Goal: Task Accomplishment & Management: Use online tool/utility

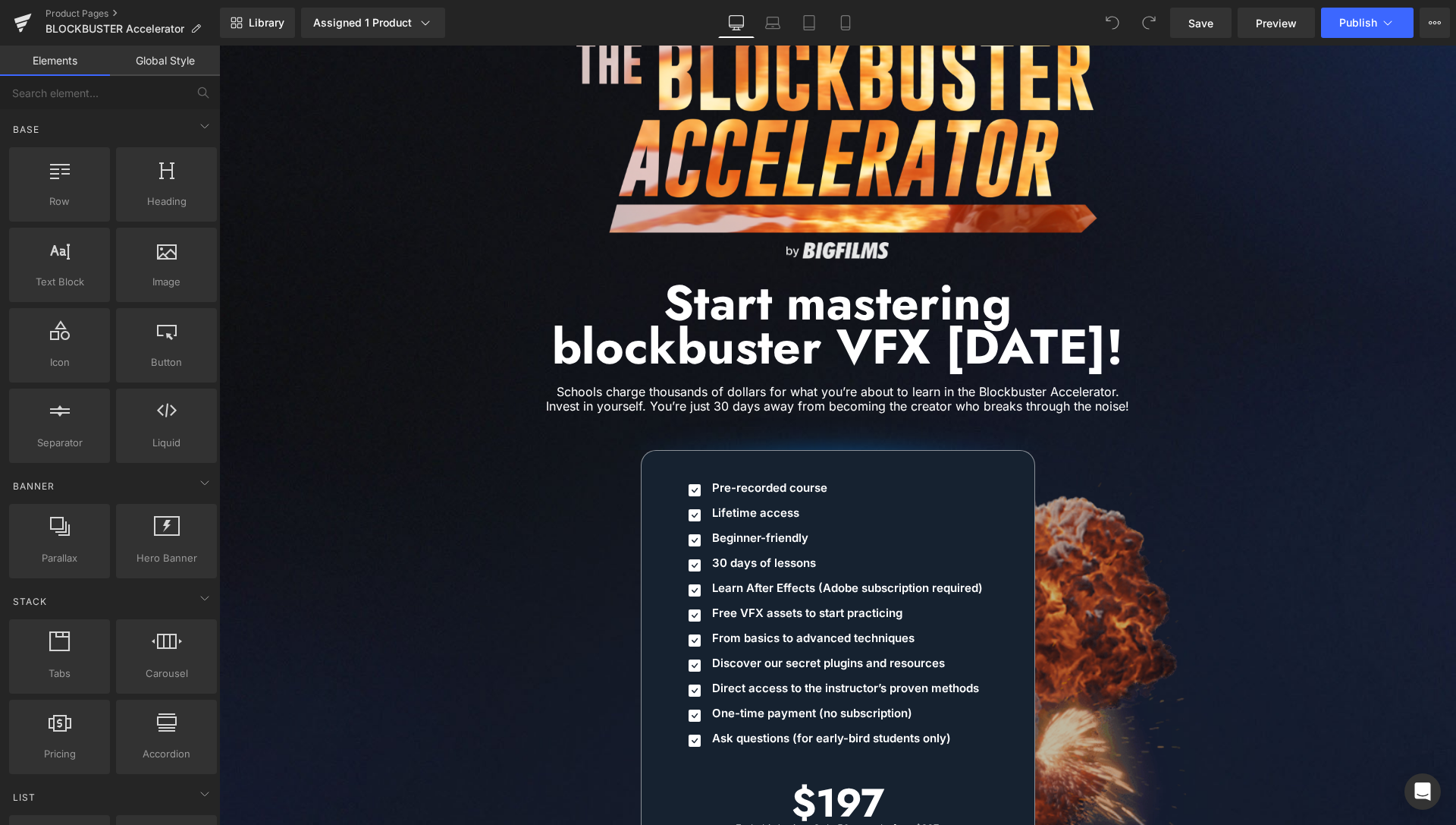
scroll to position [7141, 0]
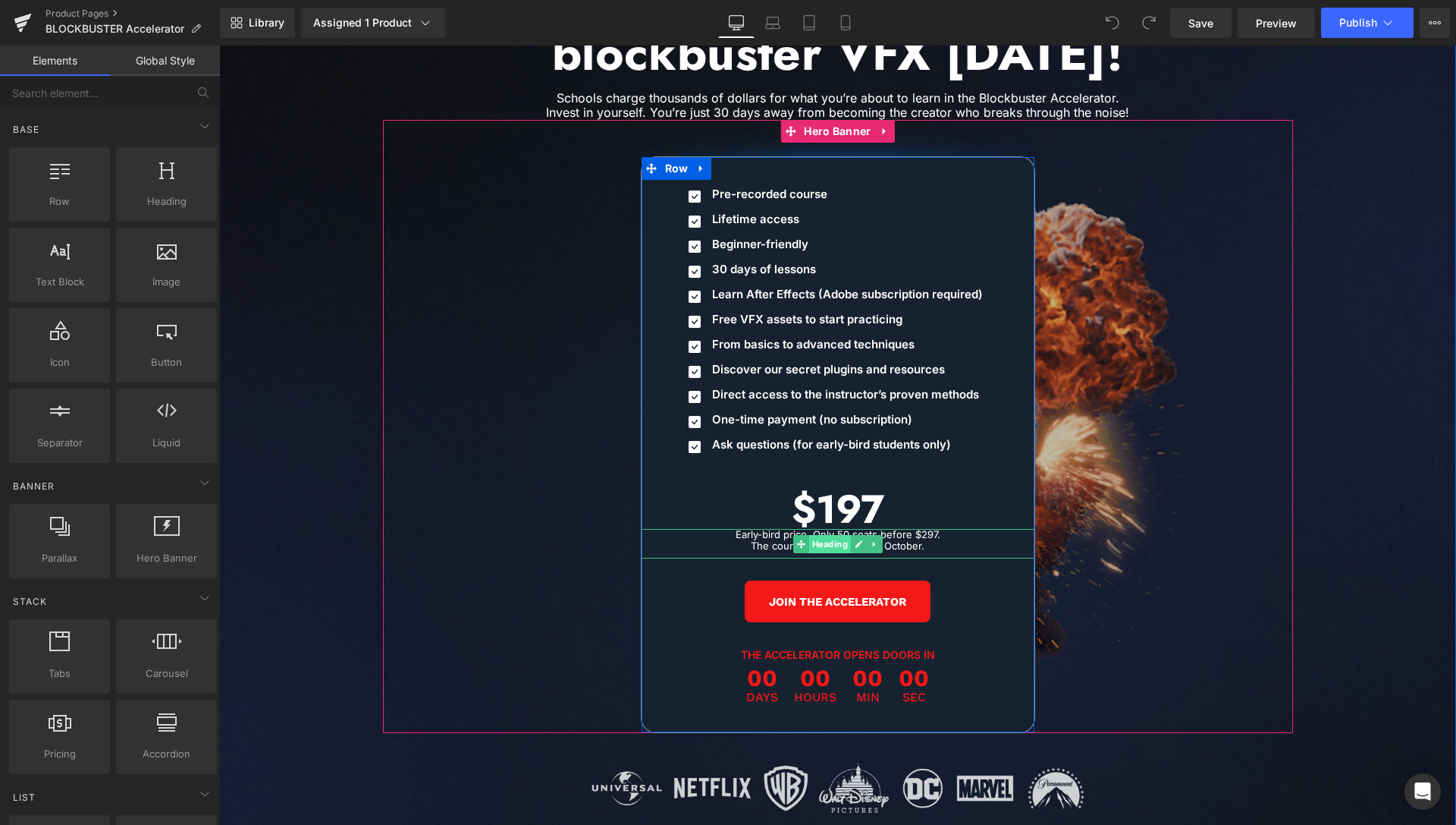
click at [822, 535] on span "Heading" at bounding box center [829, 544] width 42 height 18
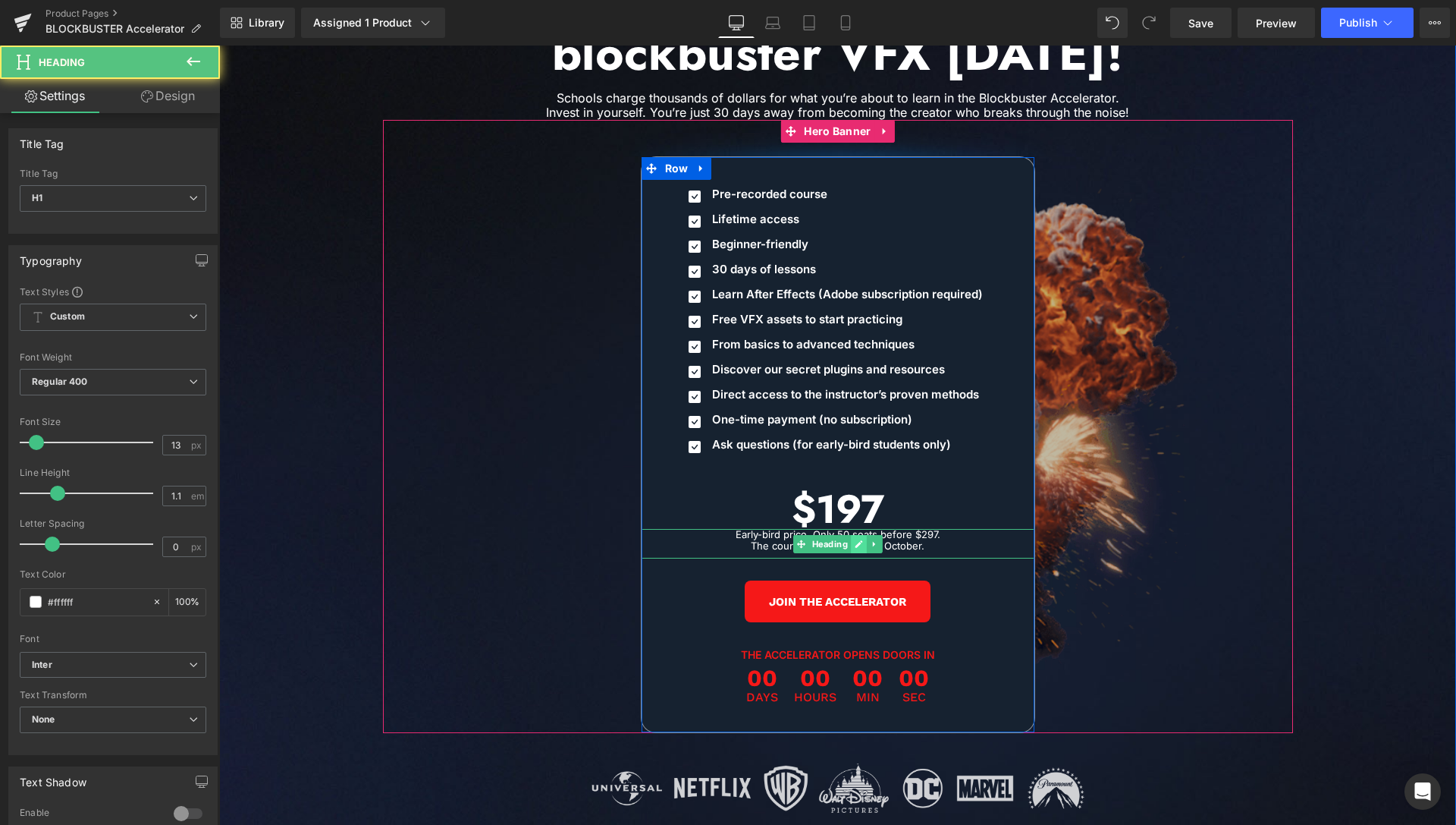
click at [855, 540] on icon at bounding box center [859, 544] width 9 height 9
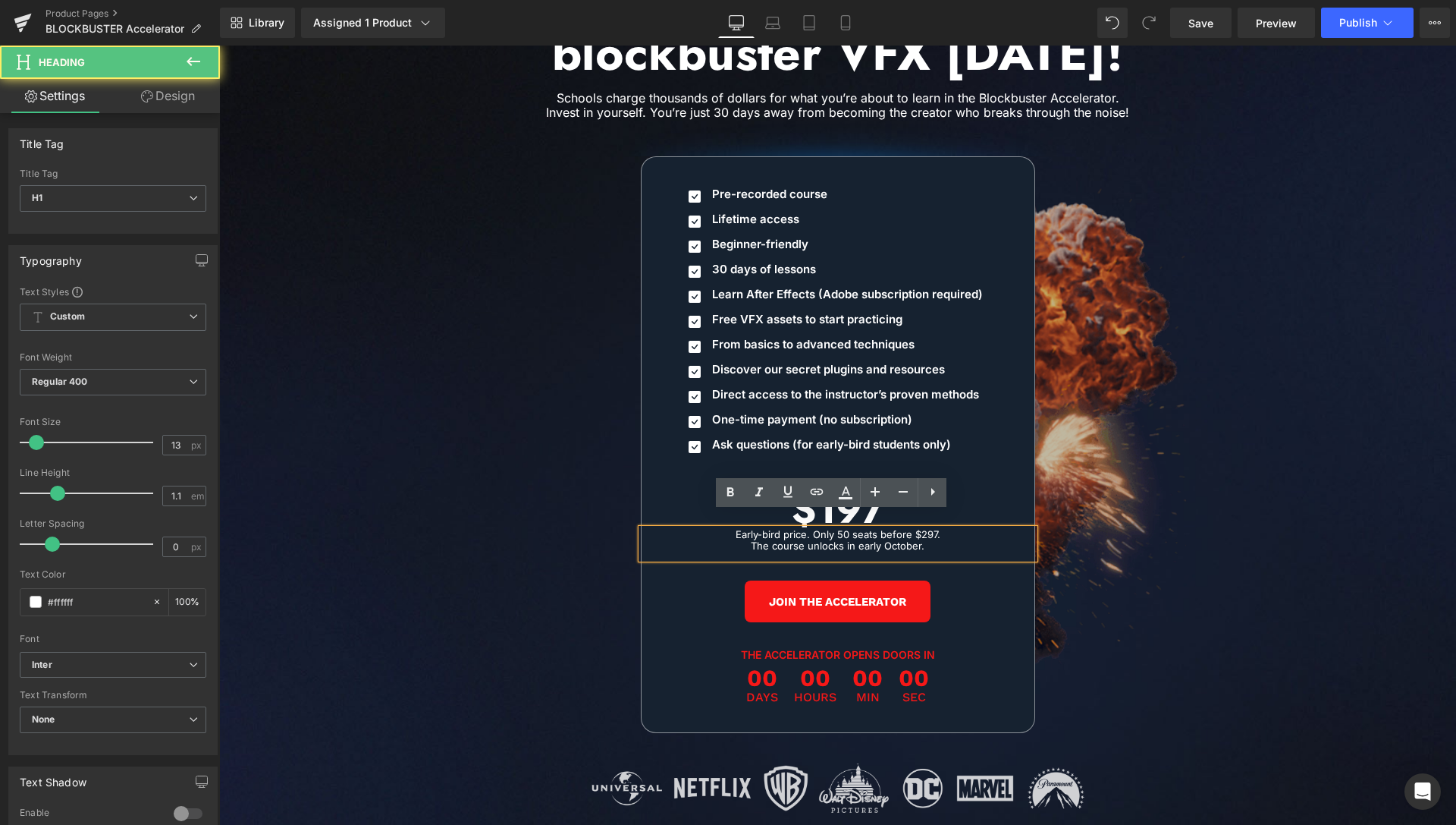
click at [907, 540] on h1 "The course unlocks in early October." at bounding box center [838, 546] width 362 height 11
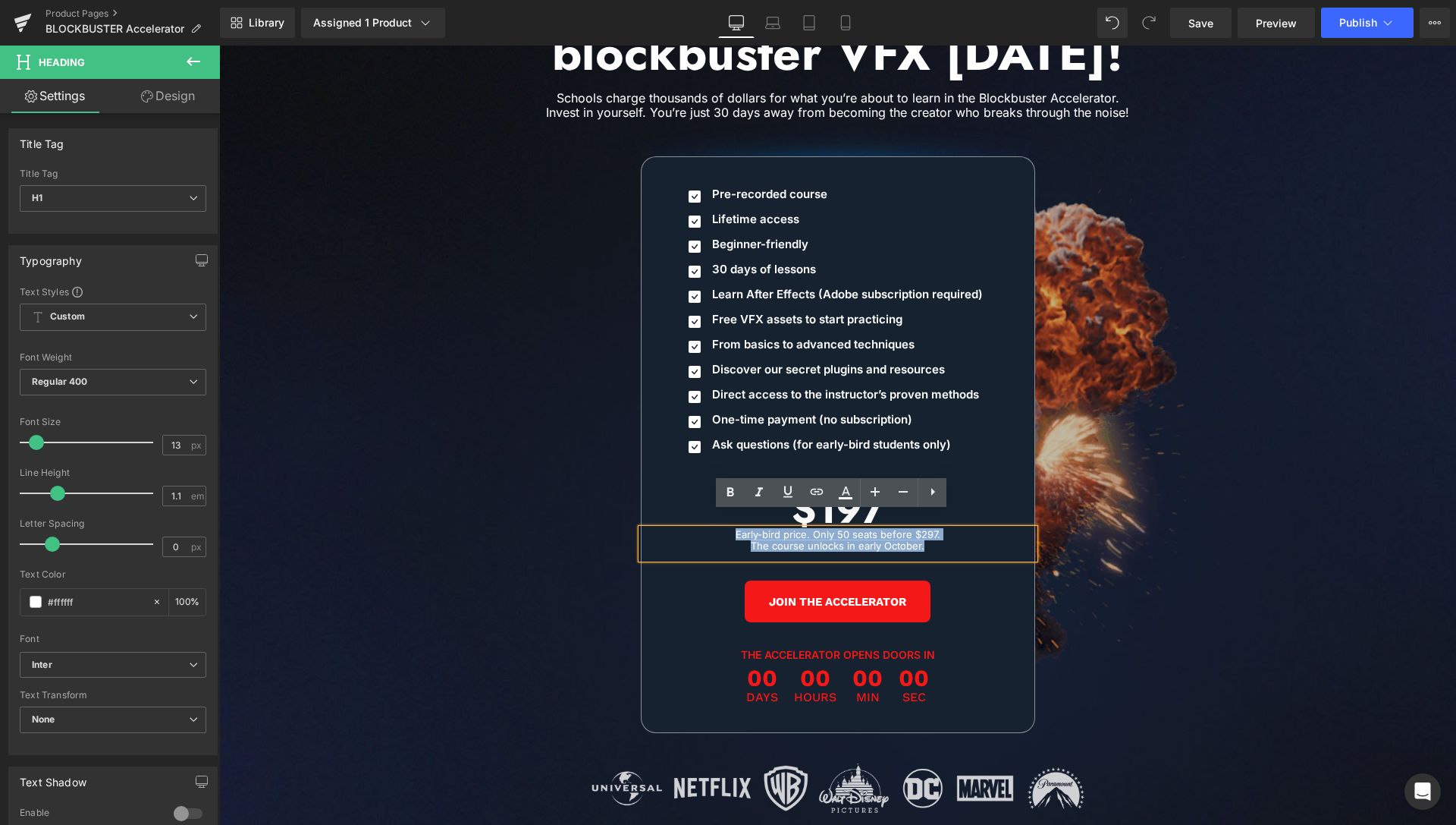
drag, startPoint x: 934, startPoint y: 528, endPoint x: 730, endPoint y: 515, distance: 204.4
click at [730, 529] on div "Early-bird price. Only 50 seats before $297. The course unlocks in early Octobe…" at bounding box center [838, 544] width 393 height 30
paste div
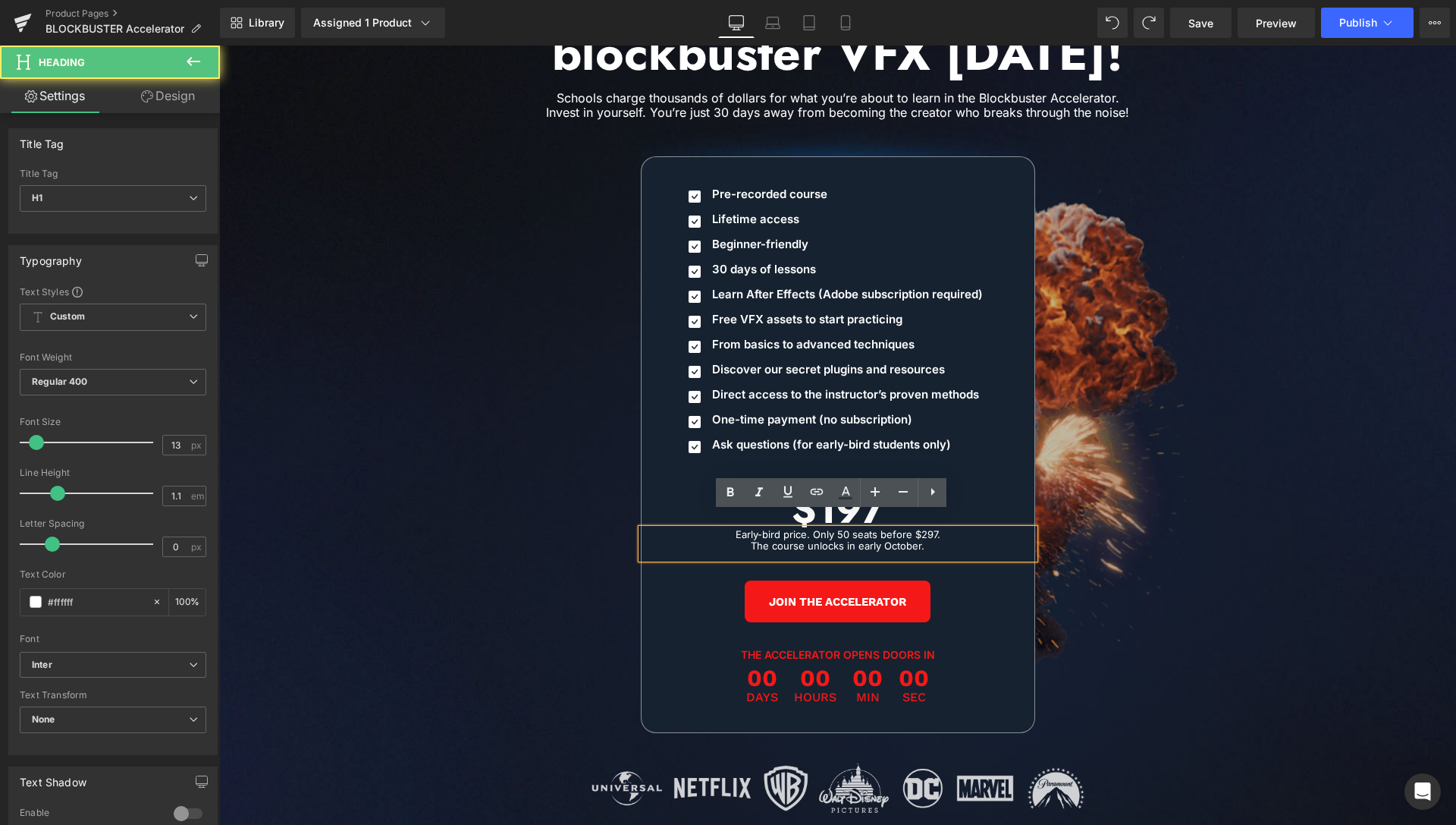
click at [756, 540] on h1 "The course unlocks in early October." at bounding box center [838, 546] width 362 height 11
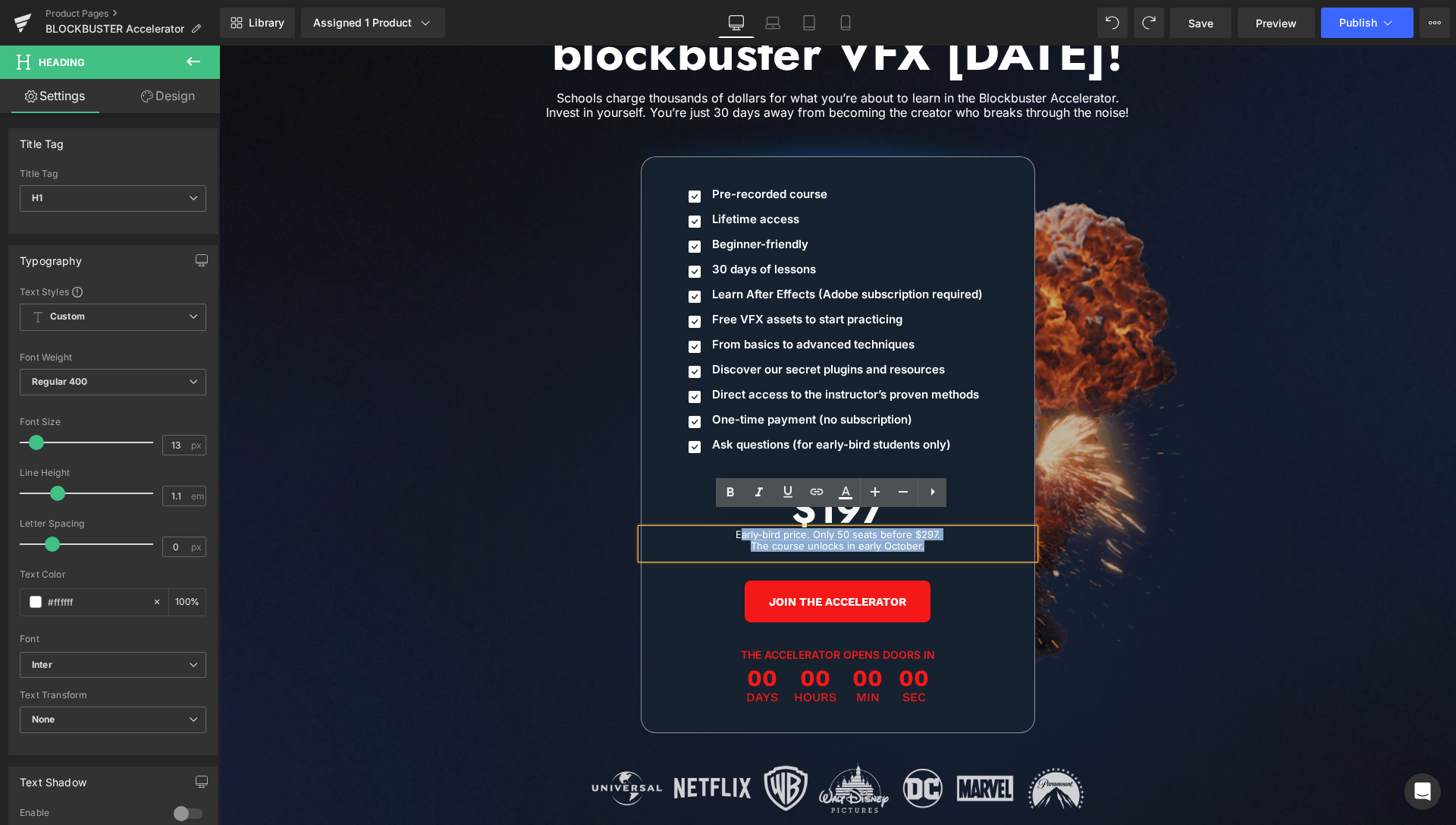
drag, startPoint x: 734, startPoint y: 519, endPoint x: 921, endPoint y: 527, distance: 187.2
click at [928, 529] on div "Early-bird price. Only 50 seats before $297. The course unlocks in early Octobe…" at bounding box center [838, 544] width 393 height 30
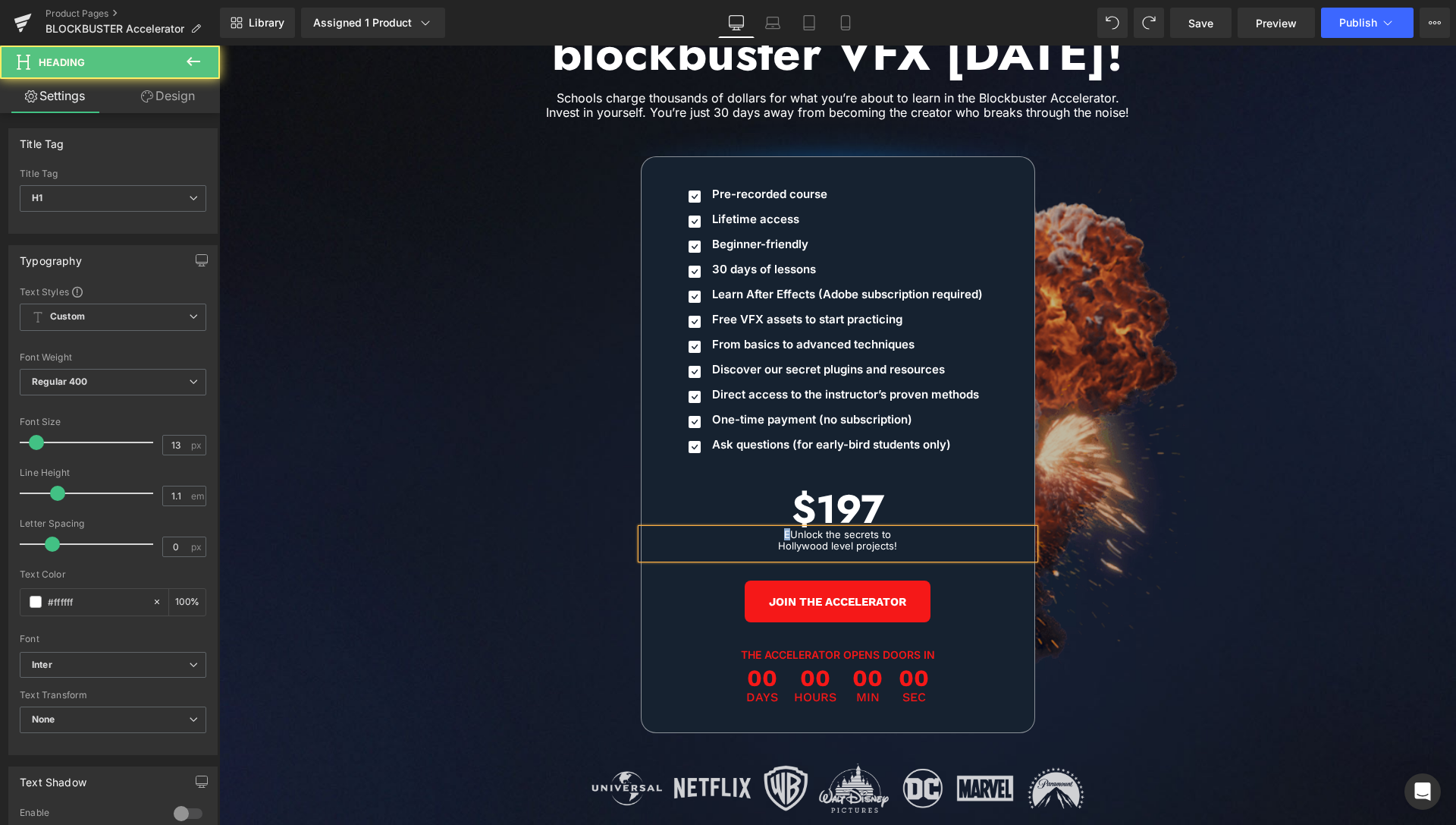
click at [785, 529] on h1 "EUnlock the secrets to Hollywood level projects!" at bounding box center [838, 540] width 362 height 22
click at [1260, 299] on span "Image Icon Pre-recorded course Text Block Icon Lifetime access Text Block Icon …" at bounding box center [838, 427] width 910 height 613
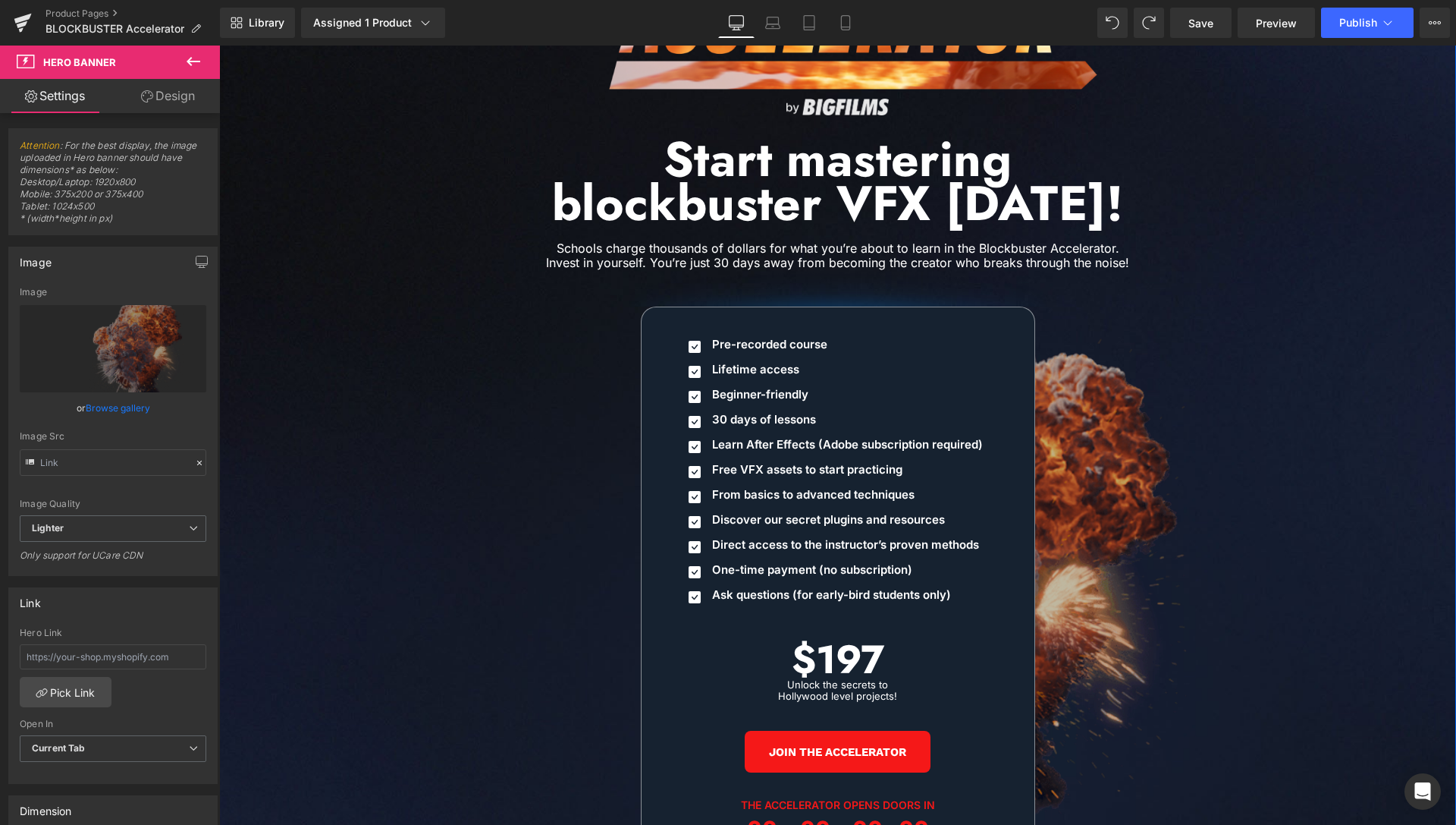
scroll to position [6987, 0]
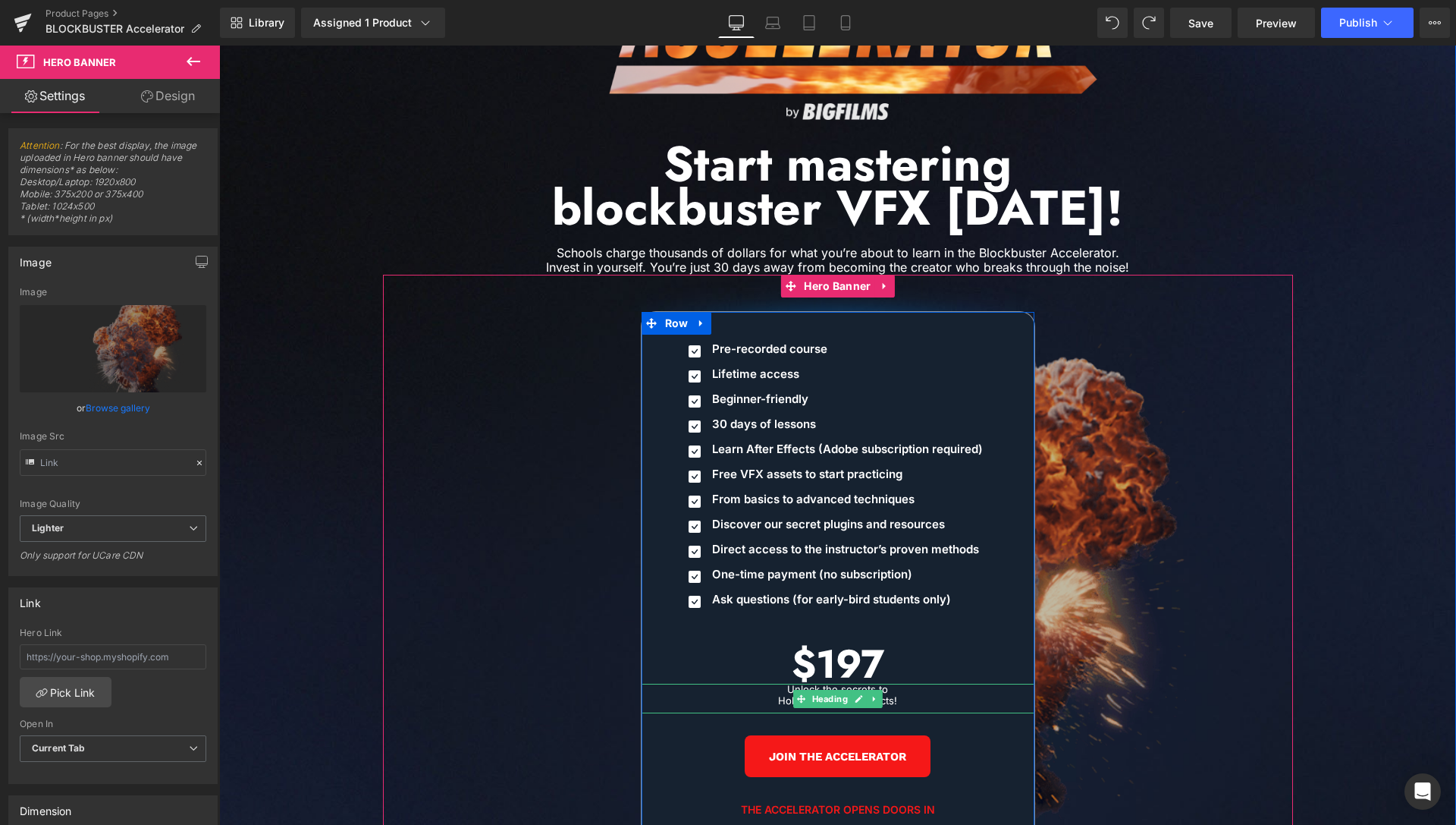
click at [908, 685] on h1 "Unlock the secrets to Hollywood level projects!" at bounding box center [838, 695] width 362 height 22
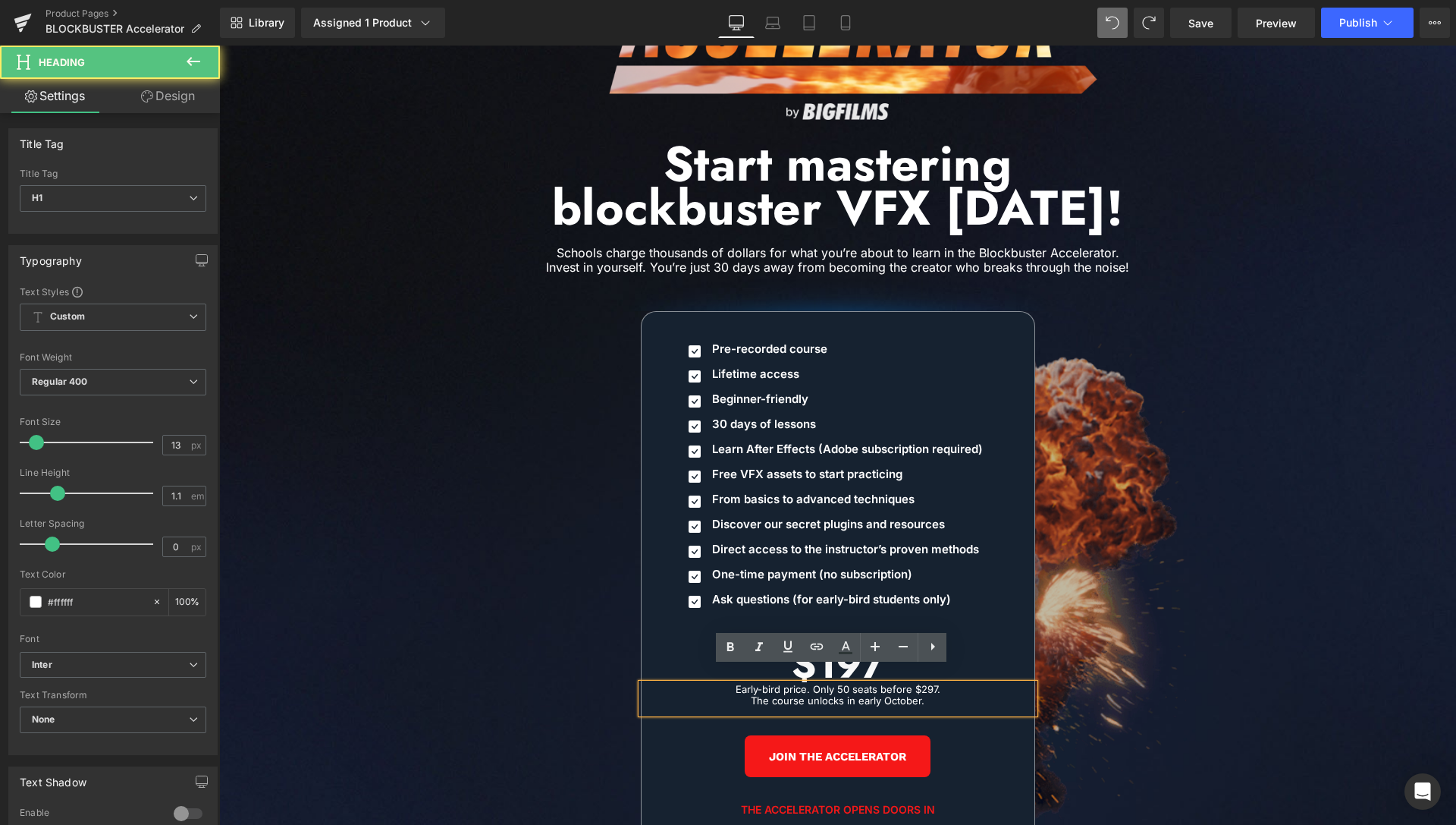
click at [922, 692] on div "Early-bird price. Only 50 seats before $297. The course unlocks in early Octobe…" at bounding box center [838, 699] width 393 height 30
click at [1219, 406] on span "Image Icon Pre-recorded course Text Block Icon Lifetime access Text Block Icon …" at bounding box center [838, 581] width 910 height 613
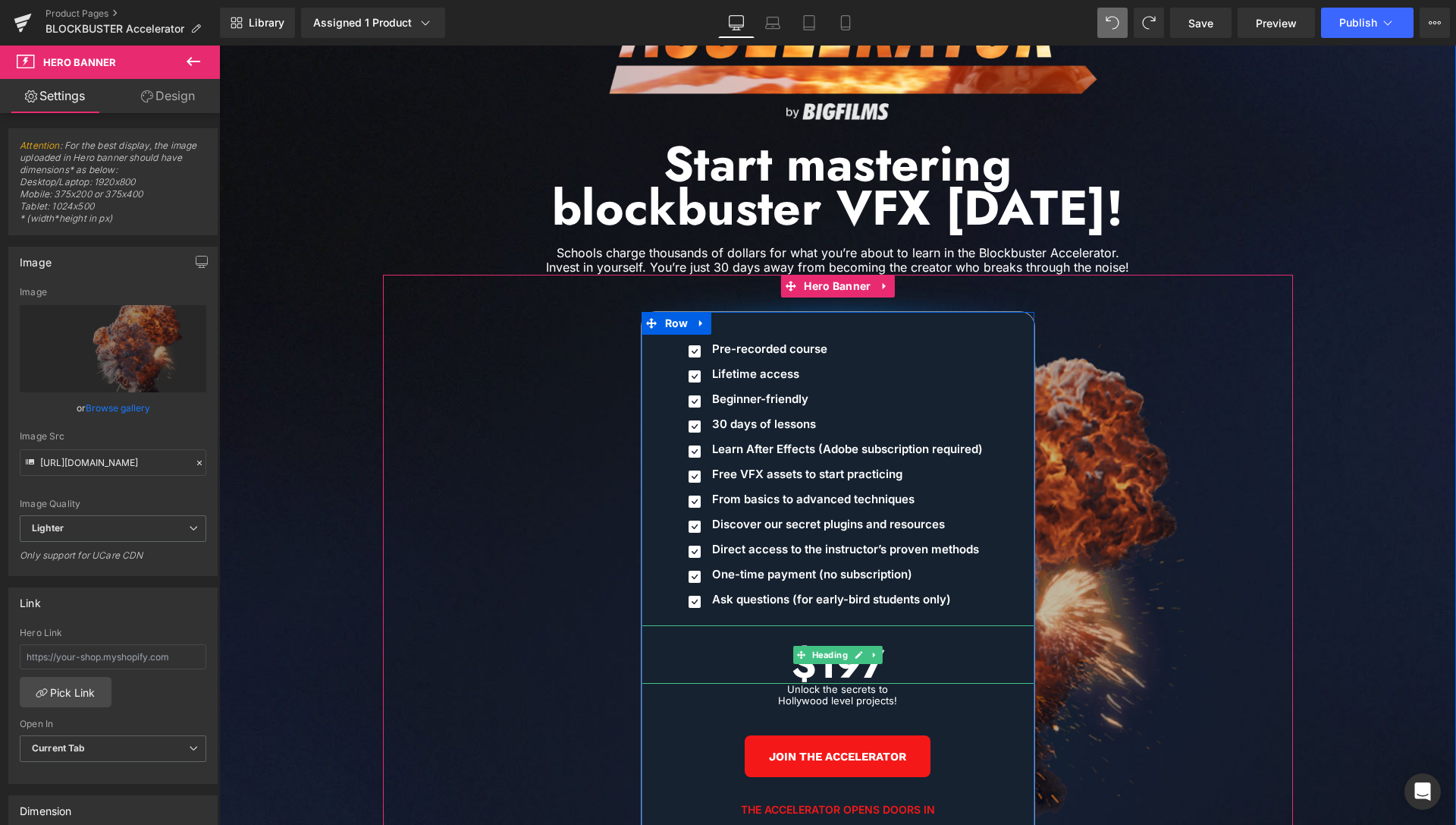
click at [811, 659] on h1 "$197" at bounding box center [838, 664] width 393 height 40
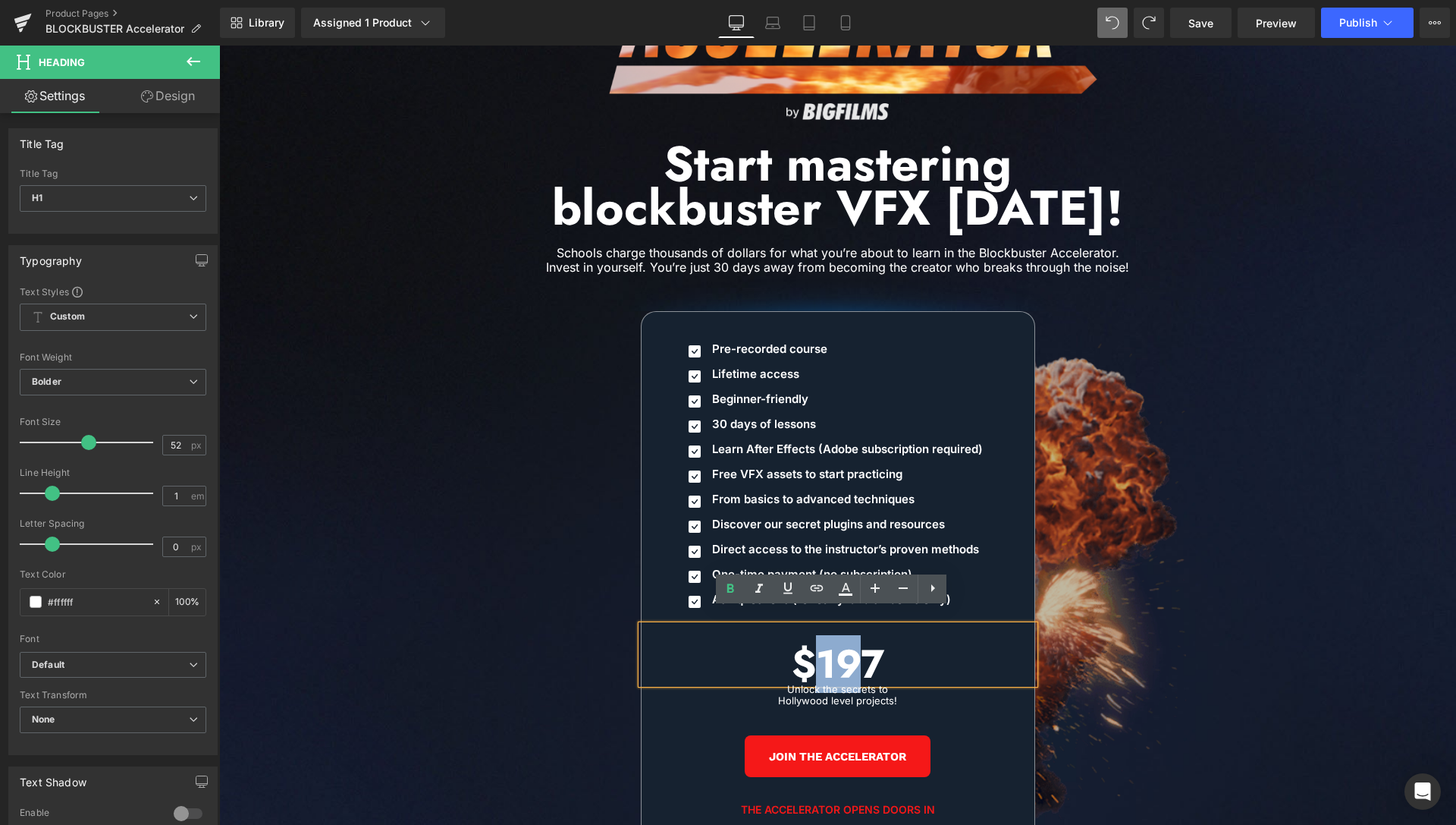
drag, startPoint x: 817, startPoint y: 646, endPoint x: 851, endPoint y: 639, distance: 34.7
click at [852, 652] on h1 "$197" at bounding box center [838, 664] width 393 height 40
click at [1196, 469] on span "Image Icon Pre-recorded course Text Block Icon Lifetime access Text Block Icon …" at bounding box center [838, 581] width 910 height 613
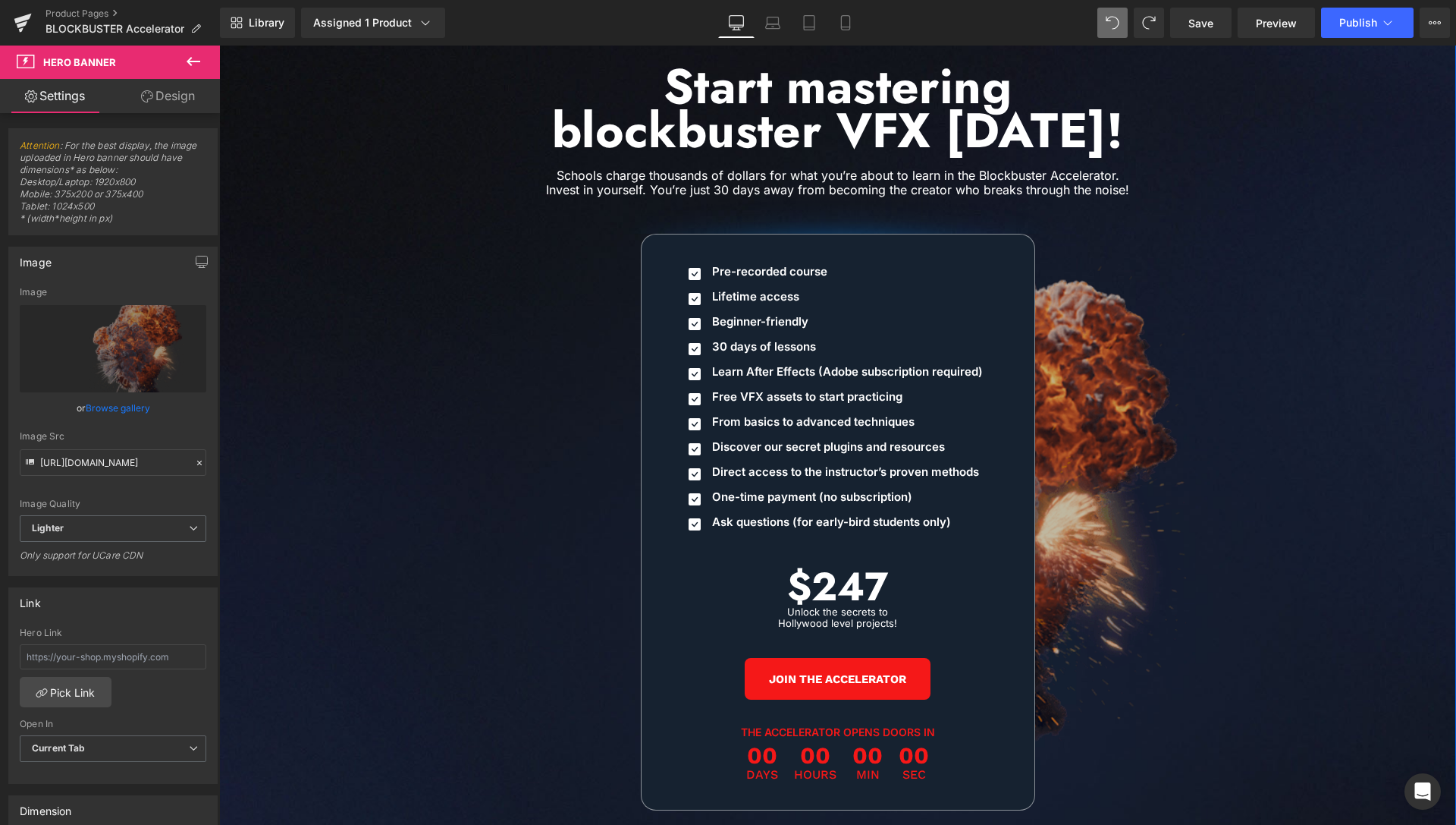
scroll to position [7141, 0]
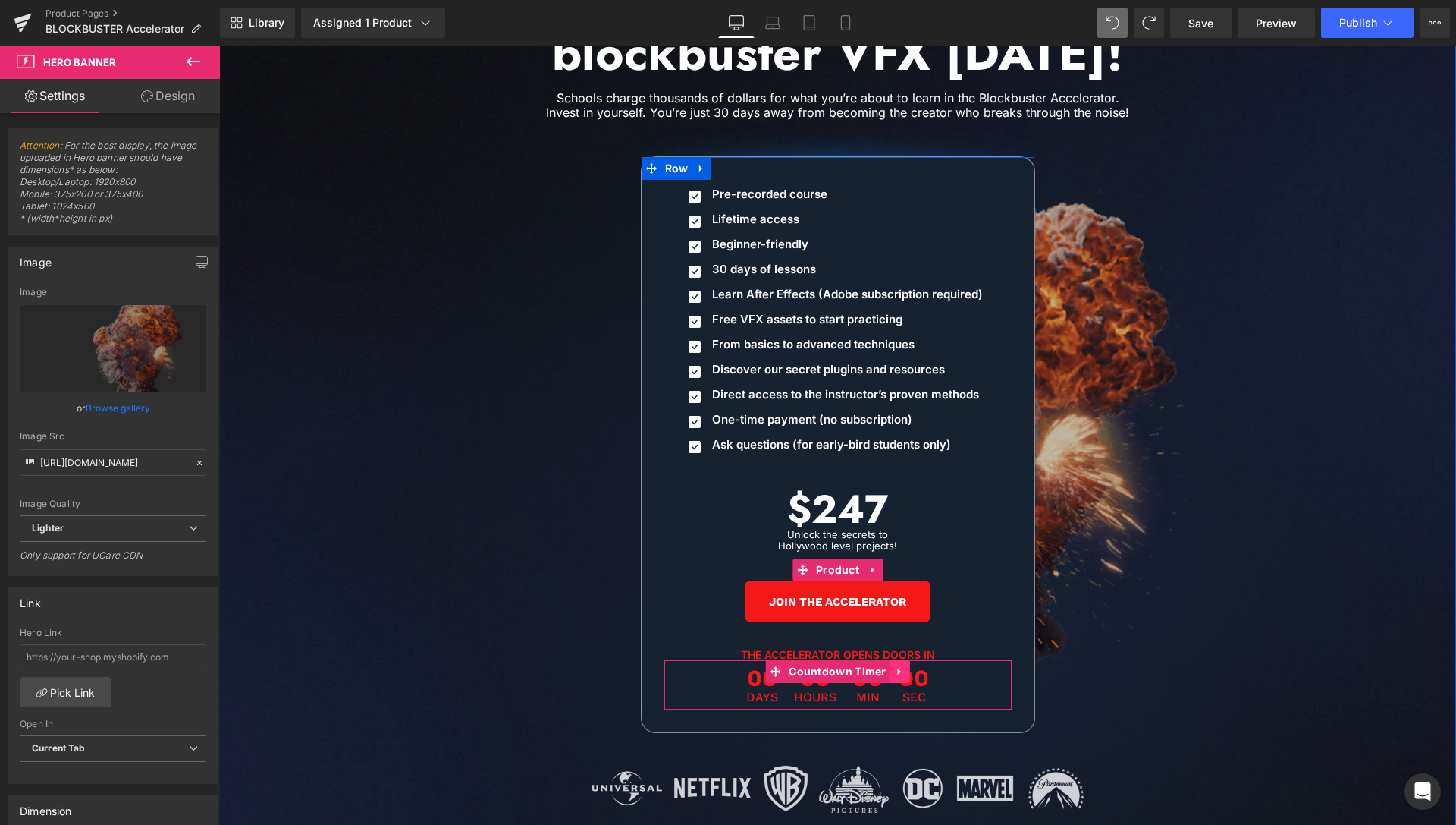
click at [896, 665] on icon at bounding box center [900, 671] width 11 height 12
click at [905, 666] on icon at bounding box center [910, 671] width 11 height 11
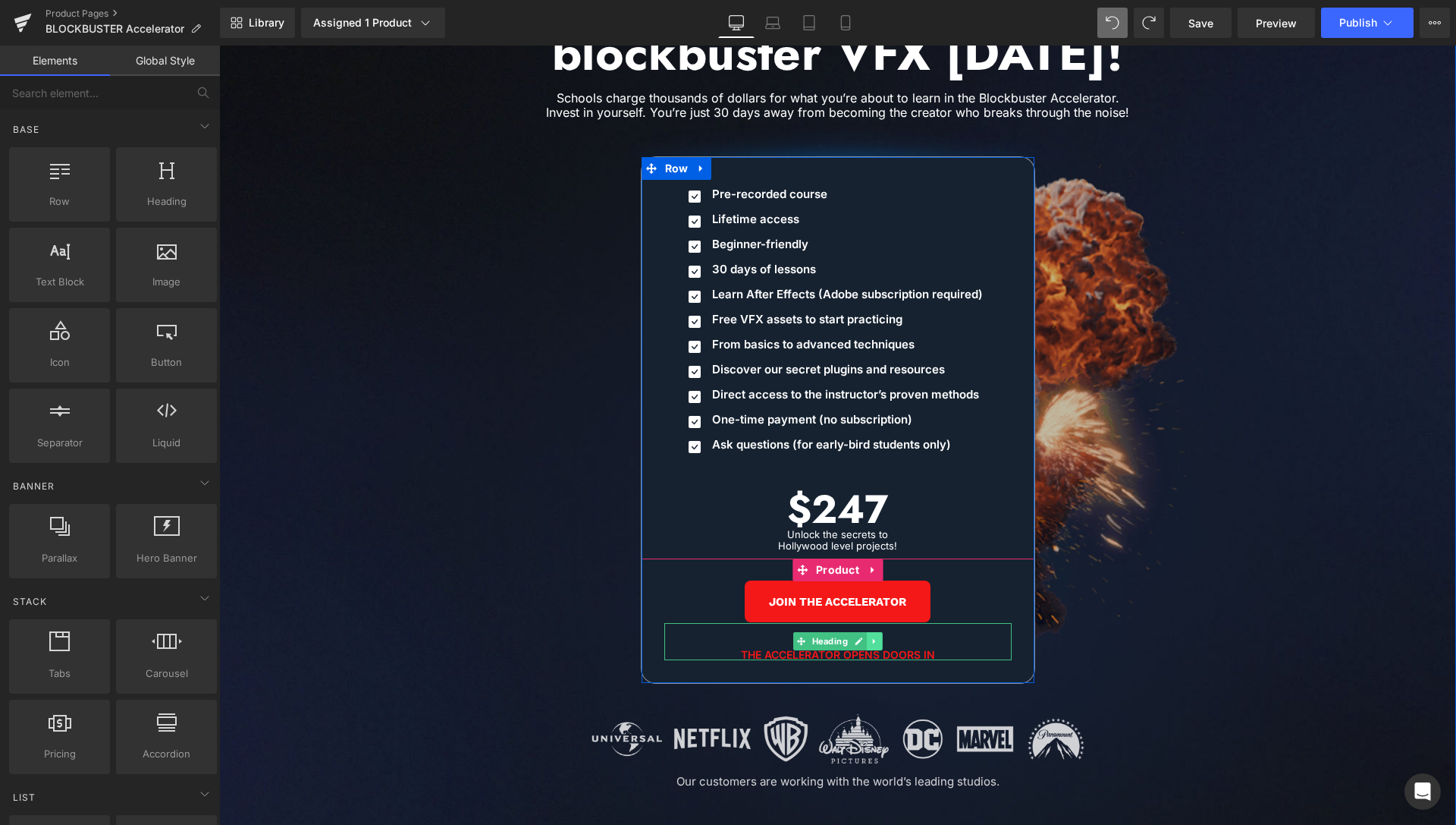
click at [871, 636] on icon at bounding box center [874, 641] width 9 height 9
click at [878, 637] on icon at bounding box center [882, 641] width 9 height 9
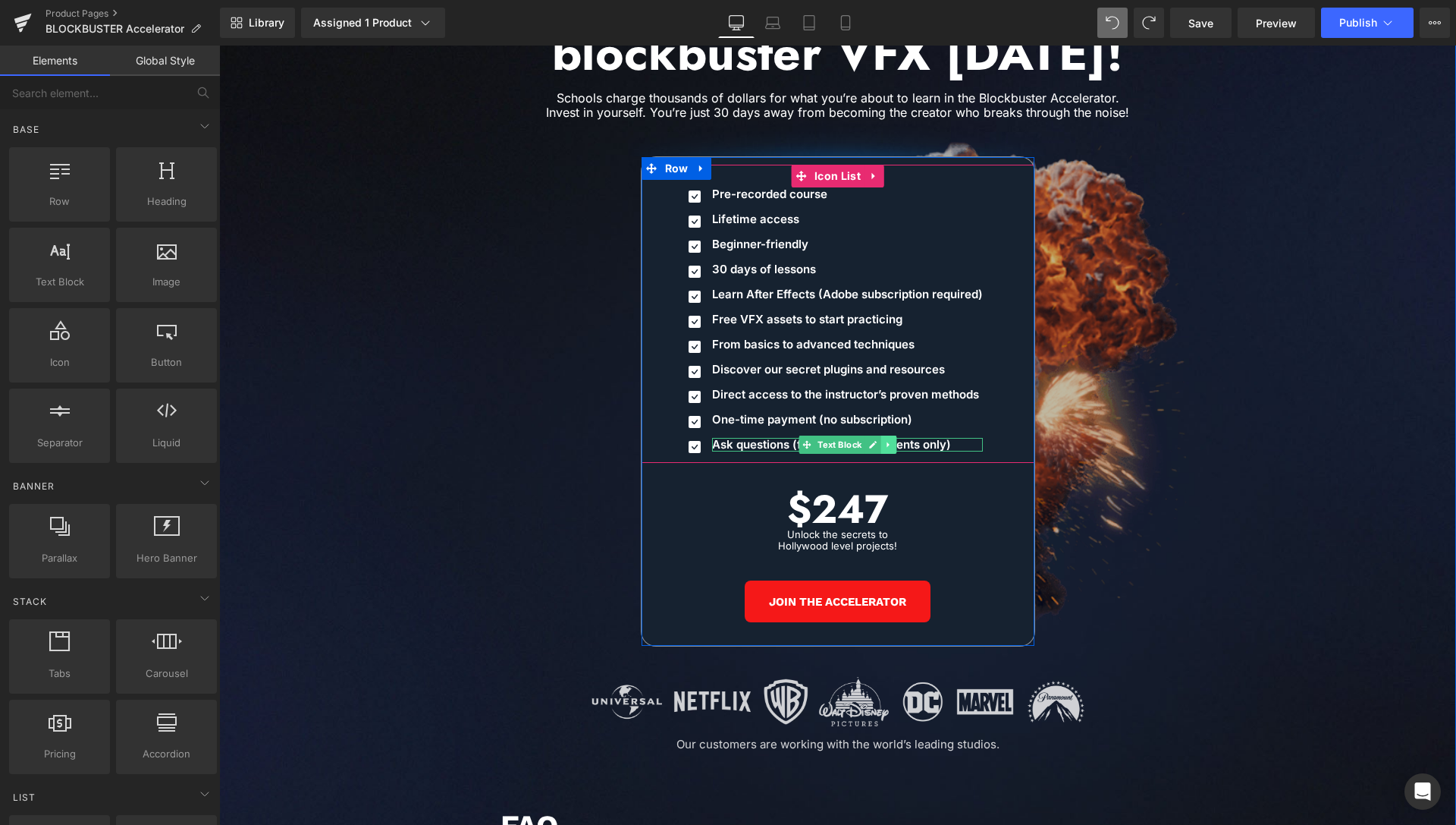
click at [886, 435] on link at bounding box center [889, 444] width 16 height 18
click at [895, 435] on link at bounding box center [896, 444] width 16 height 18
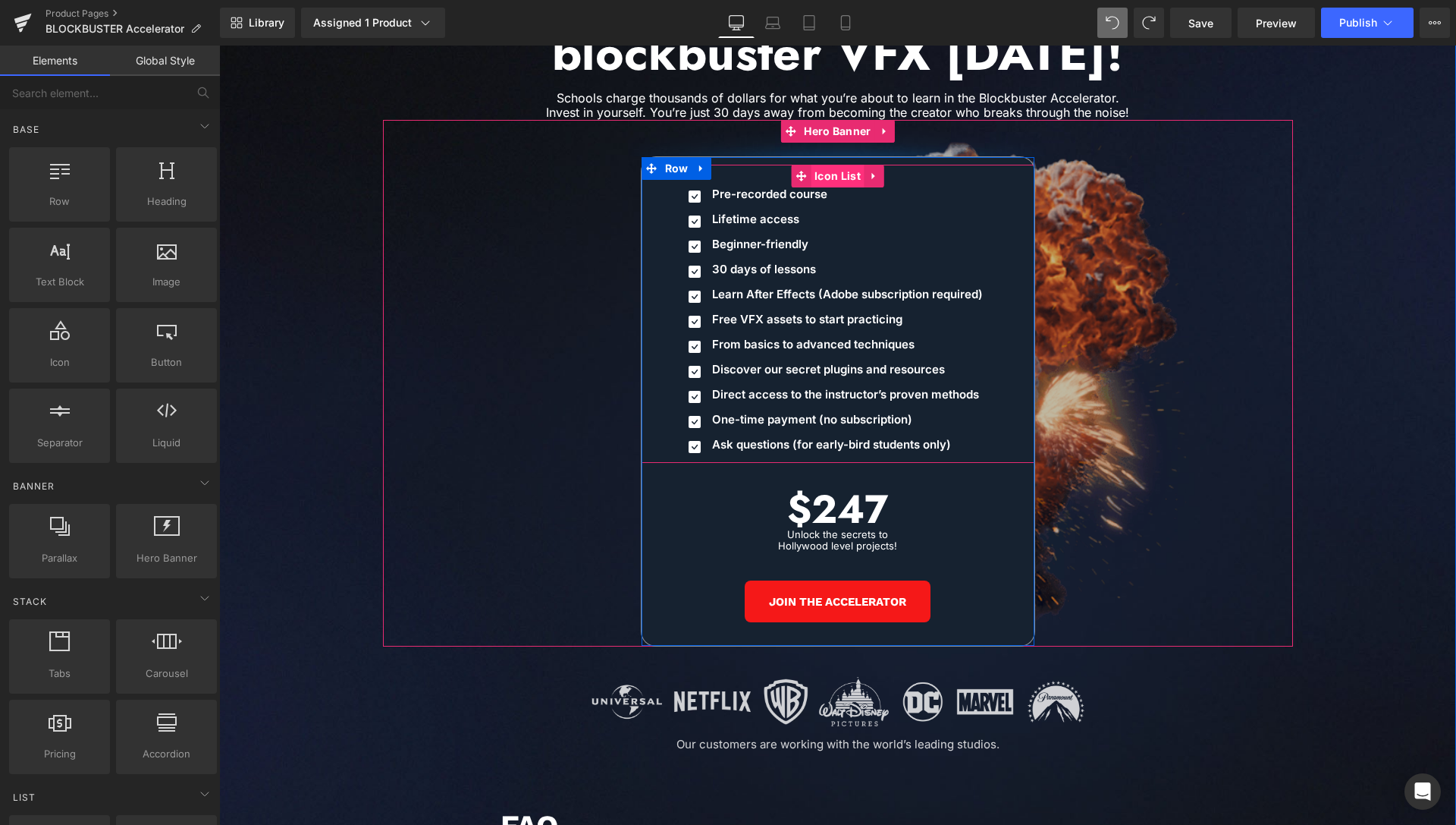
click at [828, 165] on span "Icon List" at bounding box center [837, 175] width 54 height 23
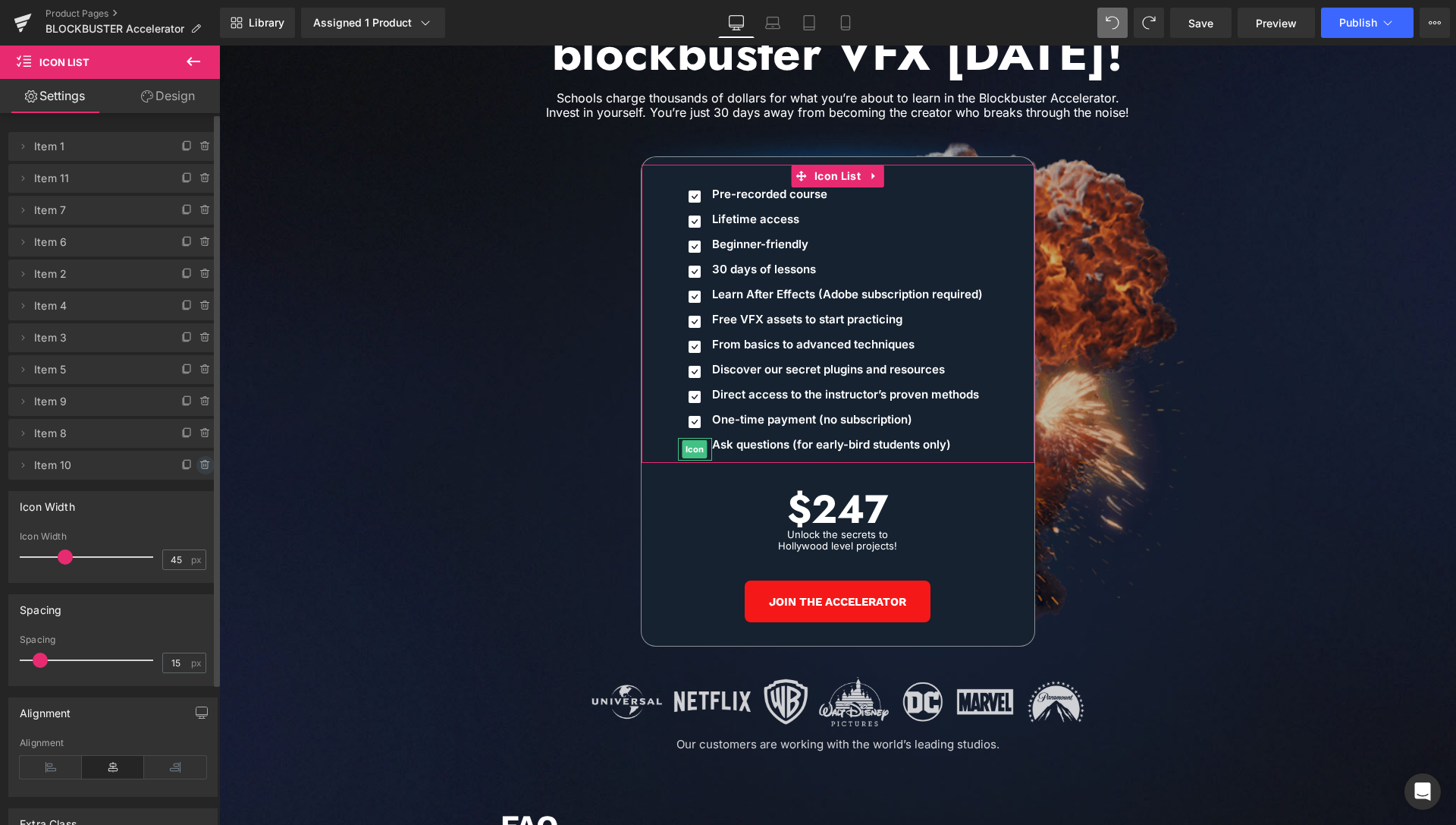
click at [200, 467] on icon at bounding box center [206, 466] width 12 height 12
click at [180, 466] on button "Delete" at bounding box center [189, 466] width 48 height 19
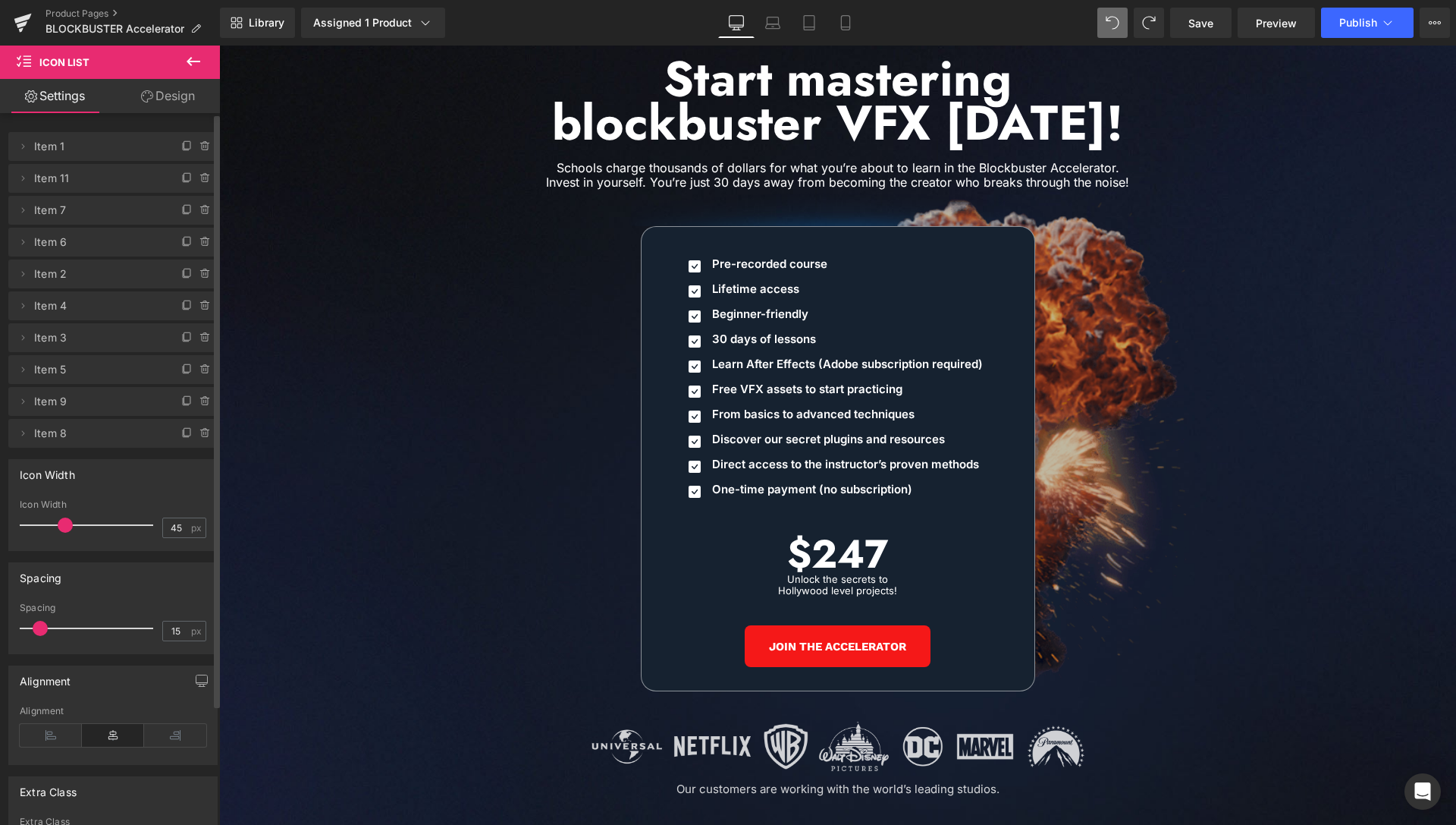
scroll to position [7009, 0]
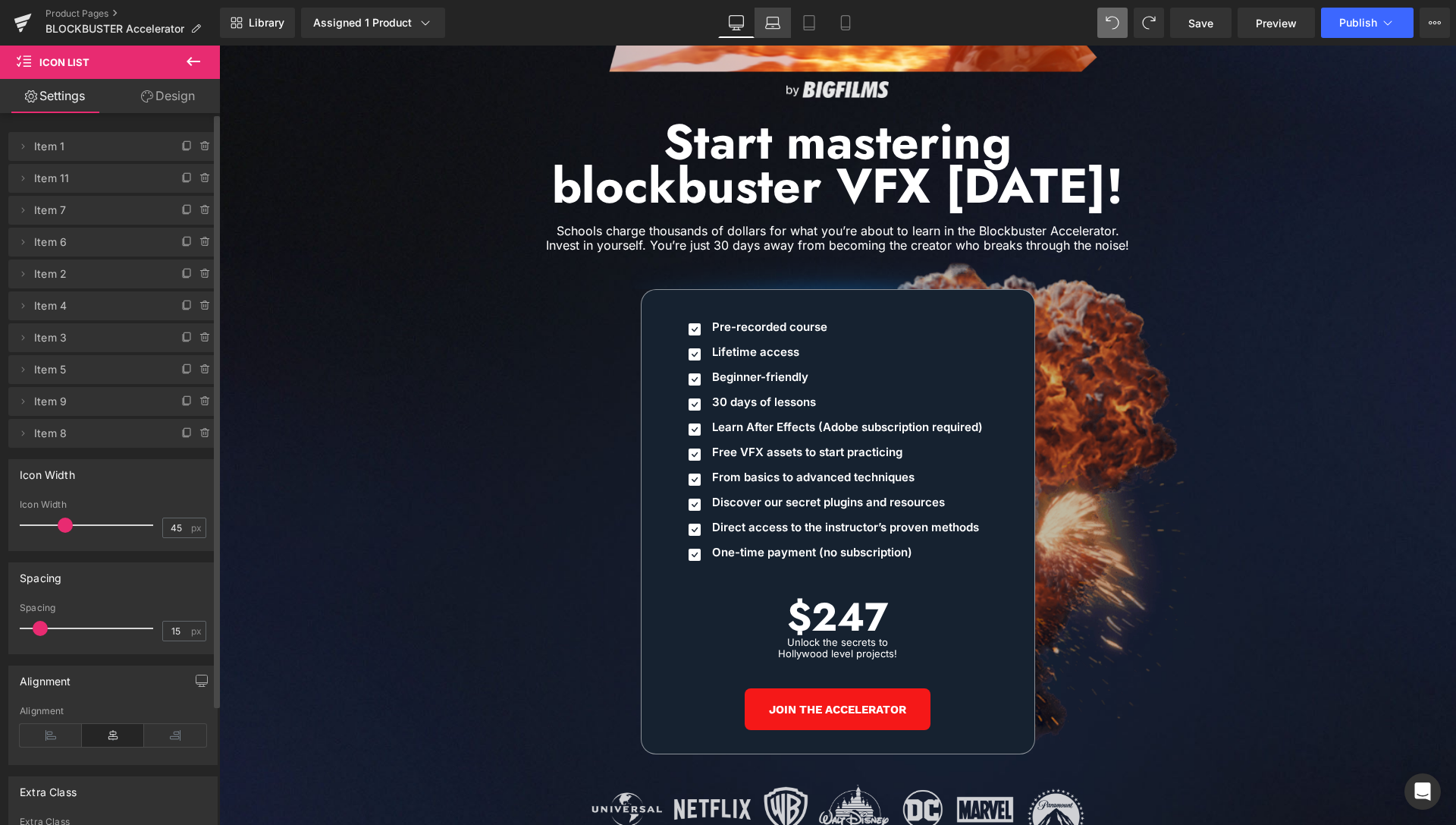
click at [772, 20] on icon at bounding box center [772, 22] width 15 height 15
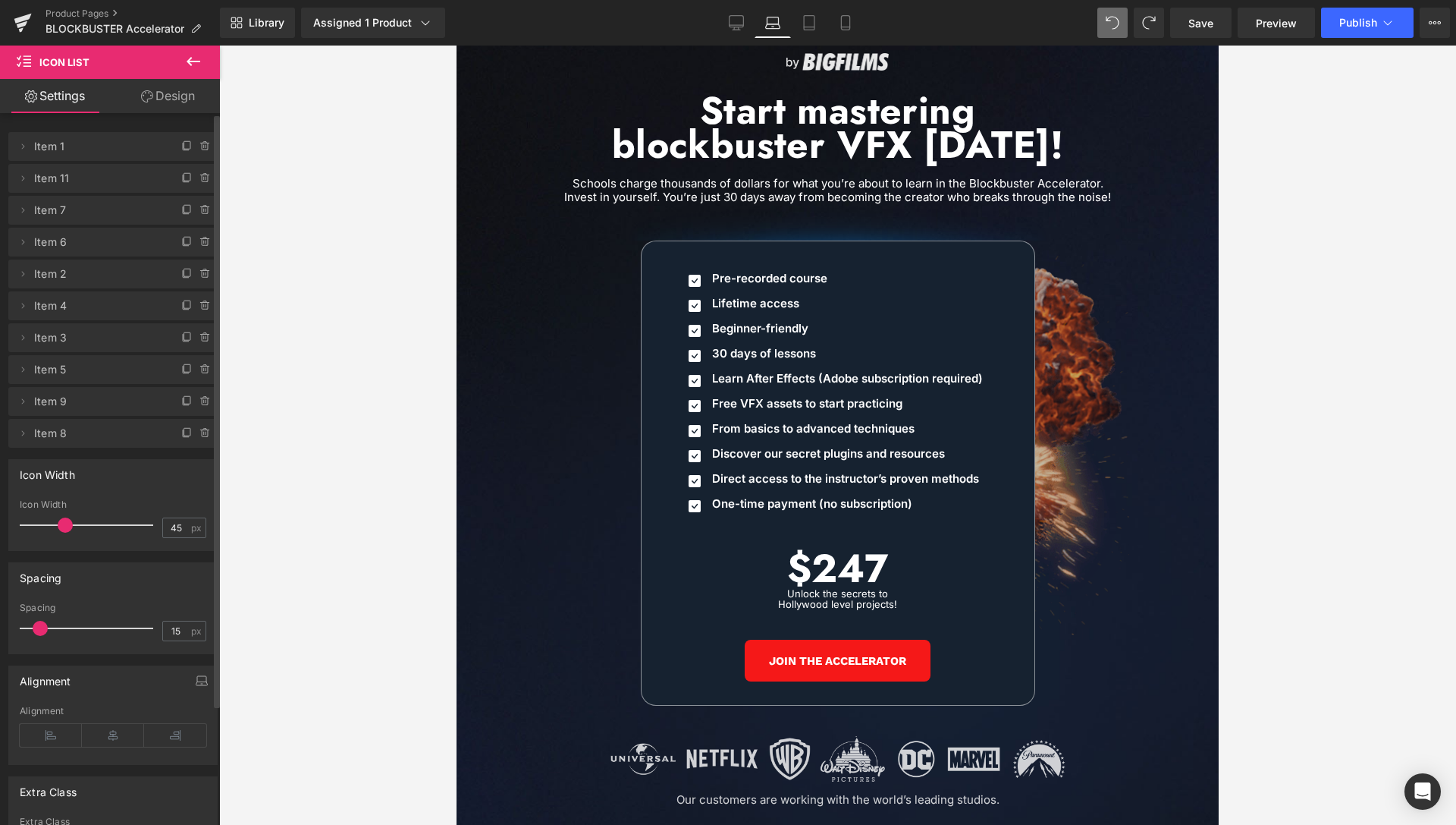
scroll to position [6083, 0]
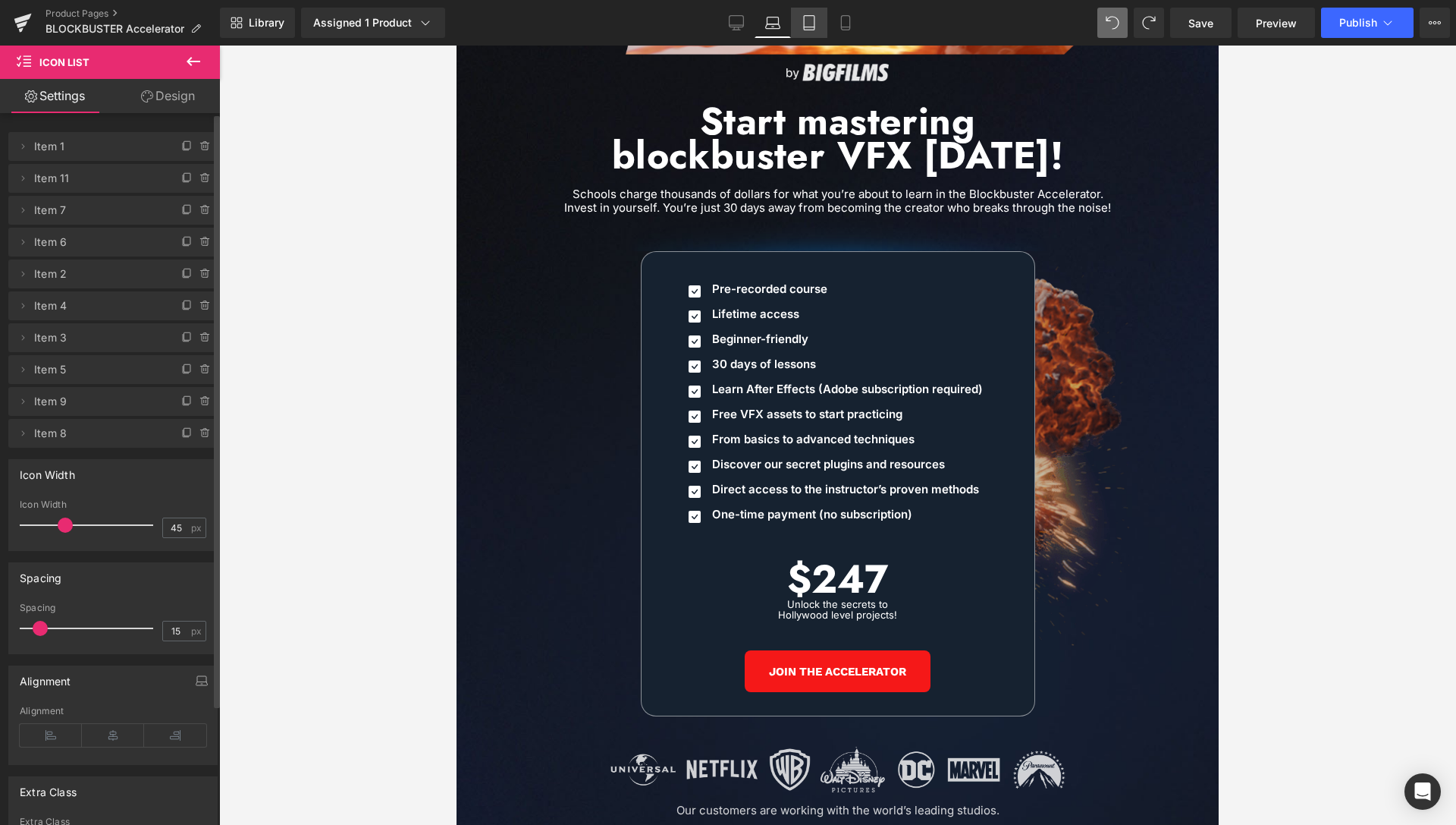
click at [818, 28] on link "Tablet" at bounding box center [809, 23] width 37 height 30
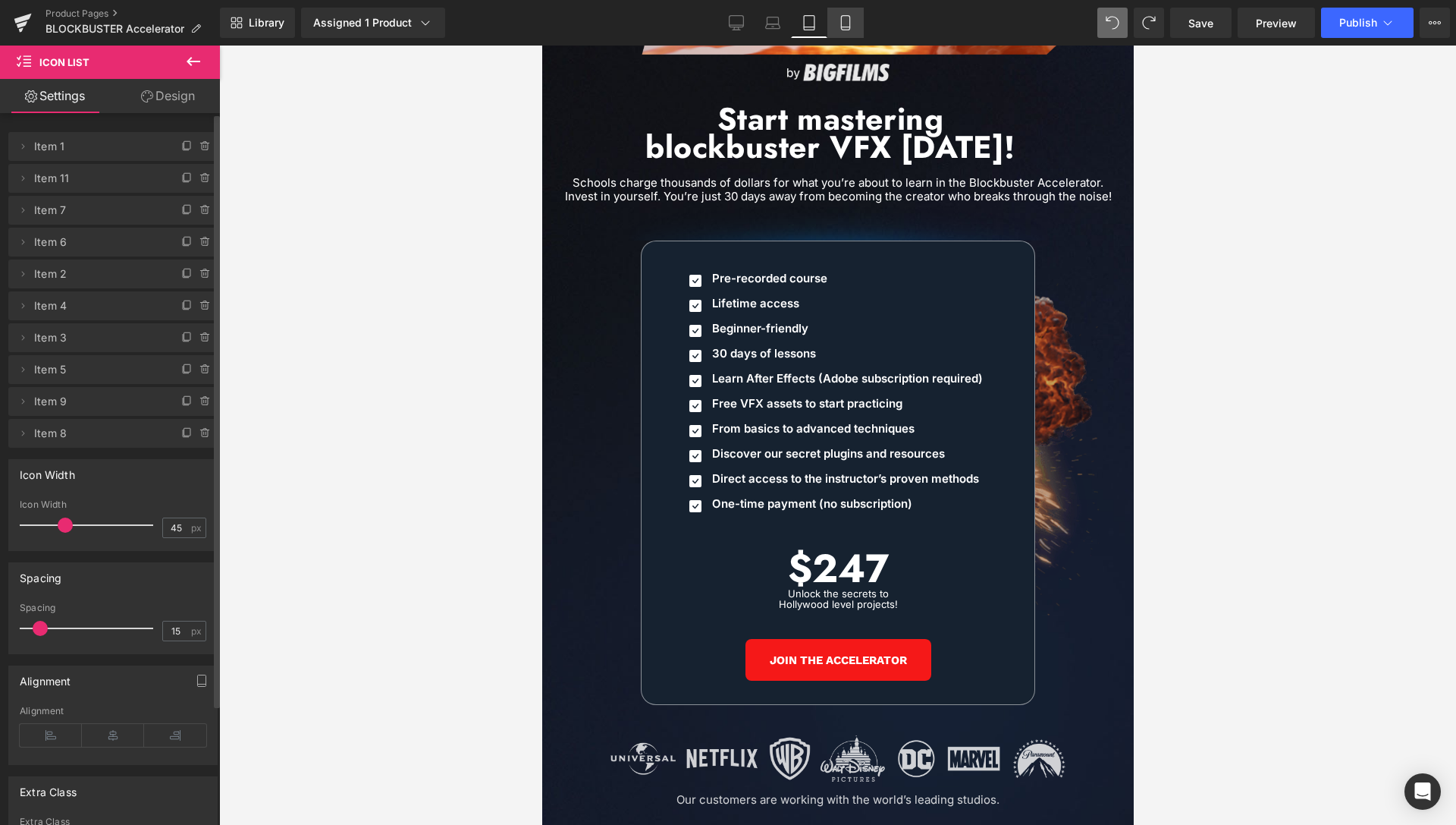
click at [849, 22] on icon at bounding box center [845, 22] width 15 height 15
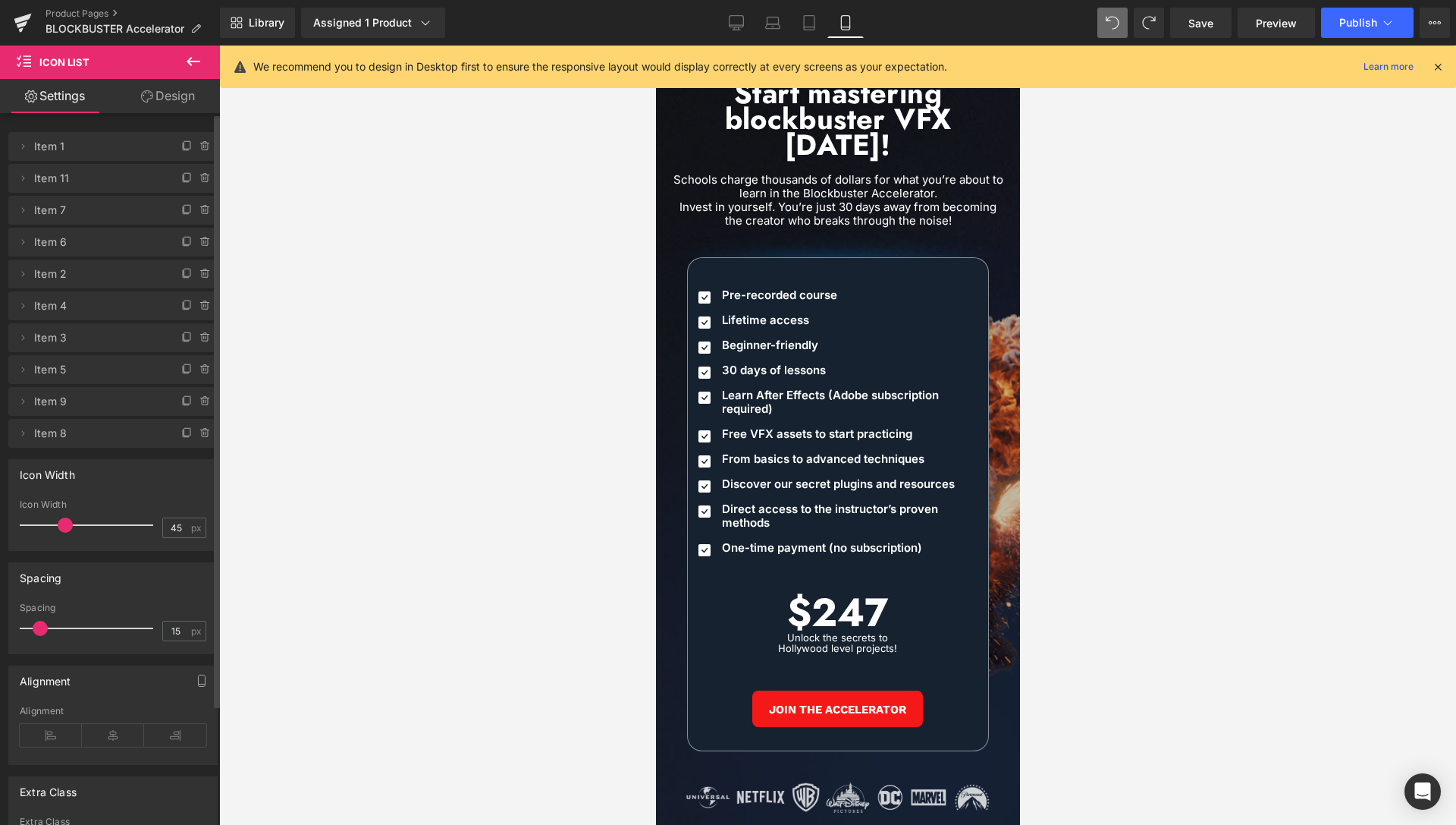
scroll to position [6736, 0]
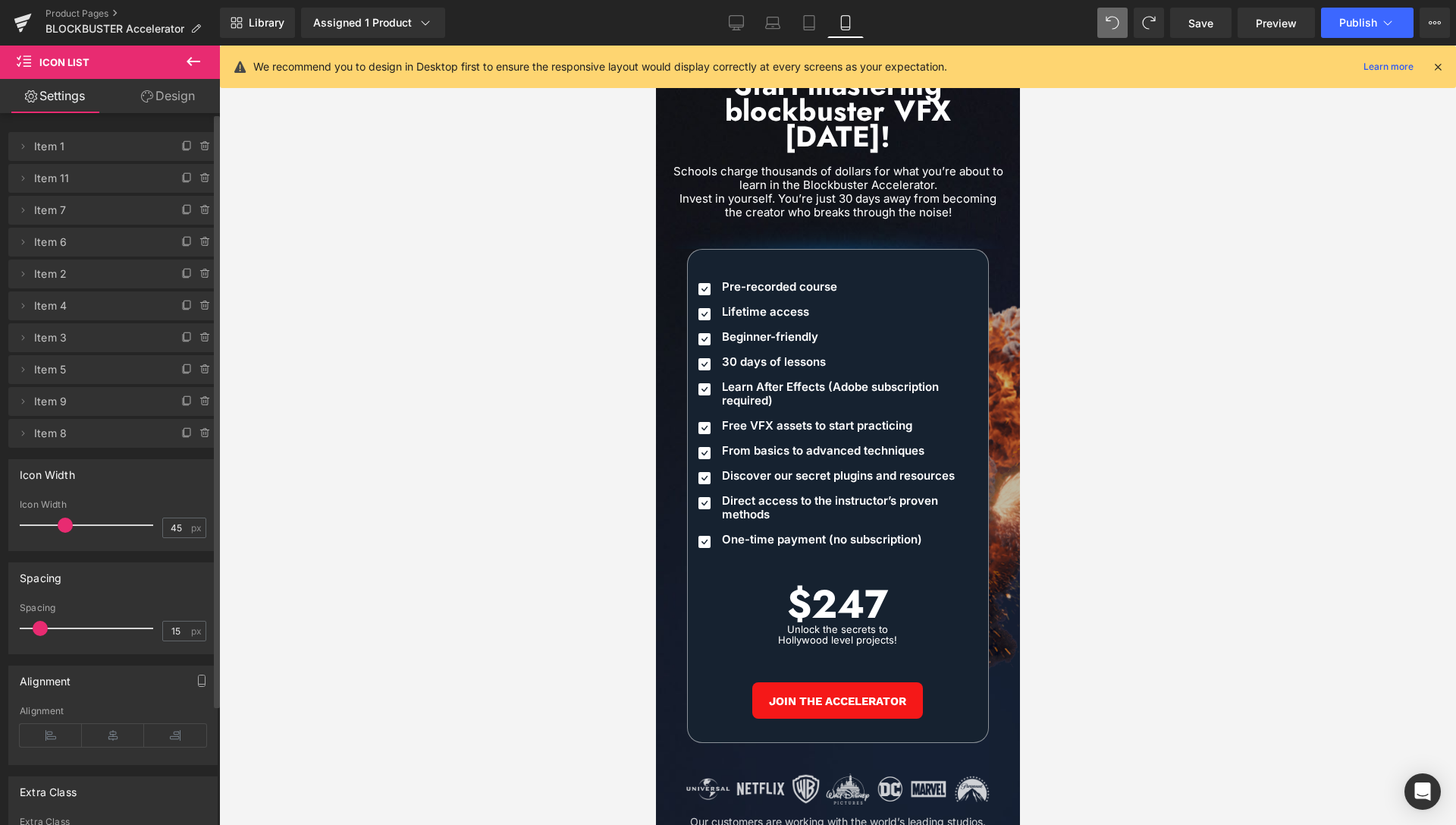
click at [1435, 63] on icon at bounding box center [1438, 67] width 14 height 14
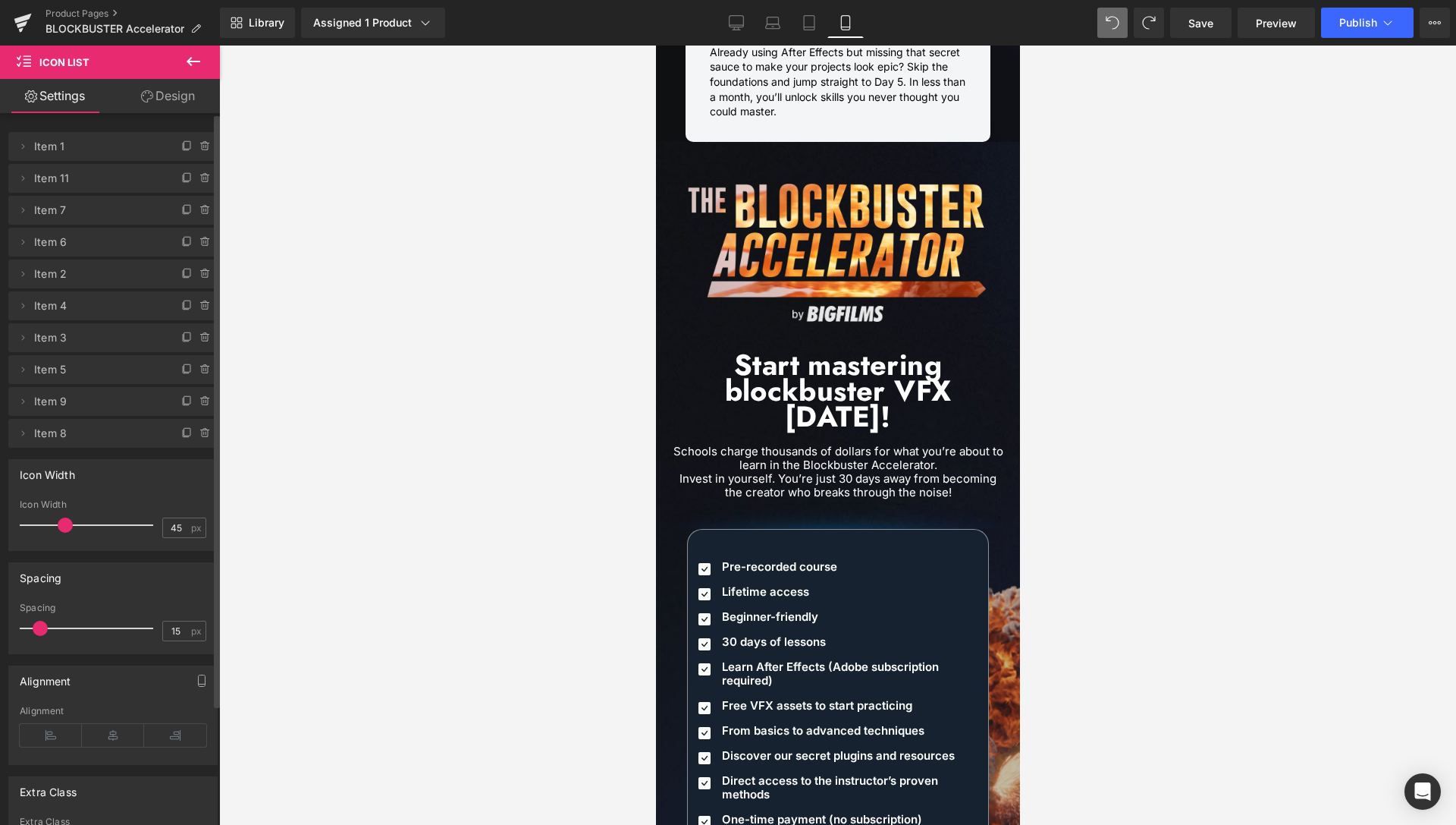
scroll to position [6607, 0]
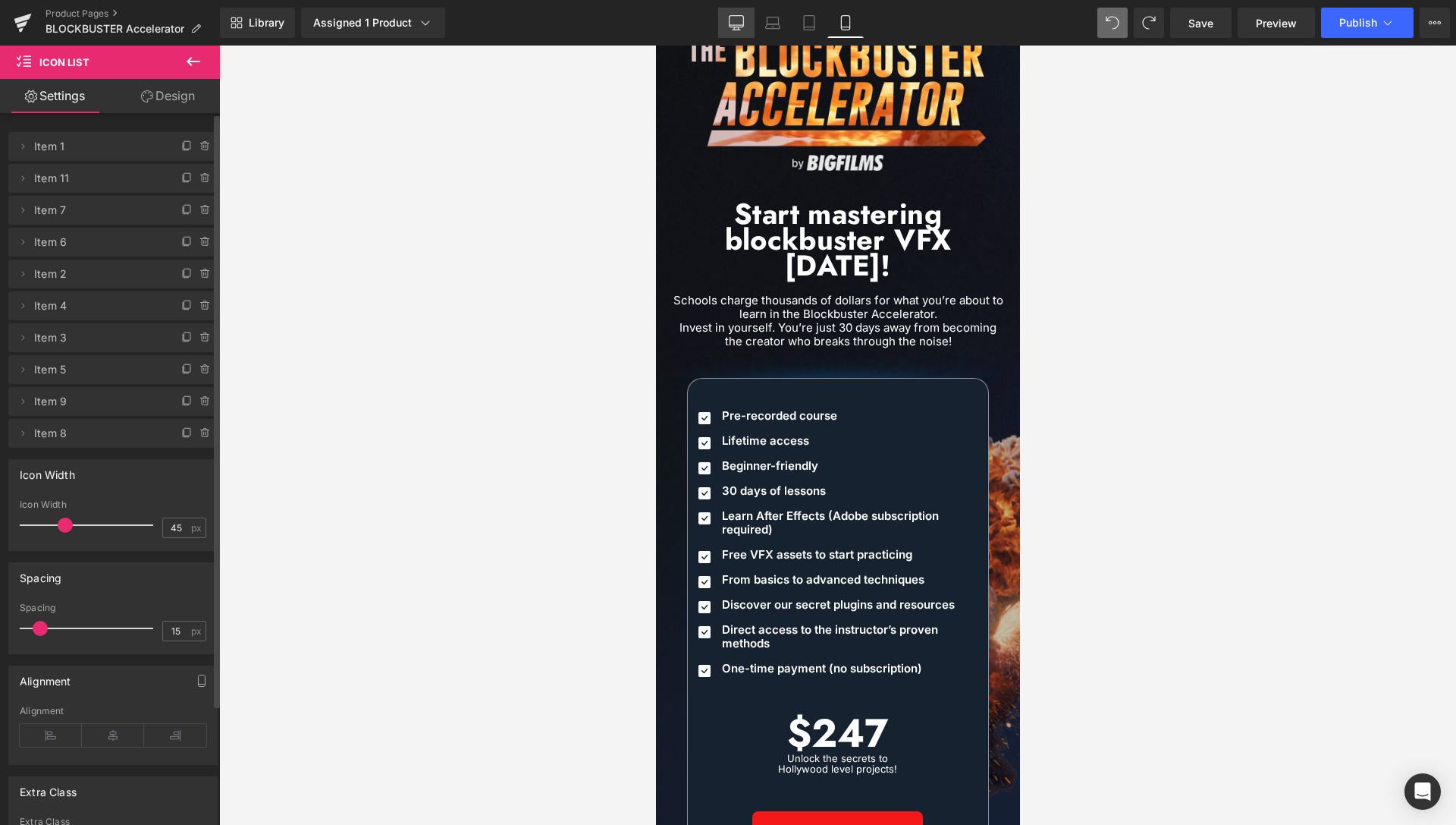
click at [745, 19] on link "Desktop" at bounding box center [736, 23] width 37 height 30
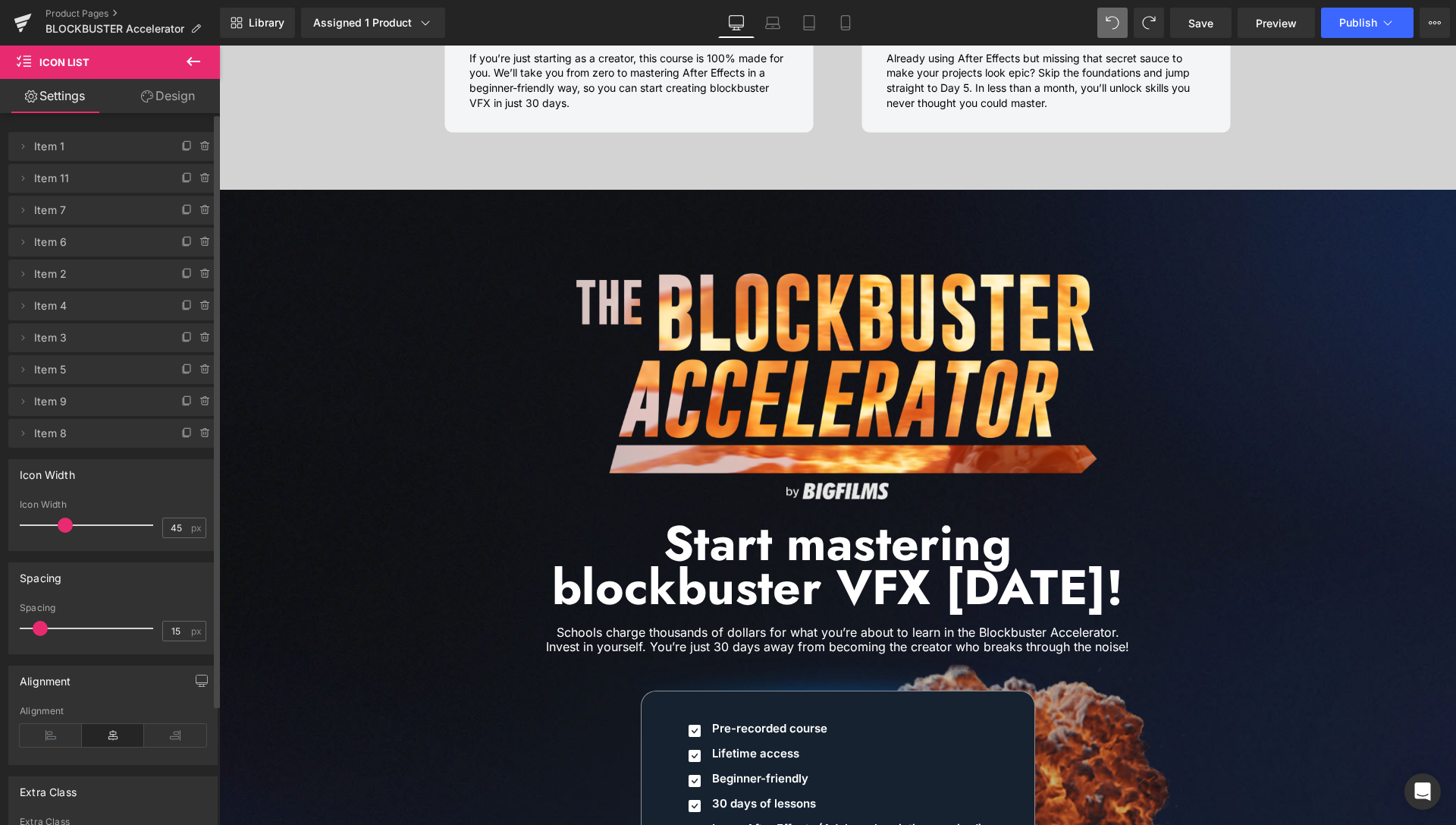
scroll to position [6890, 0]
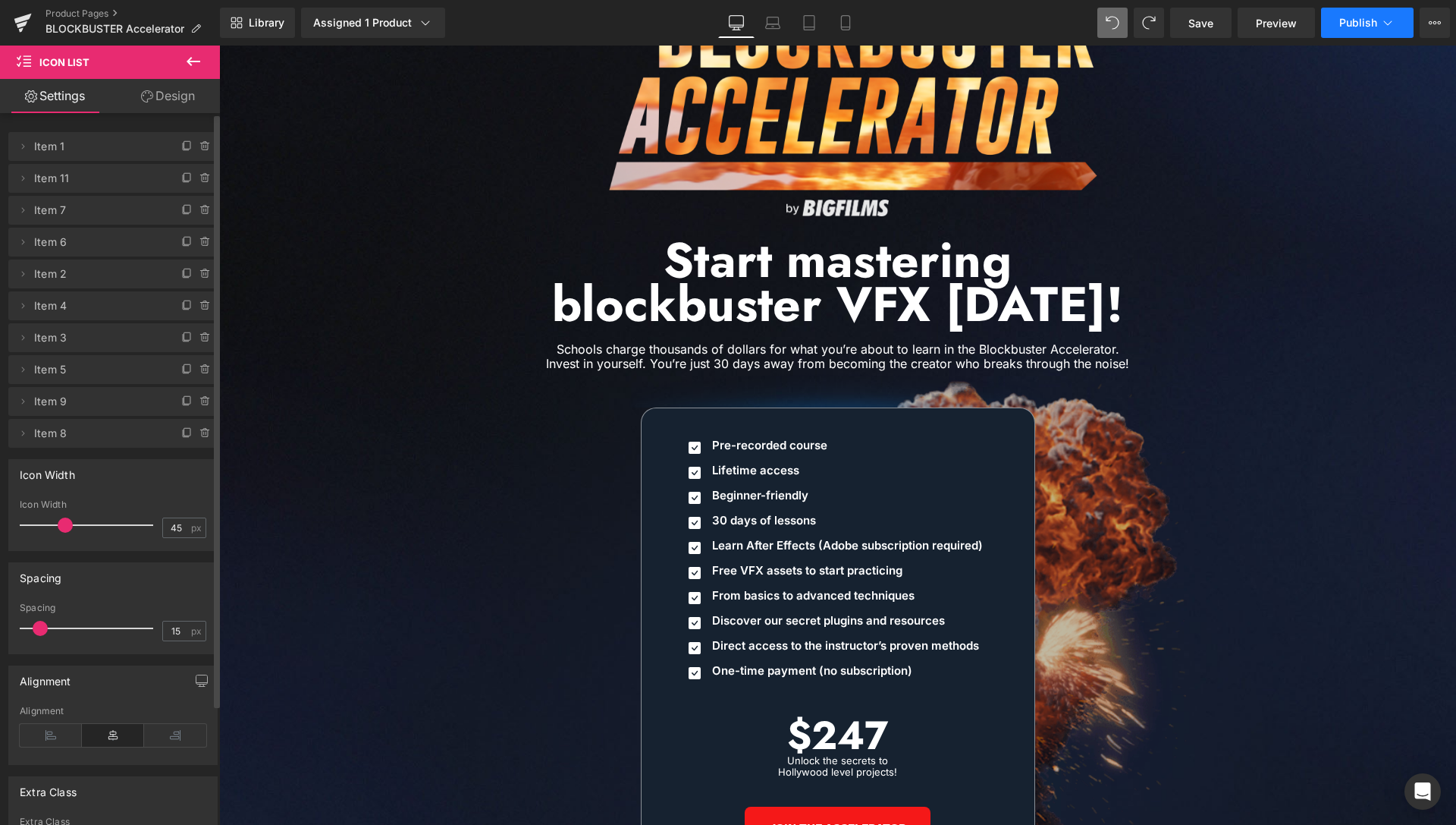
click at [1384, 22] on icon at bounding box center [1387, 22] width 15 height 15
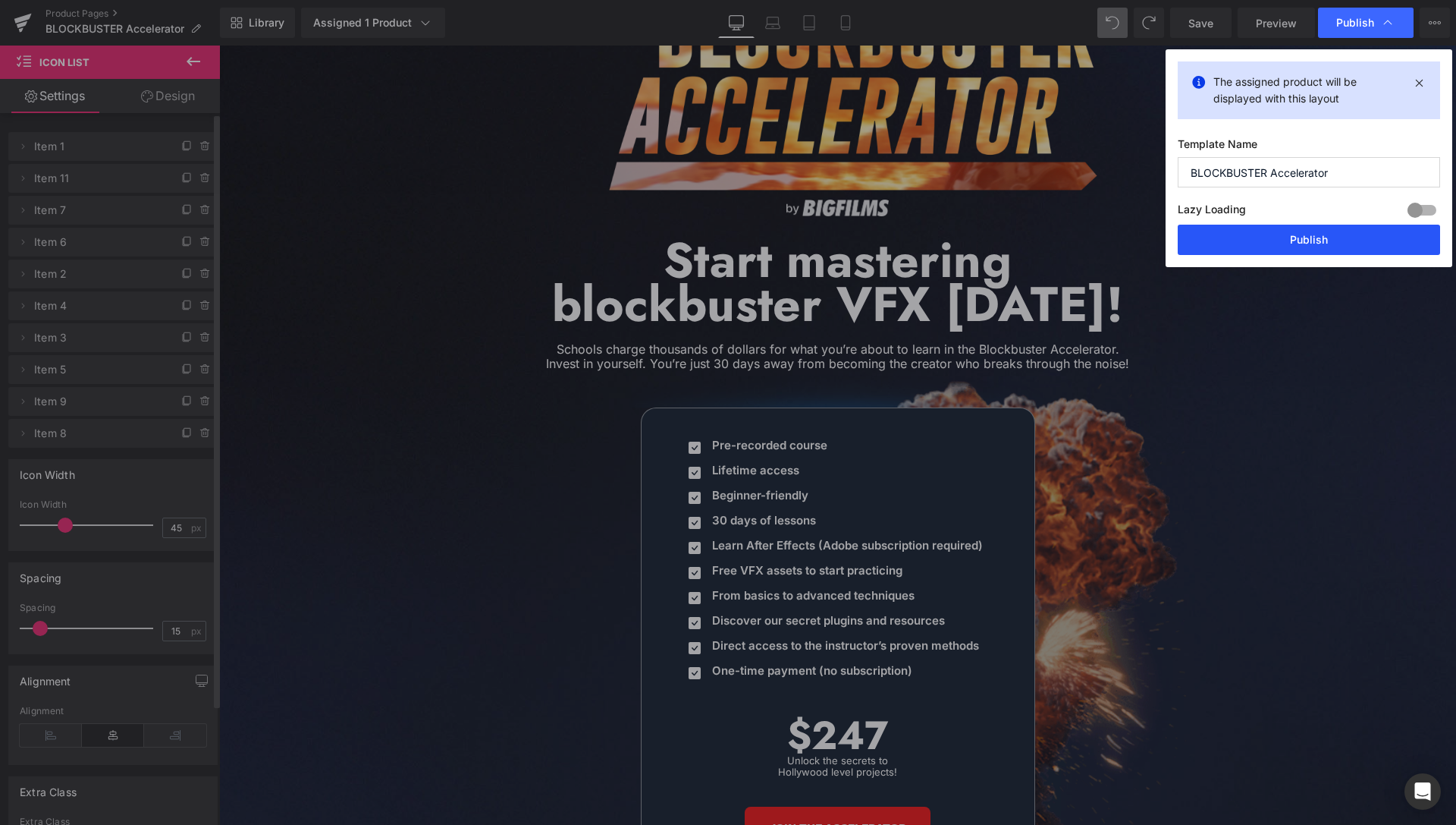
drag, startPoint x: 1282, startPoint y: 252, endPoint x: 926, endPoint y: 108, distance: 384.0
click at [1282, 252] on button "Publish" at bounding box center [1309, 239] width 263 height 30
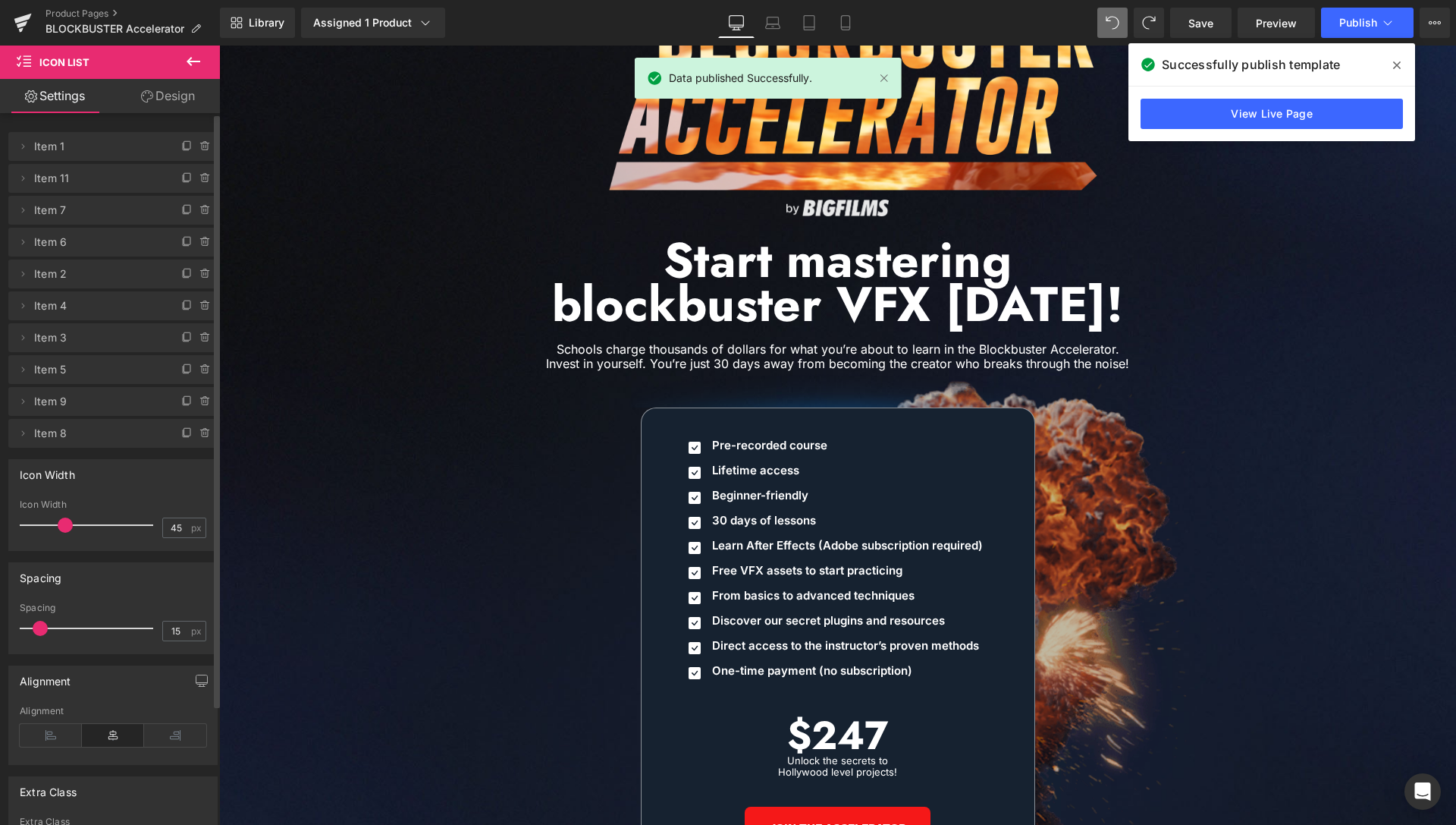
click at [1395, 66] on icon at bounding box center [1397, 66] width 8 height 12
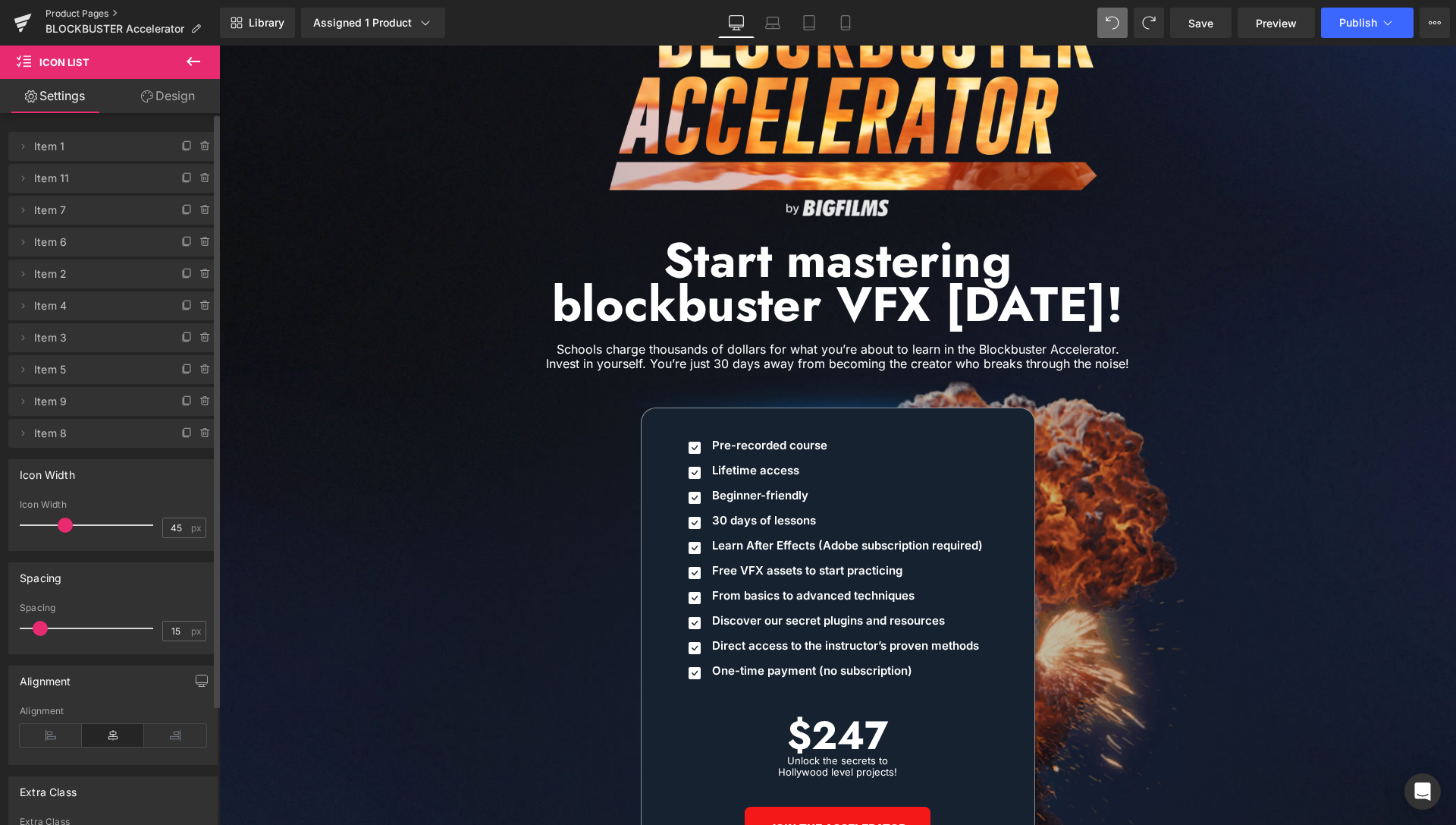
click at [65, 12] on link "Product Pages" at bounding box center [133, 14] width 175 height 12
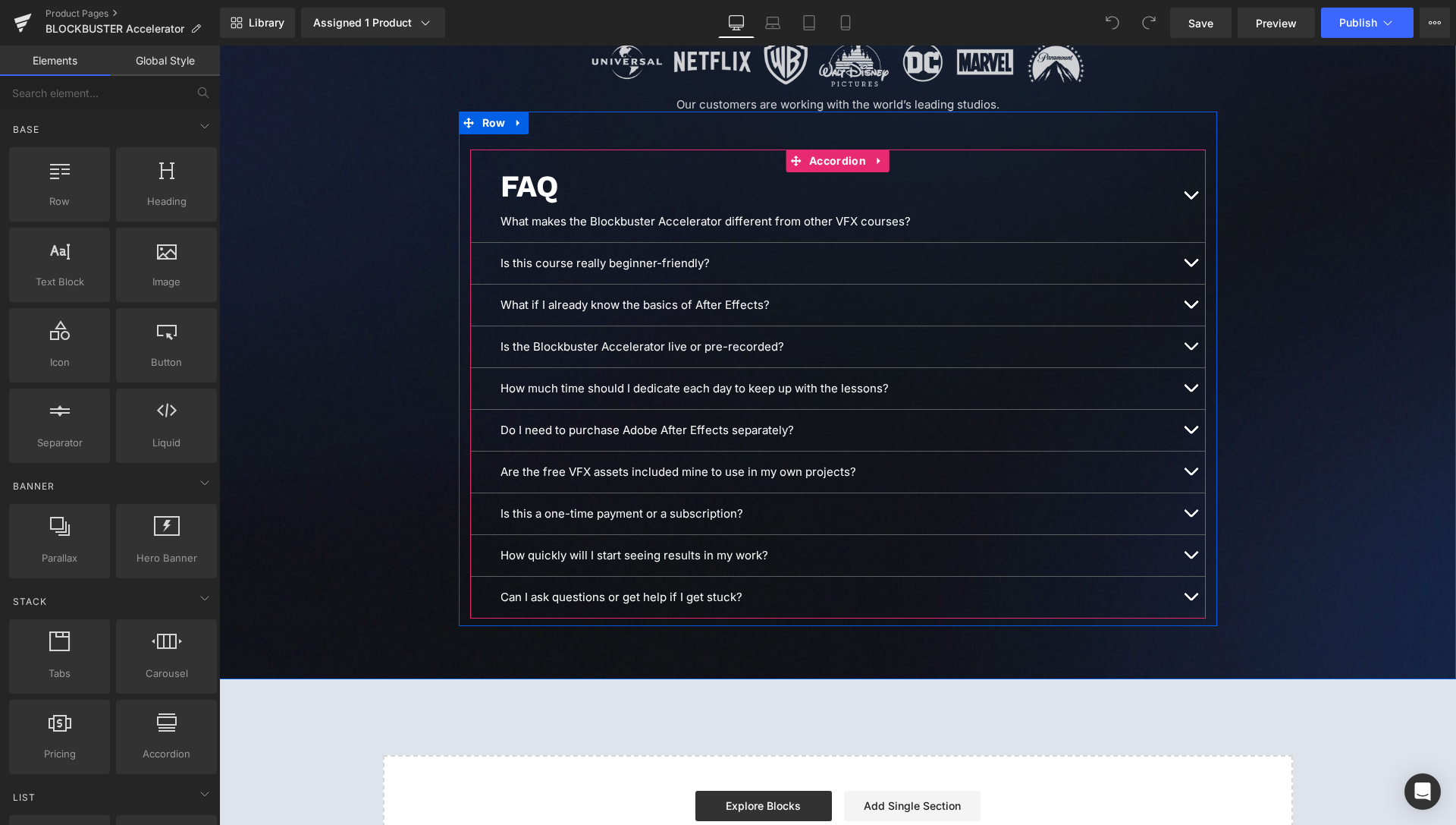
scroll to position [7742, 0]
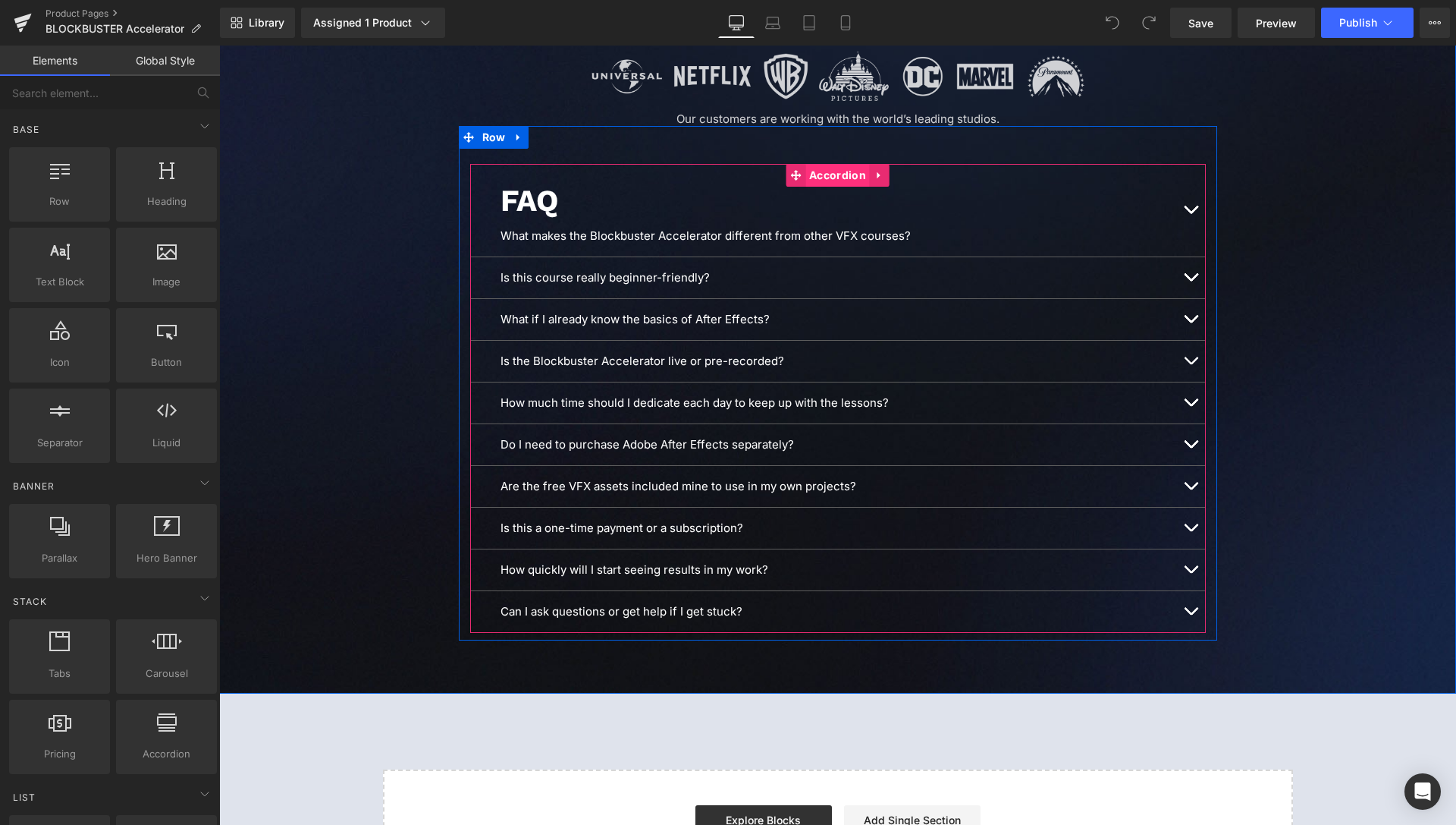
click at [827, 167] on span "Accordion" at bounding box center [837, 175] width 65 height 23
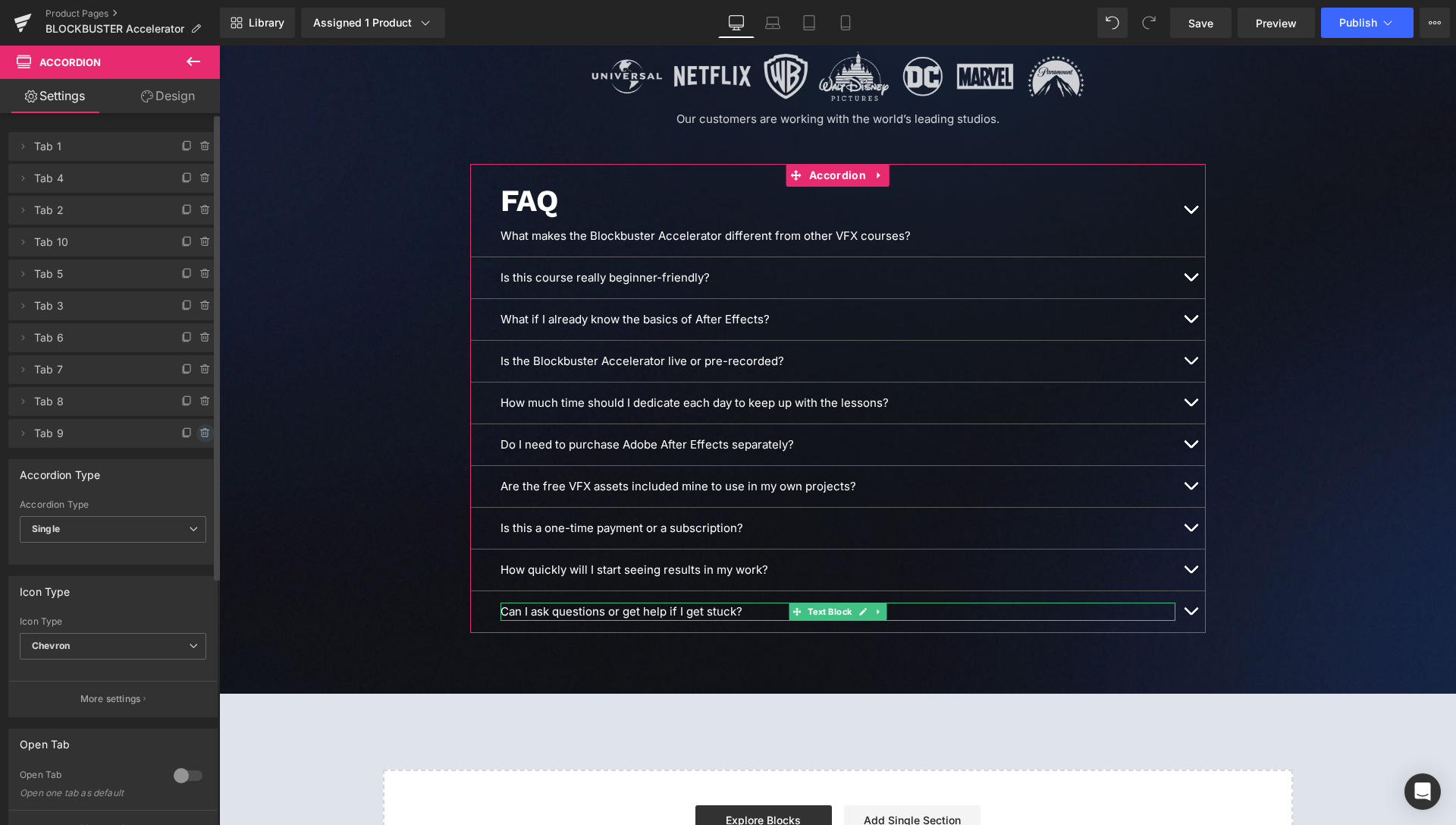
click at [200, 434] on icon at bounding box center [206, 434] width 12 height 12
click at [177, 434] on button "Delete" at bounding box center [189, 434] width 48 height 19
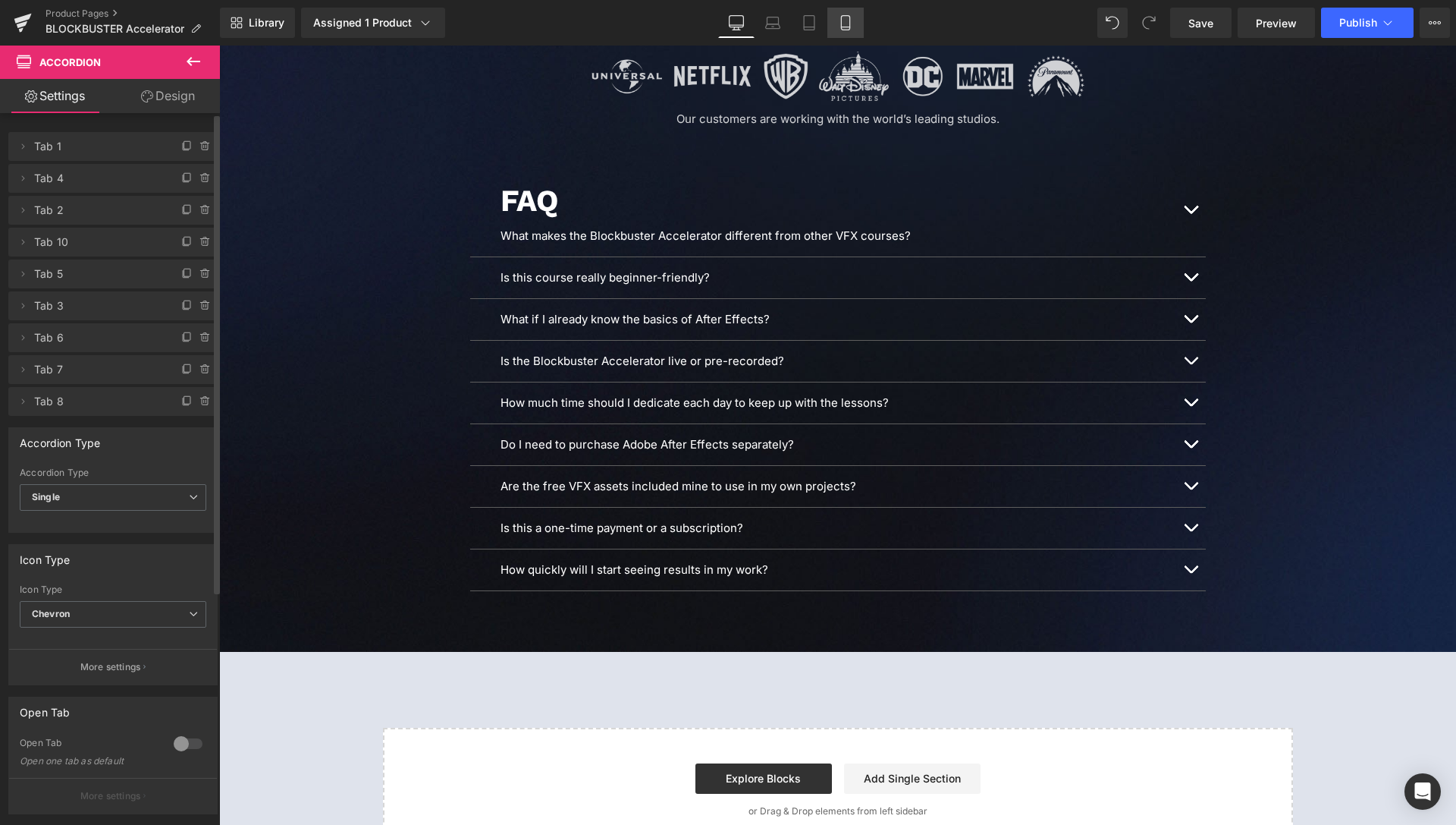
click at [850, 19] on icon at bounding box center [845, 22] width 15 height 15
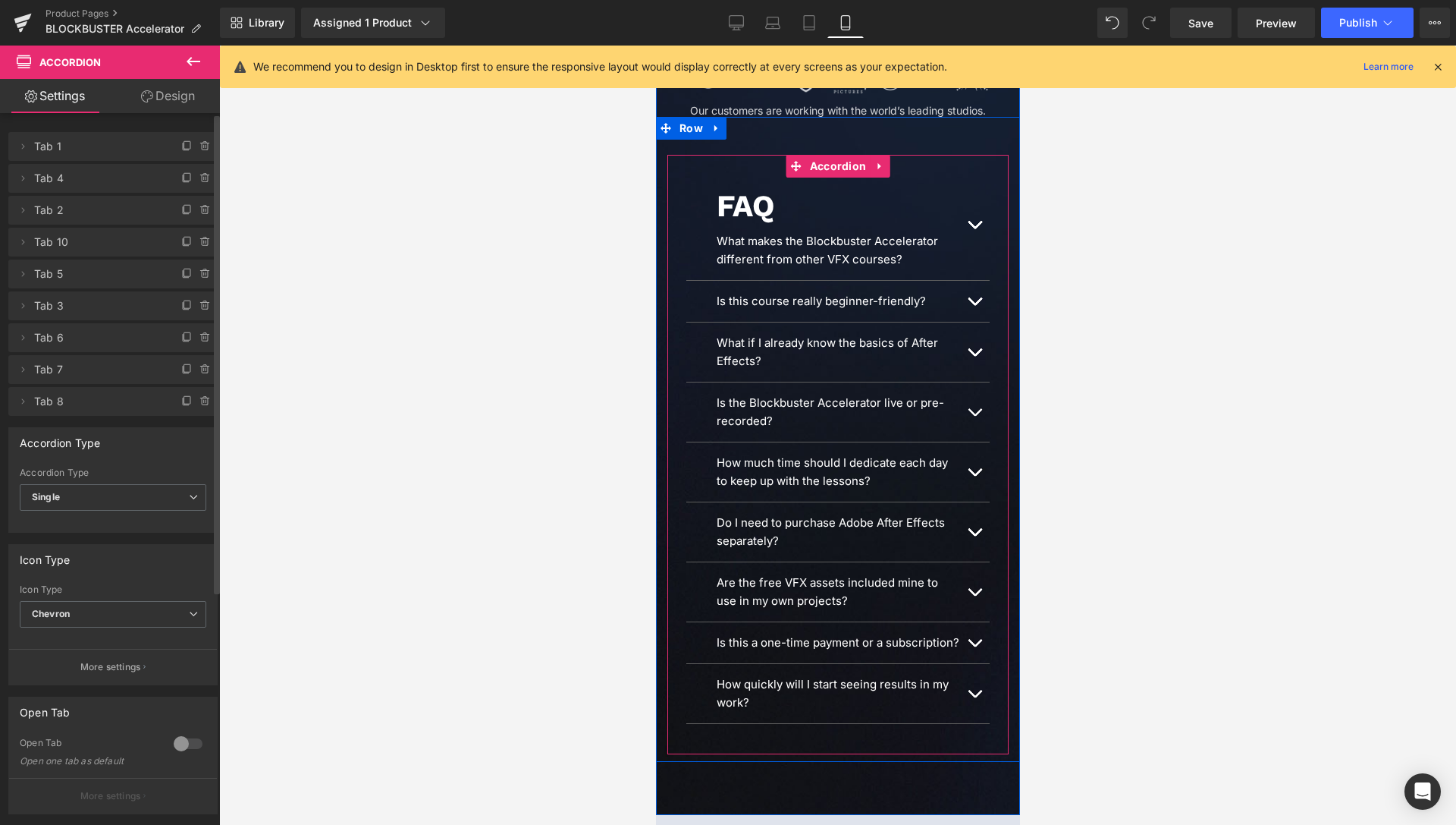
scroll to position [7455, 0]
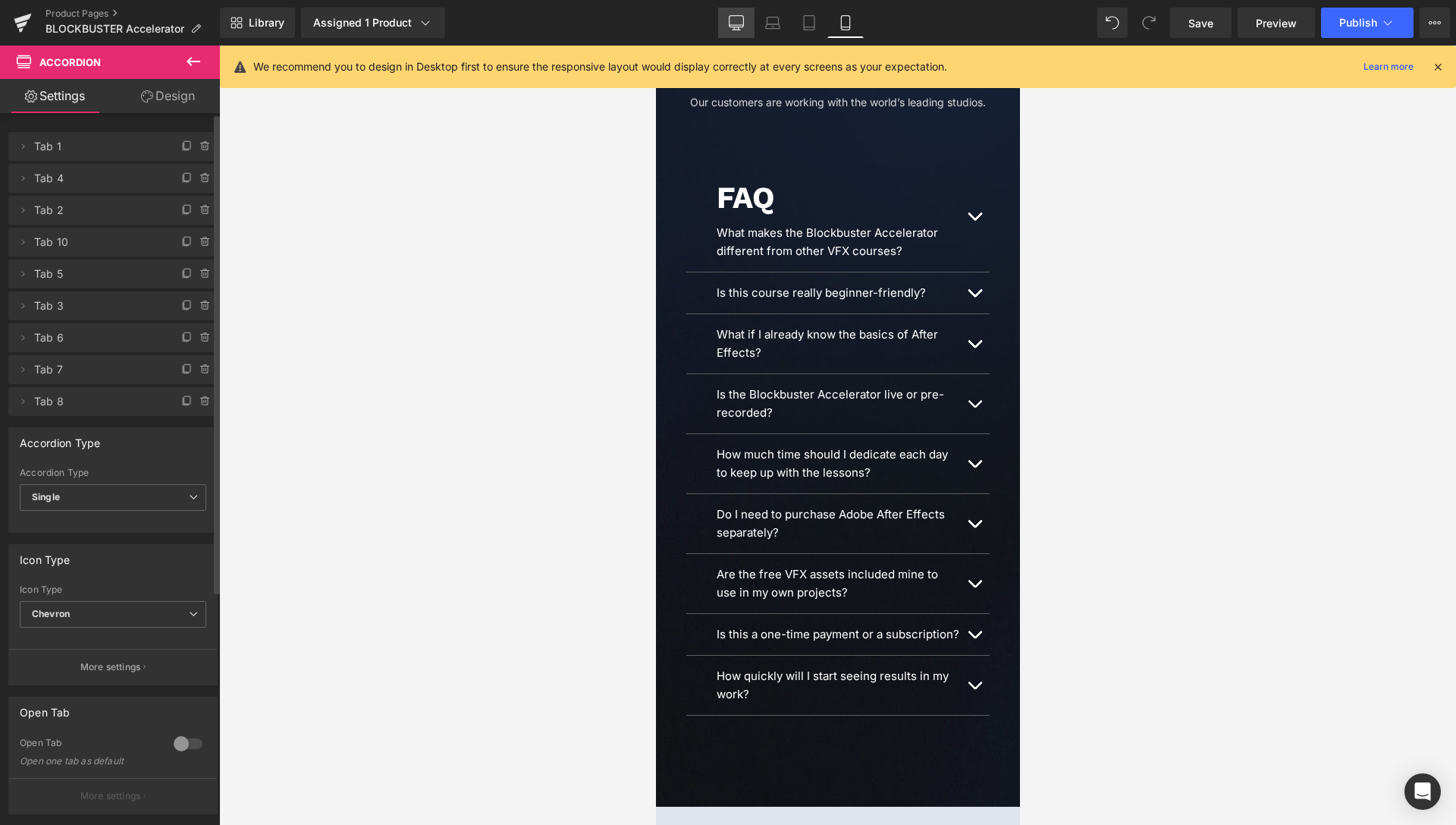
click at [732, 31] on link "Desktop" at bounding box center [736, 23] width 37 height 30
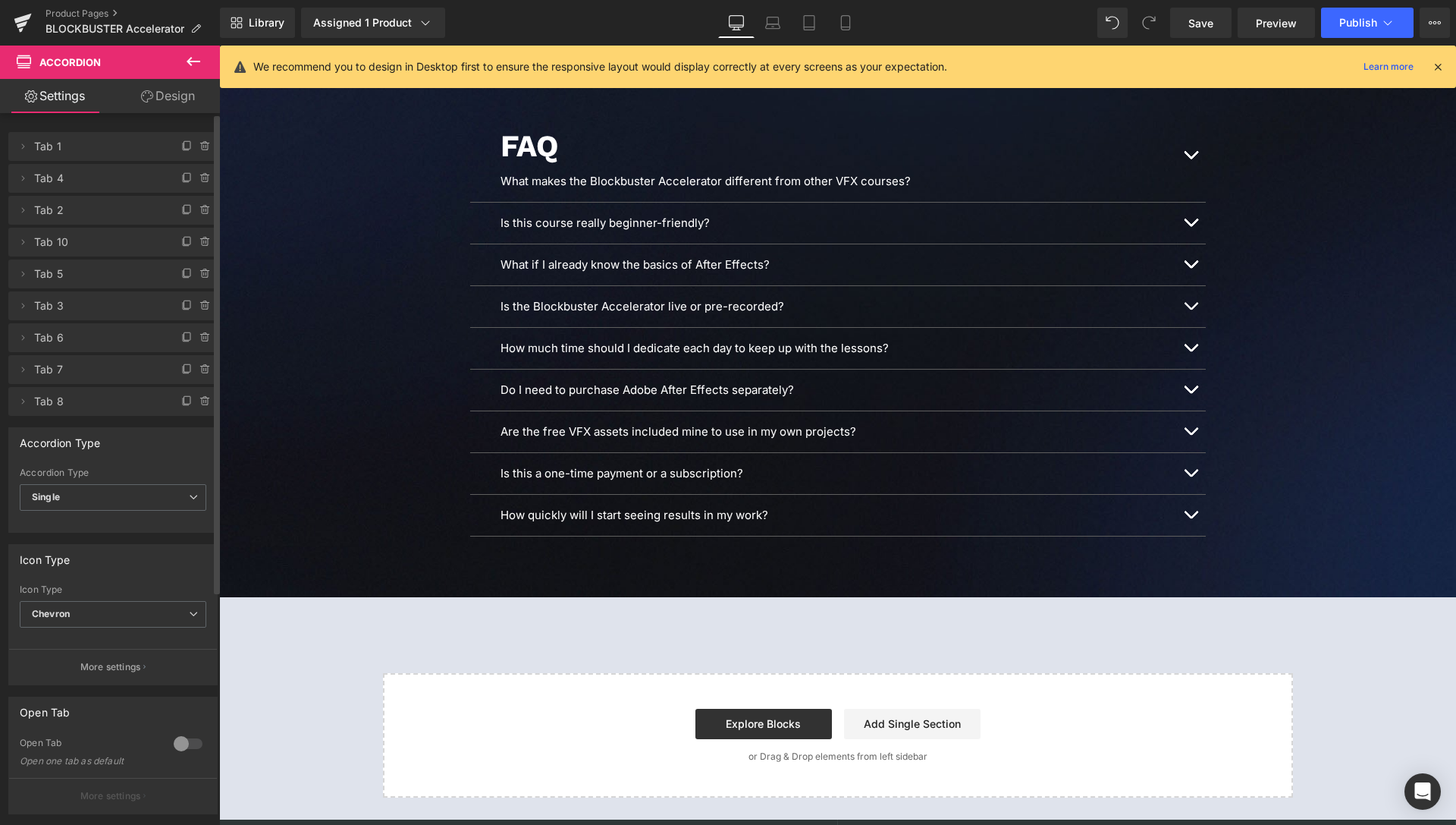
scroll to position [7802, 0]
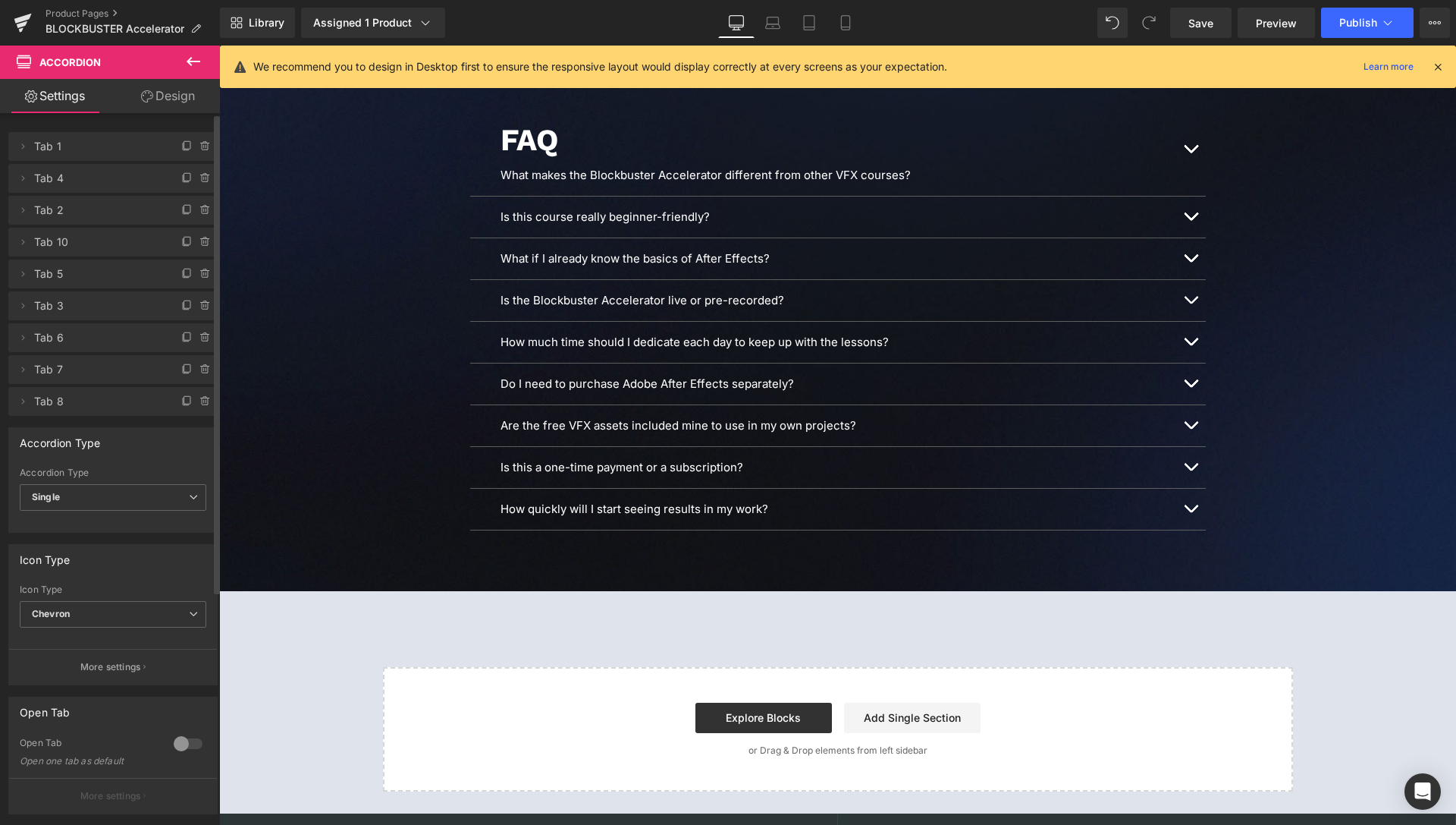
click at [1440, 70] on icon at bounding box center [1438, 67] width 14 height 14
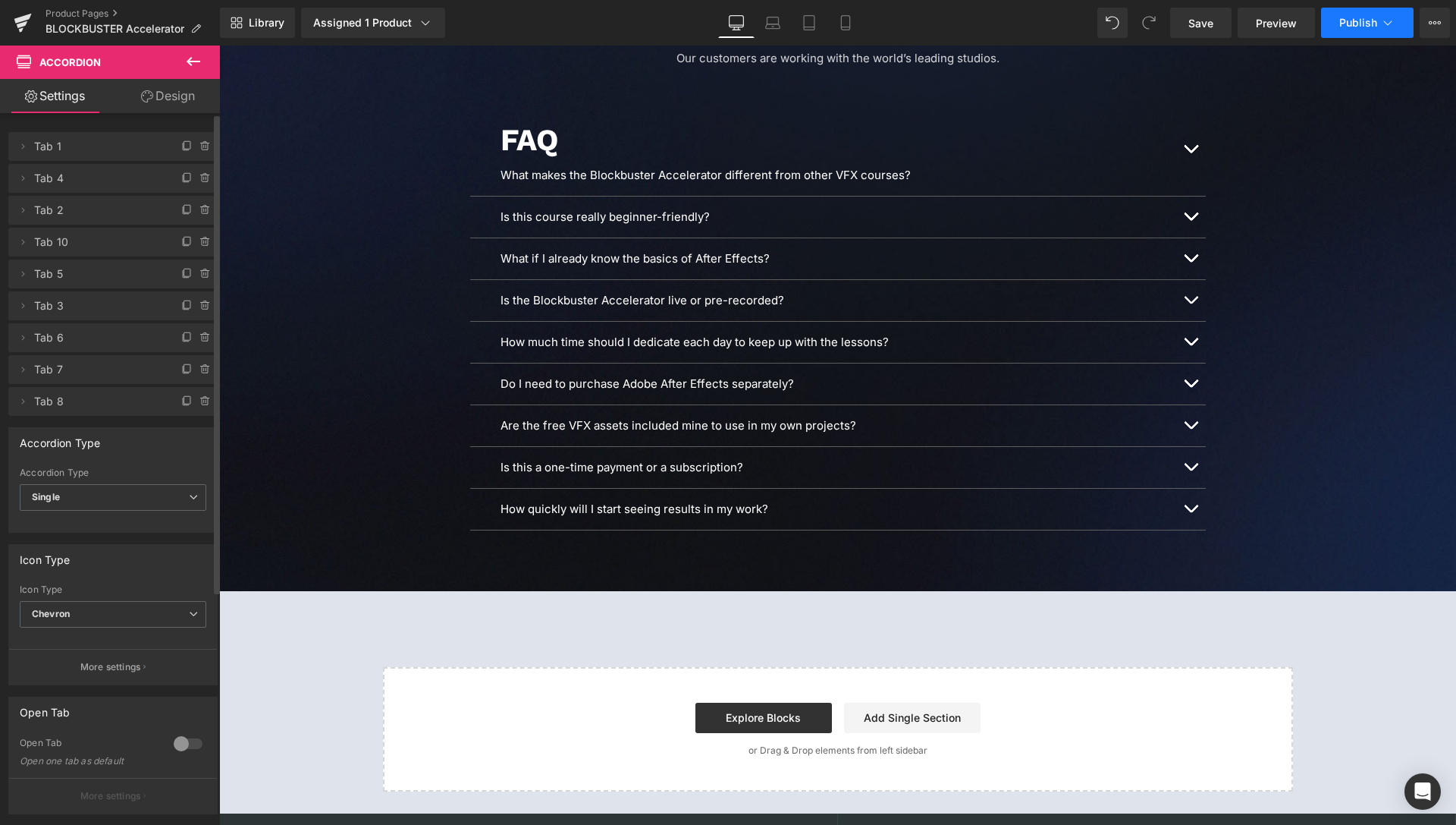
click at [1388, 23] on icon at bounding box center [1387, 22] width 15 height 15
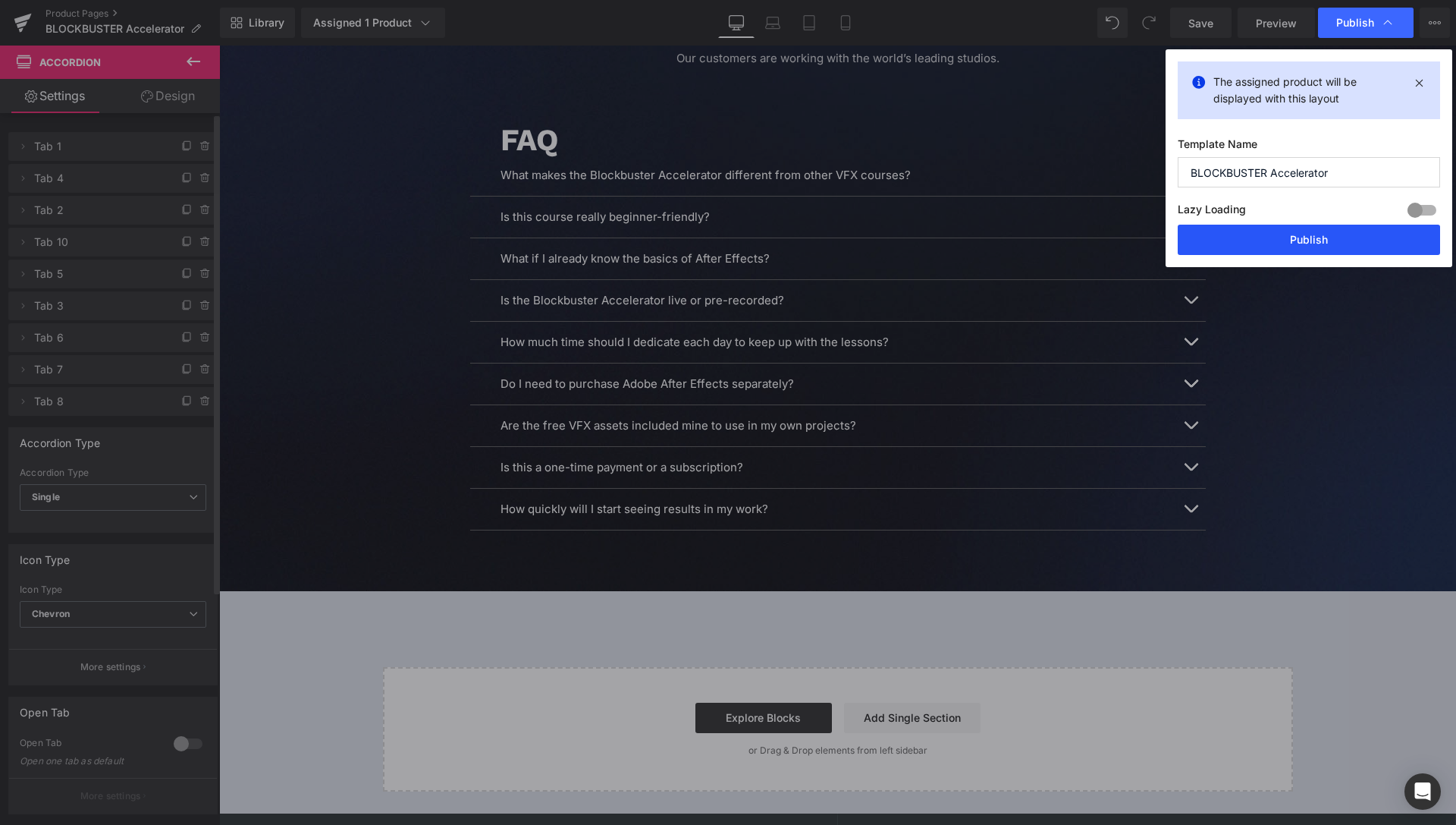
click at [1304, 243] on button "Publish" at bounding box center [1309, 239] width 263 height 30
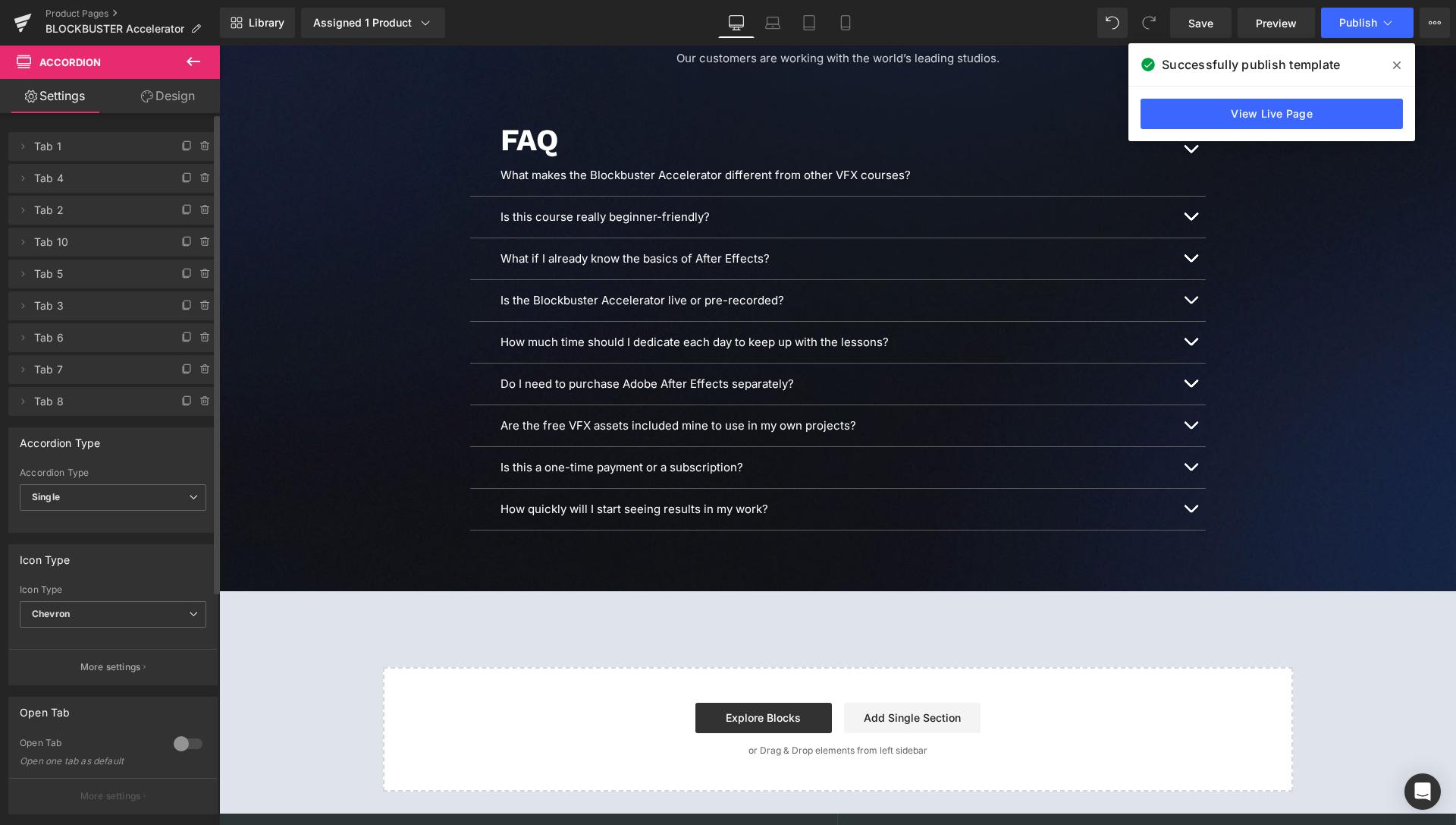
click at [1404, 66] on span at bounding box center [1397, 65] width 24 height 24
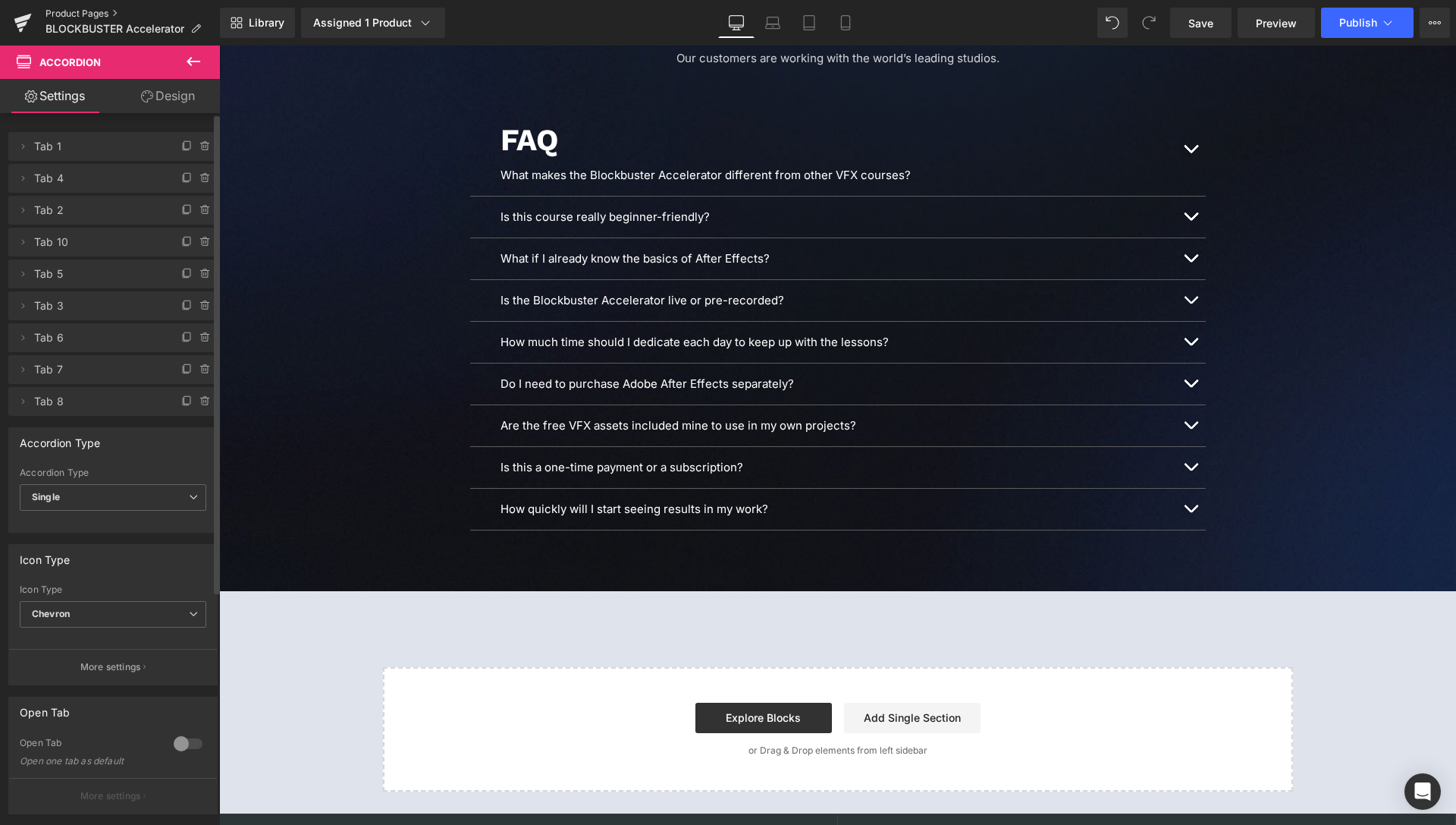
click at [96, 13] on link "Product Pages" at bounding box center [133, 14] width 175 height 12
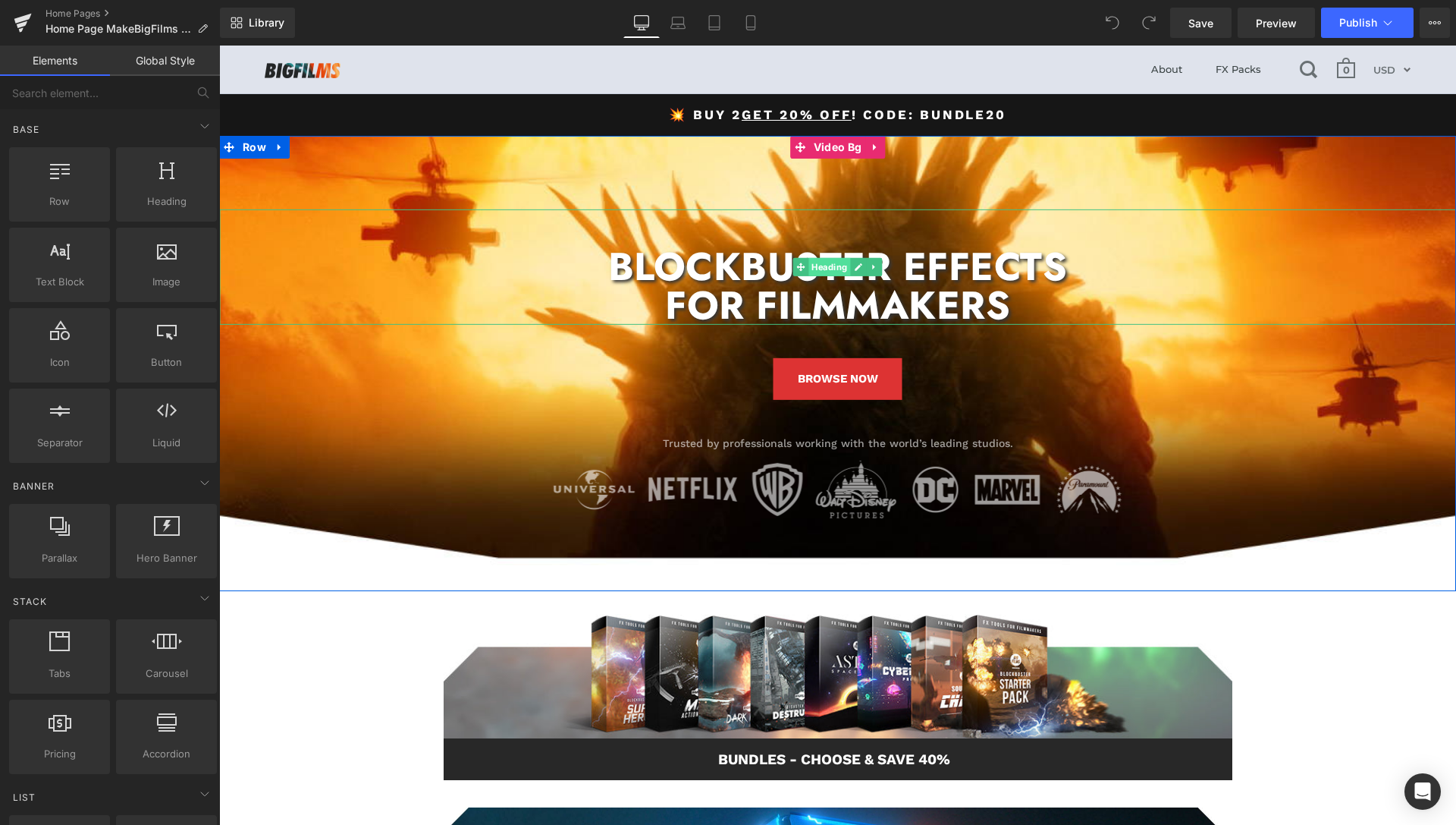
click at [822, 273] on span "Heading" at bounding box center [829, 267] width 42 height 18
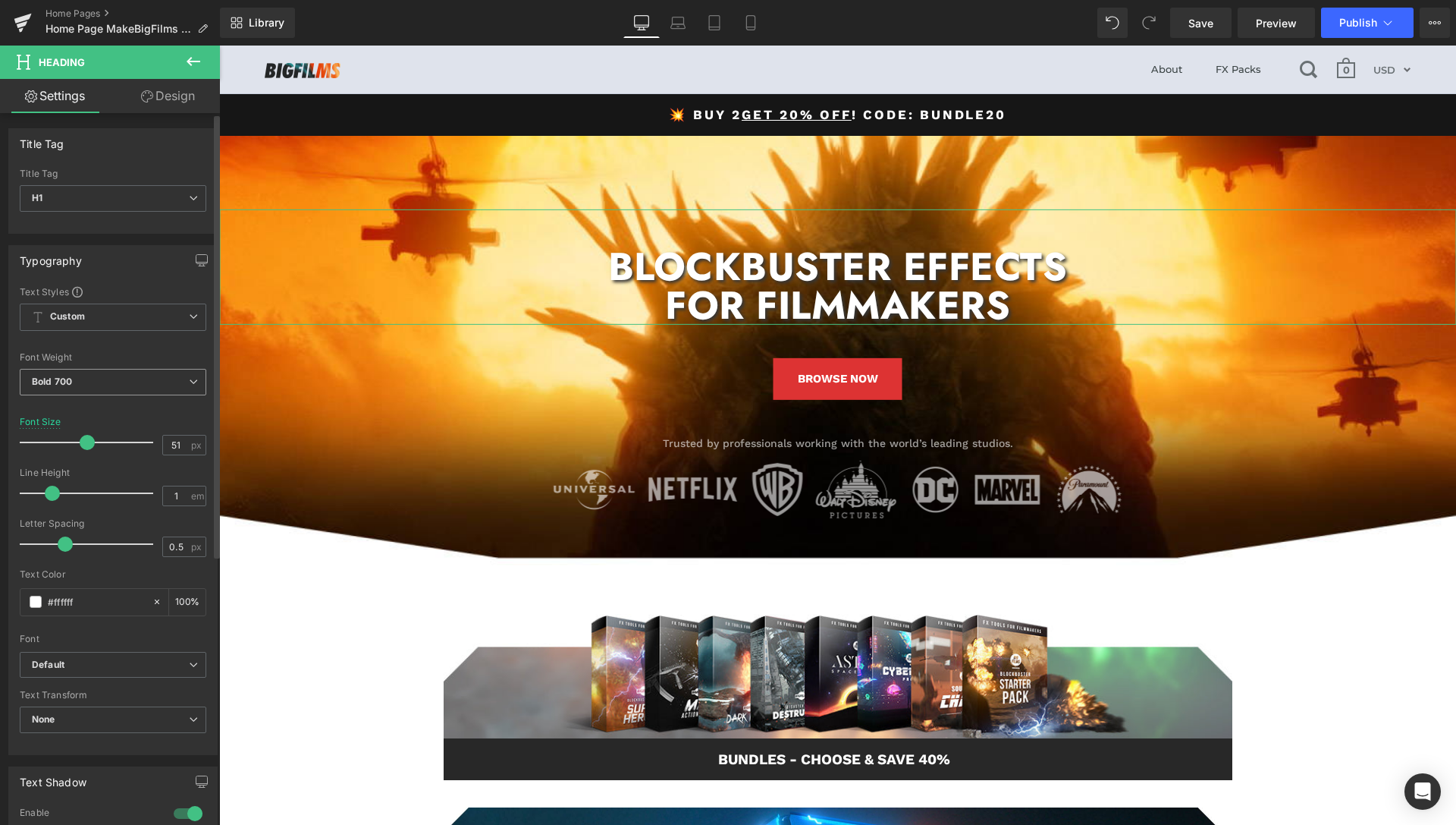
click at [147, 383] on span "Bold 700" at bounding box center [112, 382] width 186 height 27
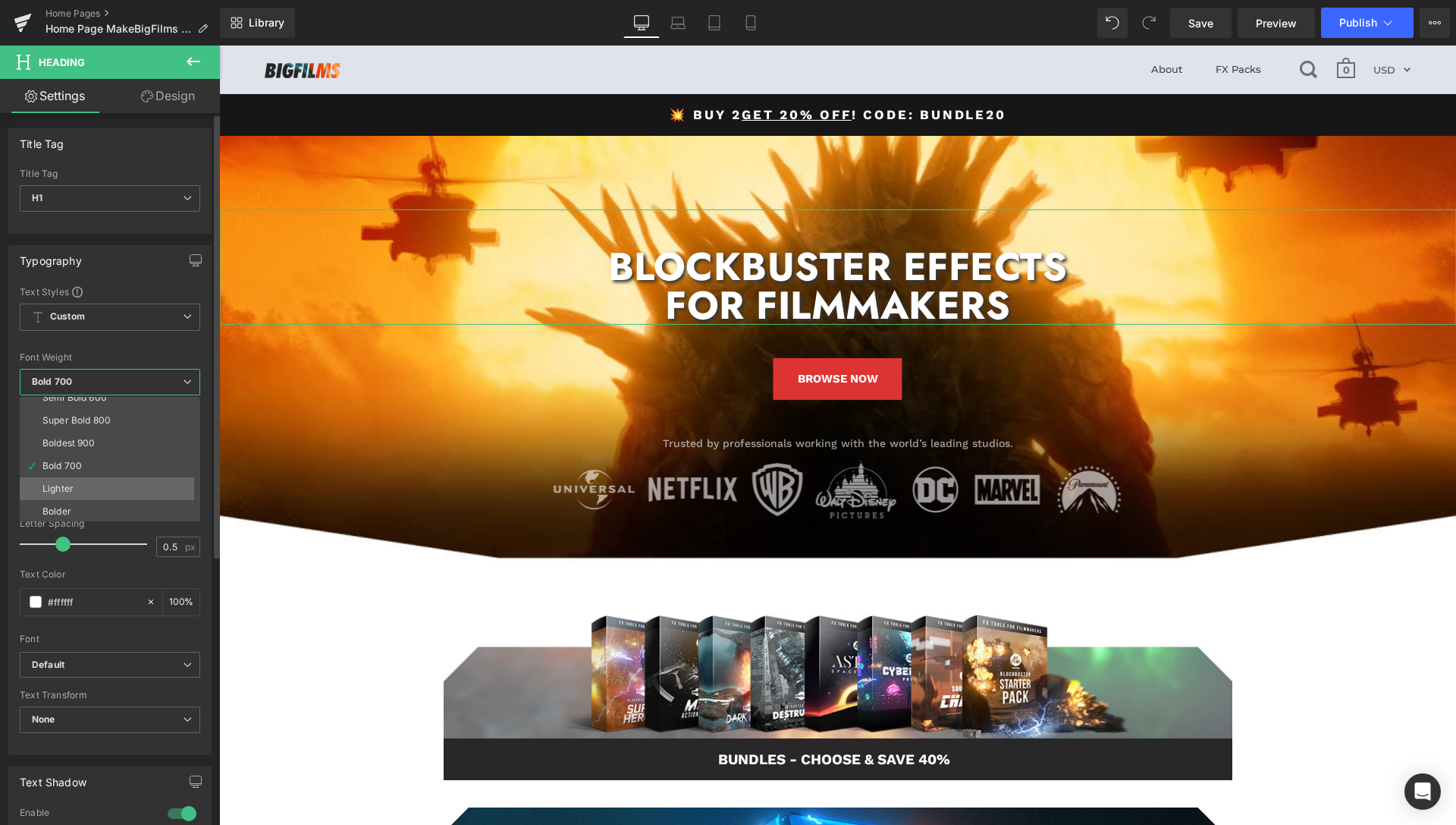
scroll to position [126, 0]
click at [76, 504] on li "Bolder" at bounding box center [113, 509] width 187 height 23
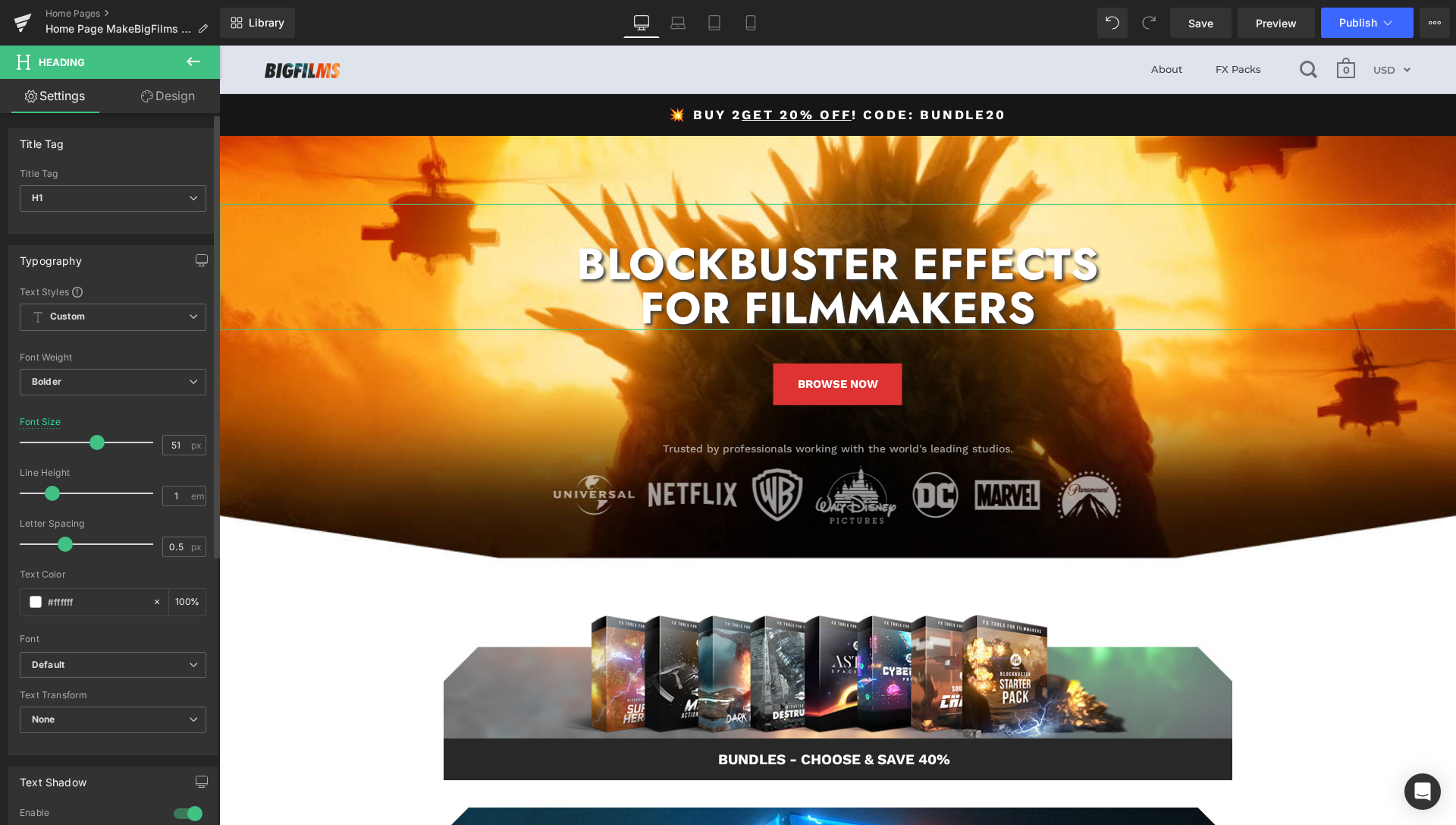
drag, startPoint x: 80, startPoint y: 438, endPoint x: 89, endPoint y: 441, distance: 9.5
click at [90, 441] on span at bounding box center [97, 441] width 15 height 15
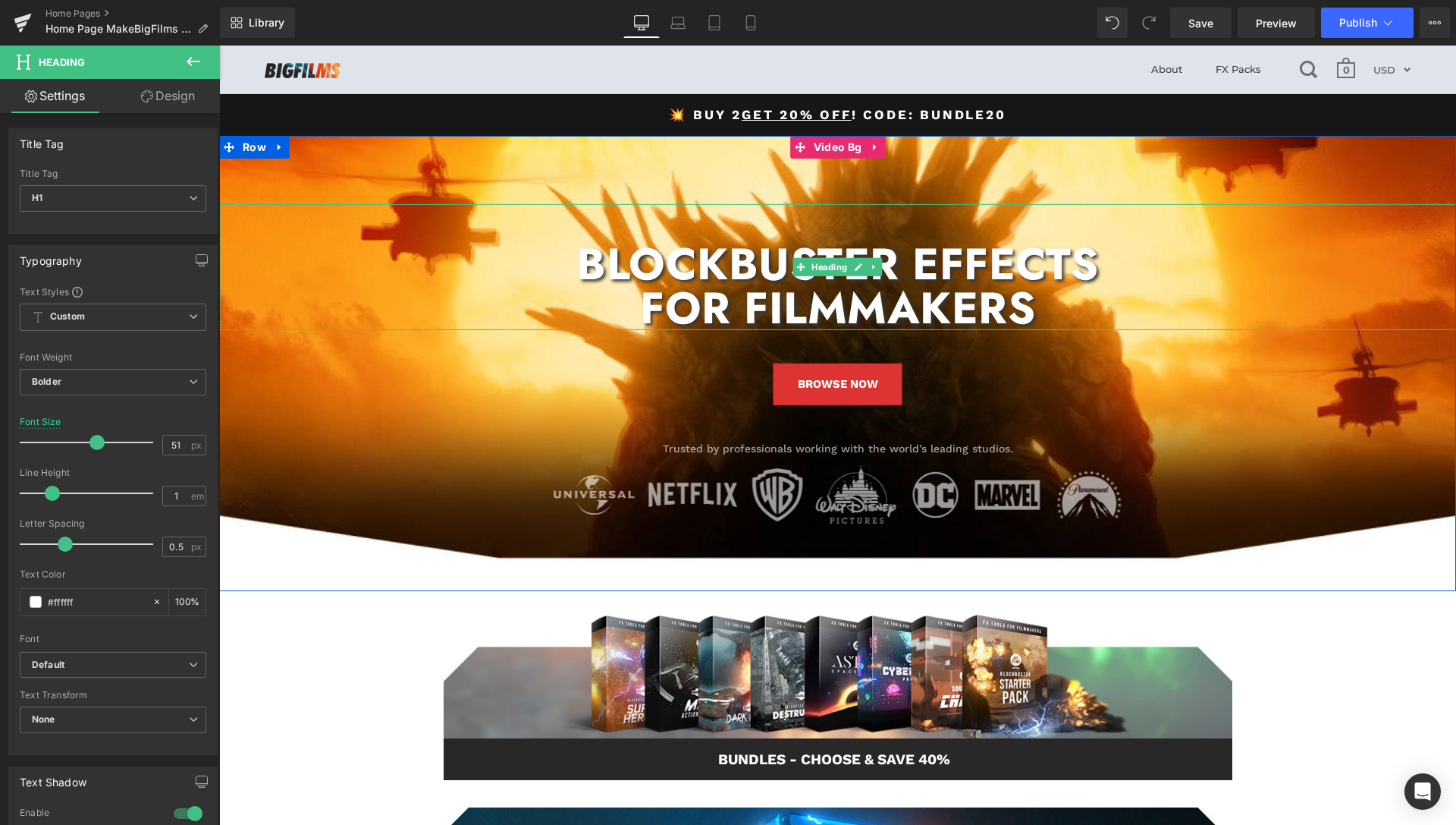
click at [978, 268] on h1 "BLOCKBUSTER EFFECTS" at bounding box center [837, 264] width 1237 height 44
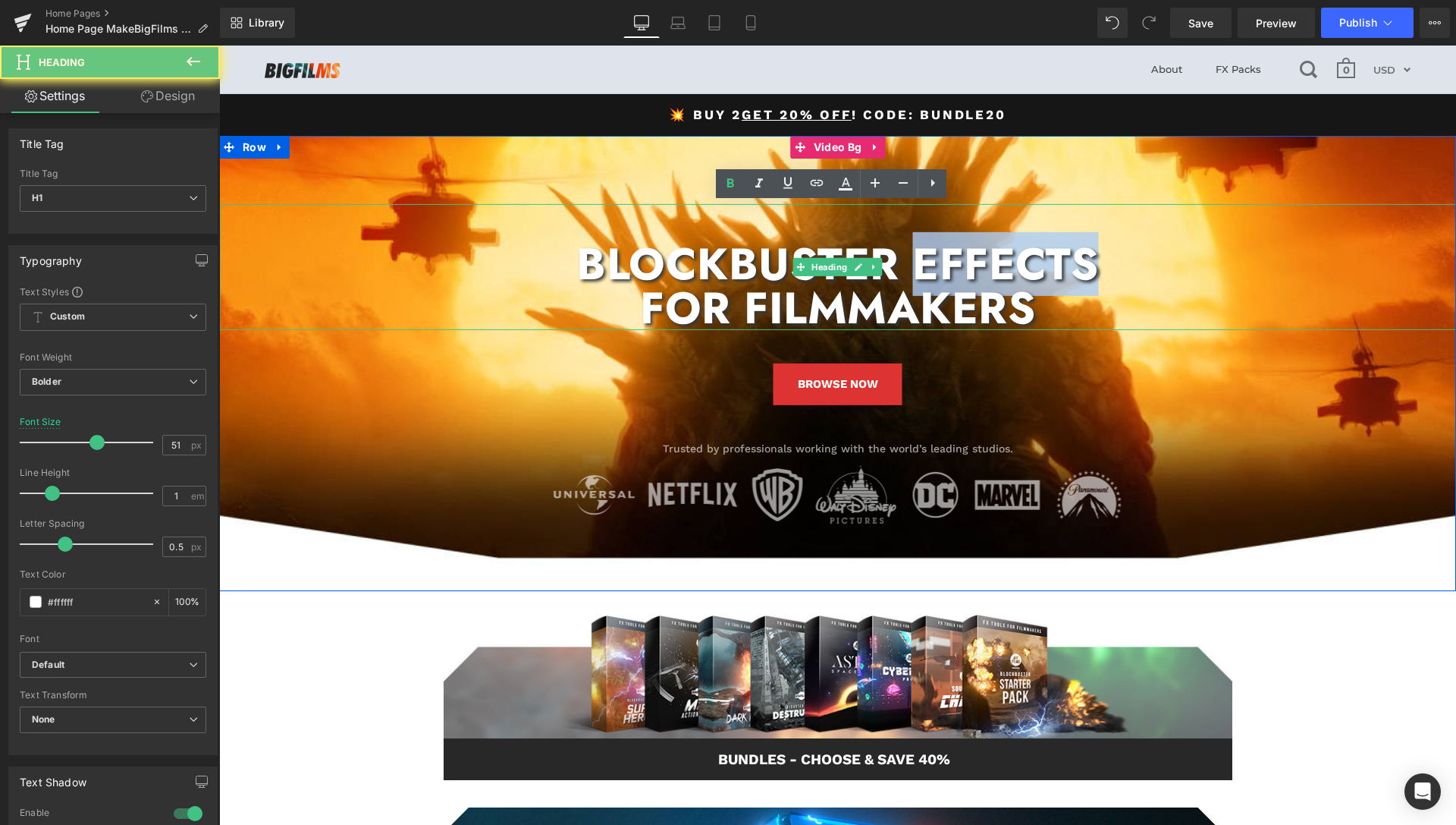
click at [978, 268] on h1 "BLOCKBUSTER EFFECTS" at bounding box center [837, 264] width 1237 height 44
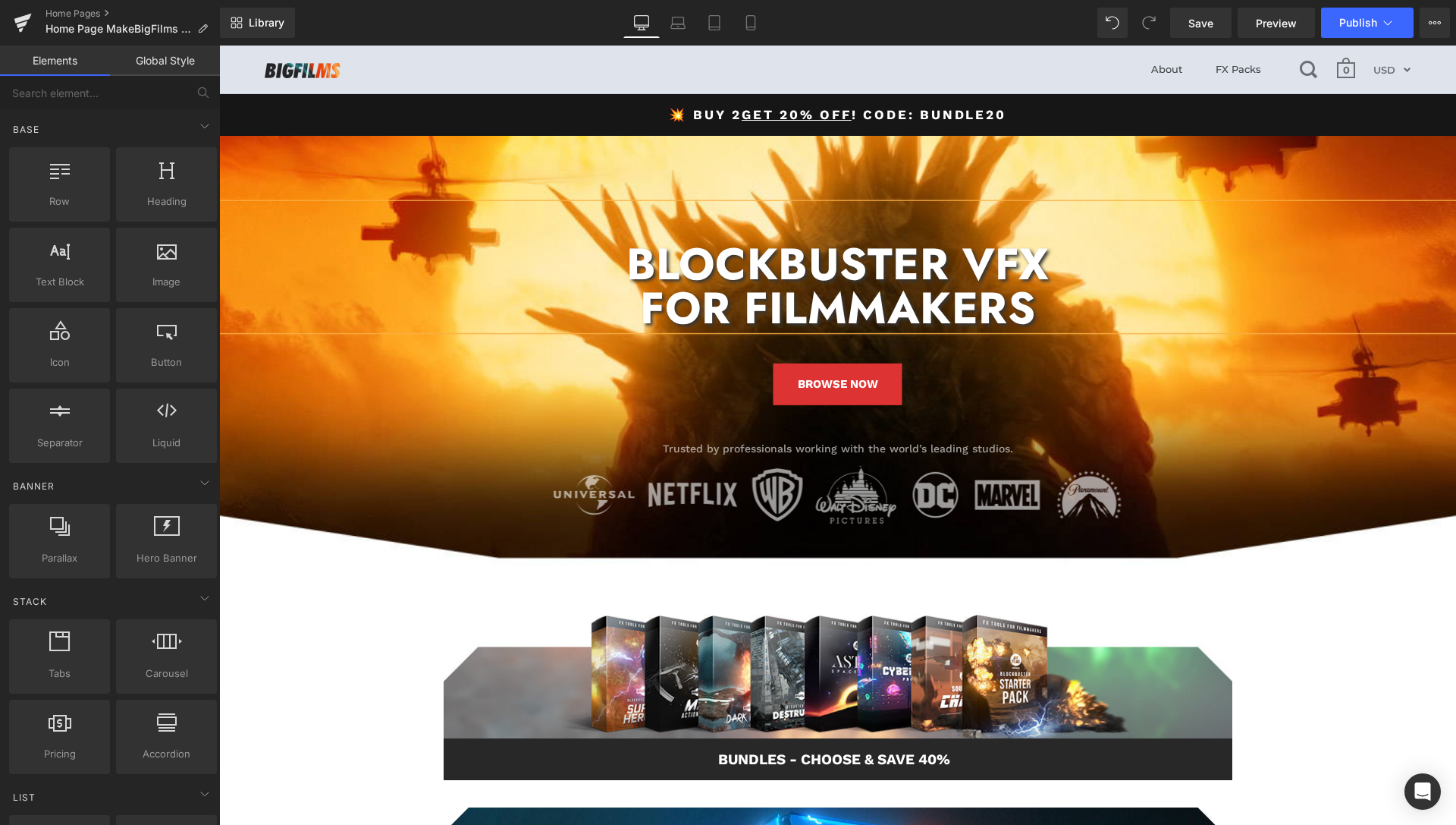
click at [1057, 57] on header "About FX Packs 0 Currency AUD FJD NGN NZD PGK SBD TOP USD VUV WST XOF XPF USD" at bounding box center [837, 69] width 1237 height 48
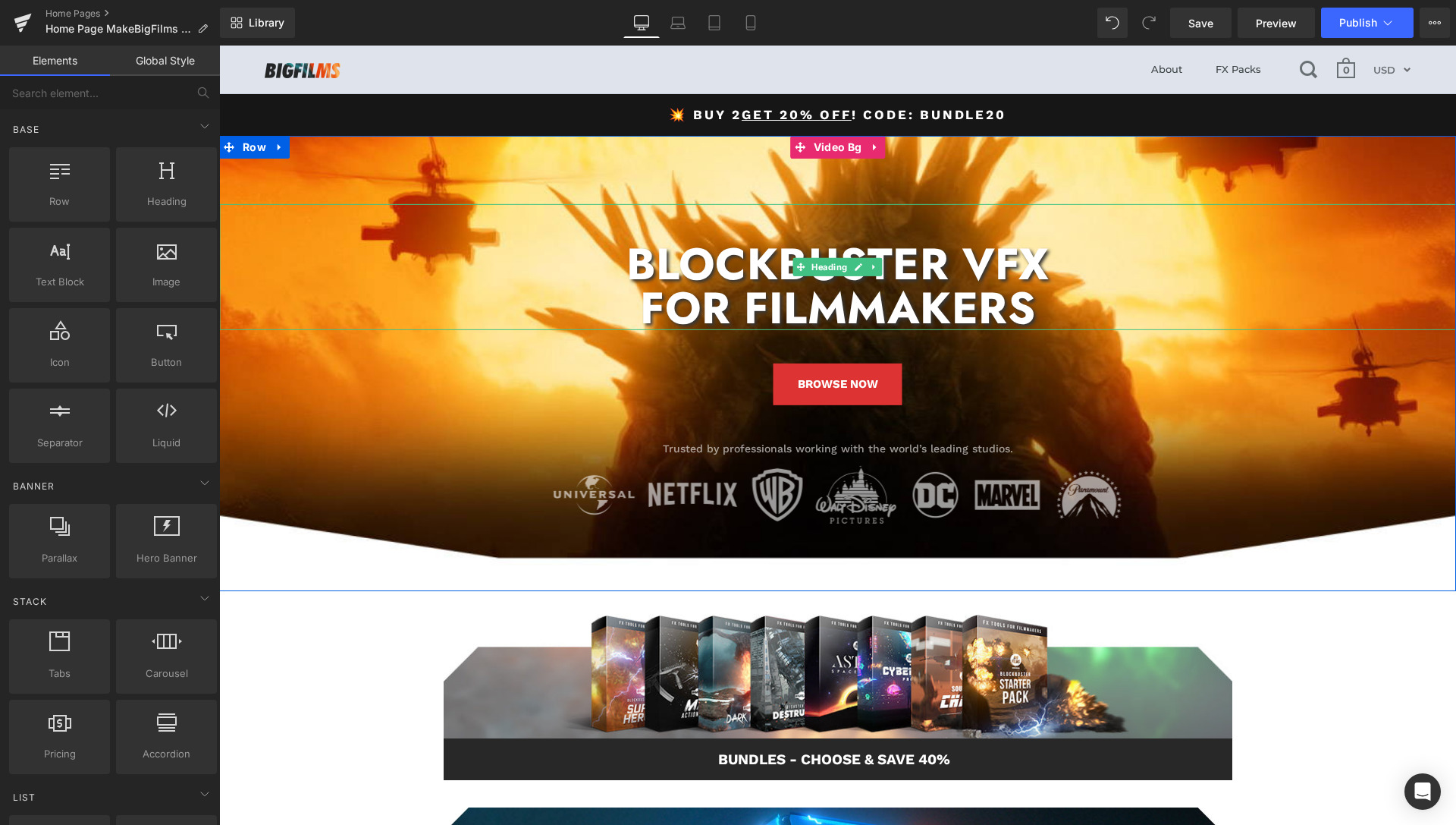
click at [1006, 271] on h1 "BLOCKBUSTER VFX" at bounding box center [837, 264] width 1237 height 44
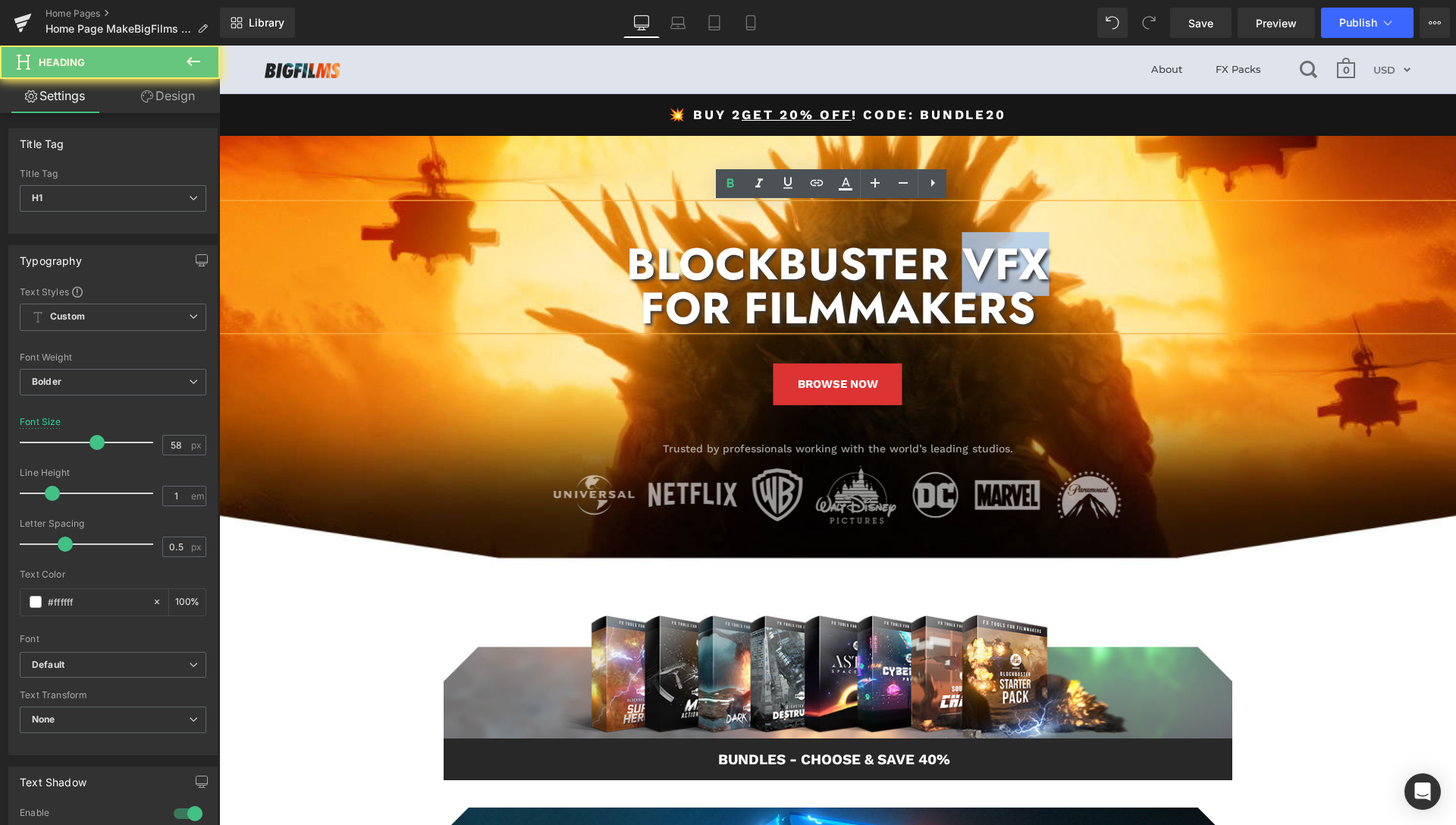
click at [1006, 271] on h1 "BLOCKBUSTER VFX" at bounding box center [837, 264] width 1237 height 44
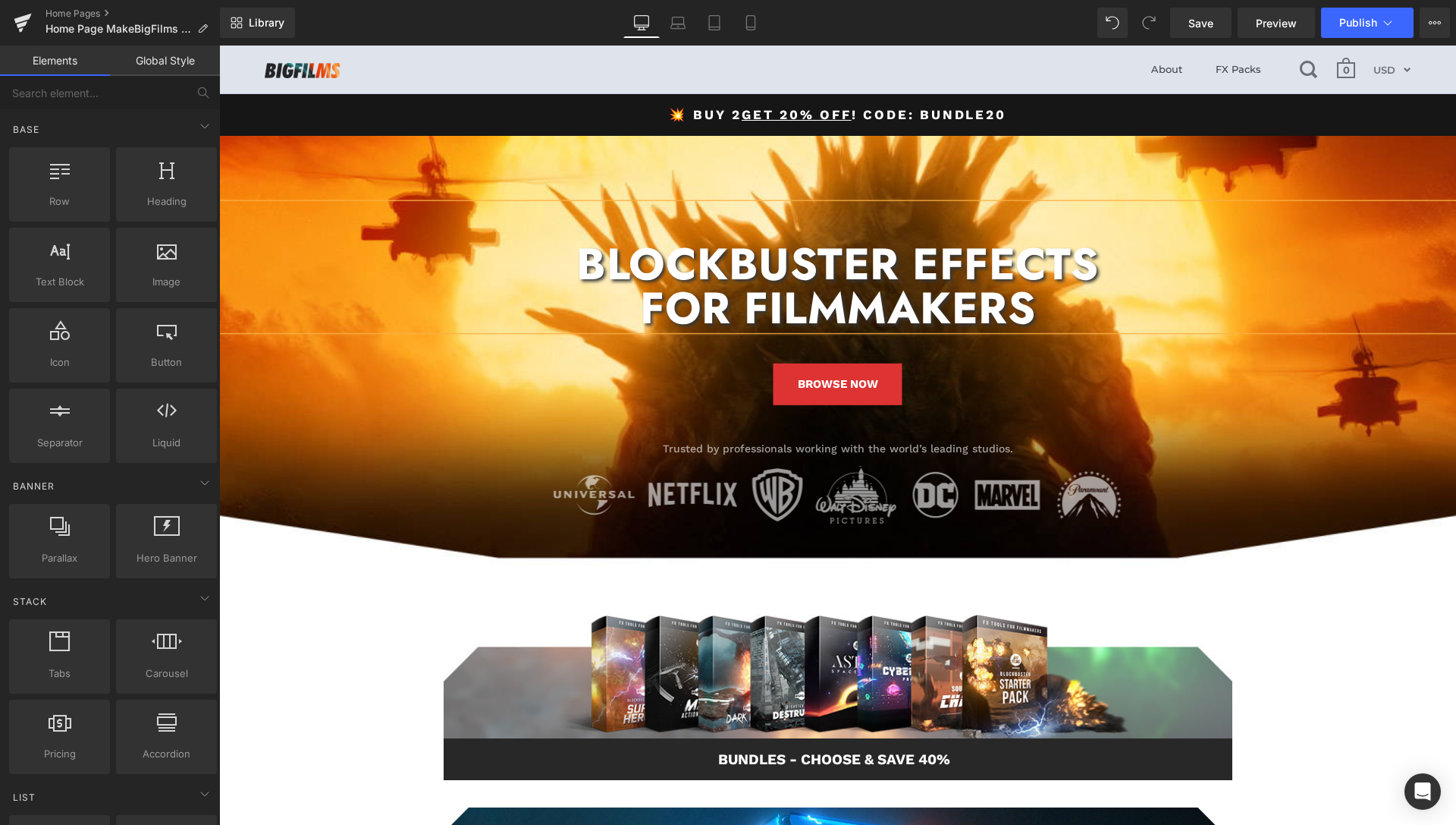
click at [711, 74] on header "About FX Packs 0 Currency AUD FJD NGN NZD PGK SBD TOP USD VUV WST XOF XPF USD" at bounding box center [837, 69] width 1237 height 48
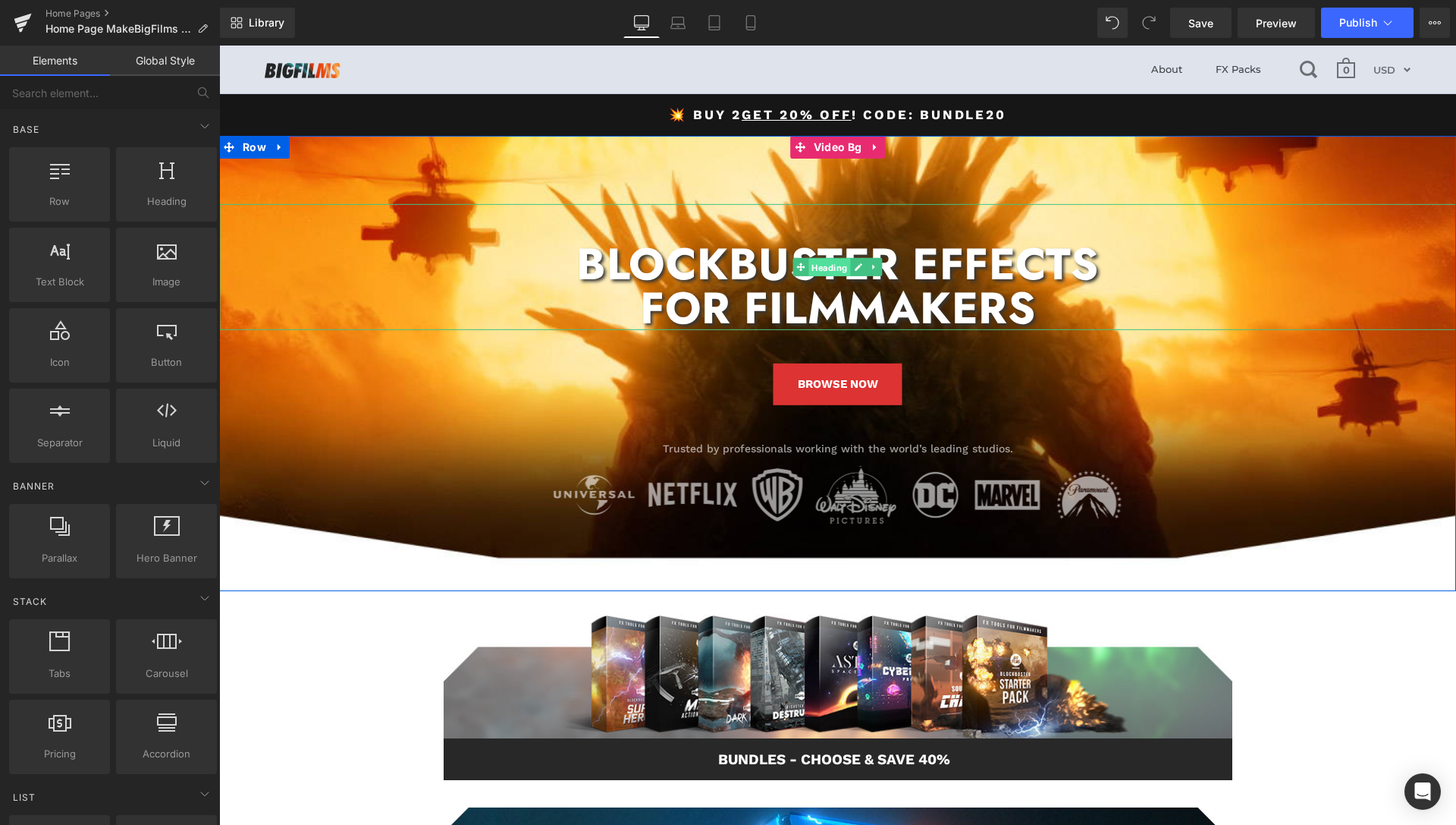
click at [829, 270] on span "Heading" at bounding box center [829, 267] width 42 height 18
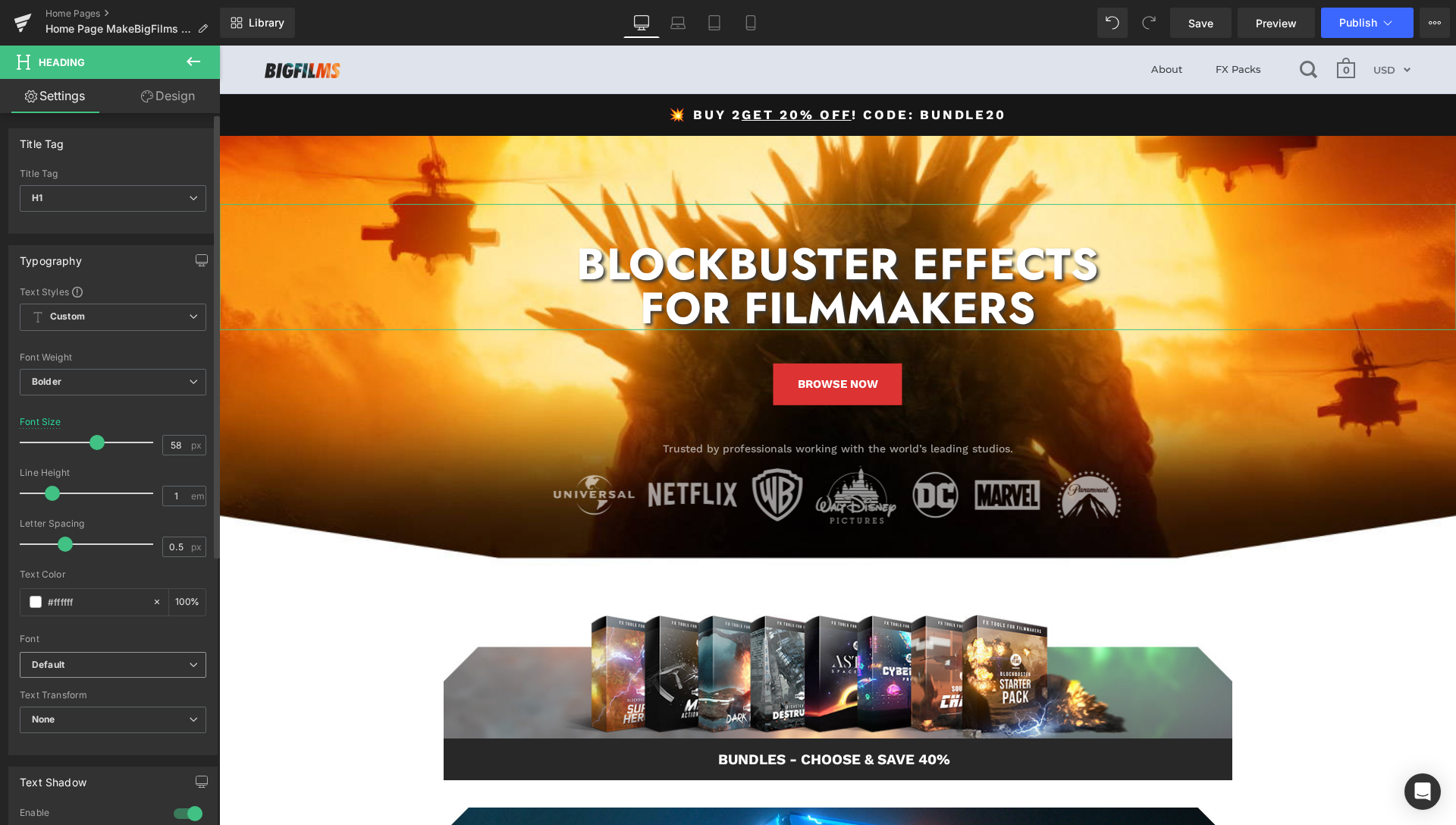
click at [100, 664] on b "Default" at bounding box center [110, 665] width 157 height 13
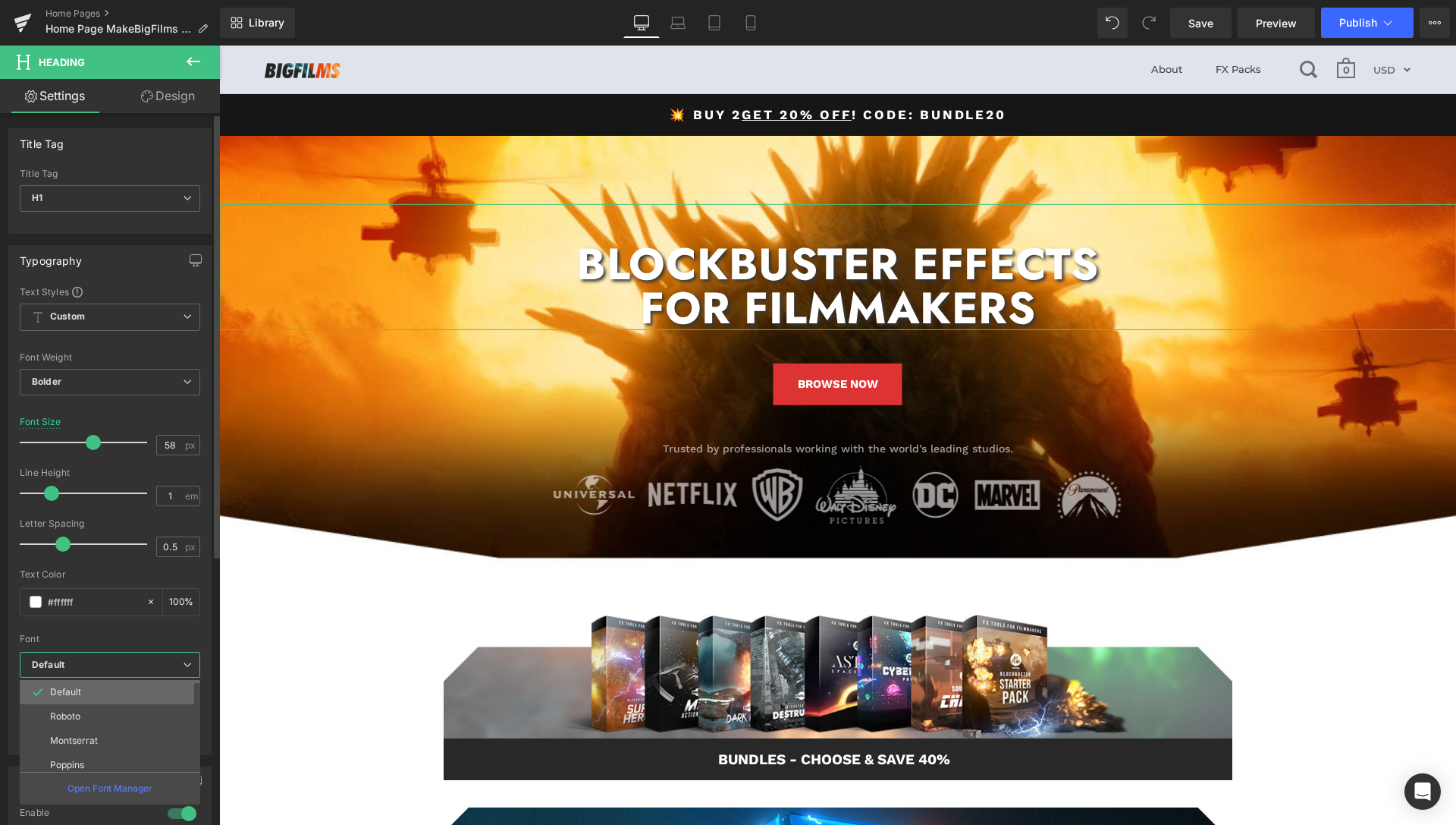
click at [78, 690] on p "Default" at bounding box center [65, 692] width 31 height 11
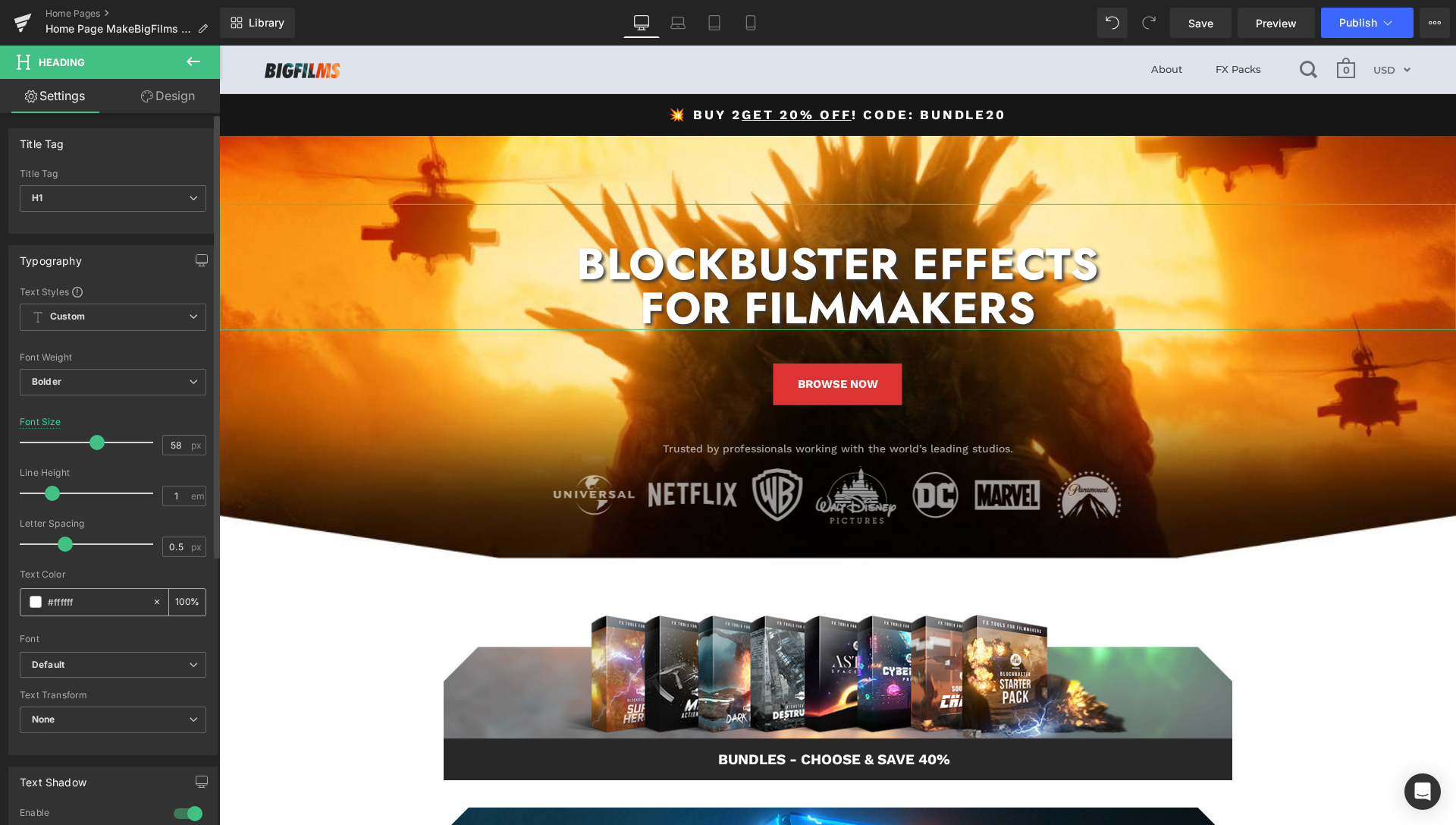
click at [71, 613] on div "#ffffff" at bounding box center [86, 602] width 131 height 27
click at [70, 664] on b "Default" at bounding box center [110, 665] width 157 height 13
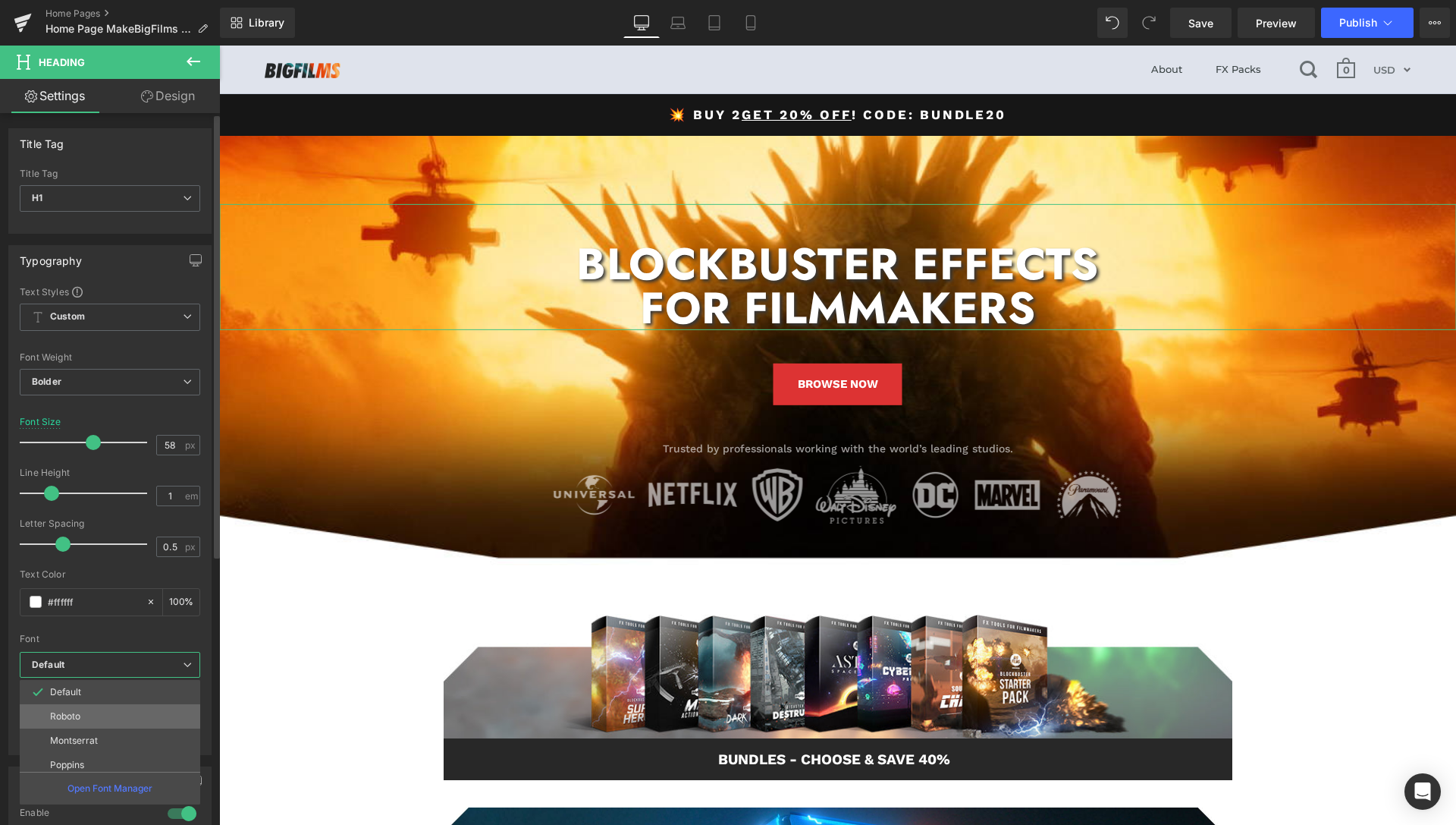
click at [66, 715] on p "Roboto" at bounding box center [65, 717] width 30 height 11
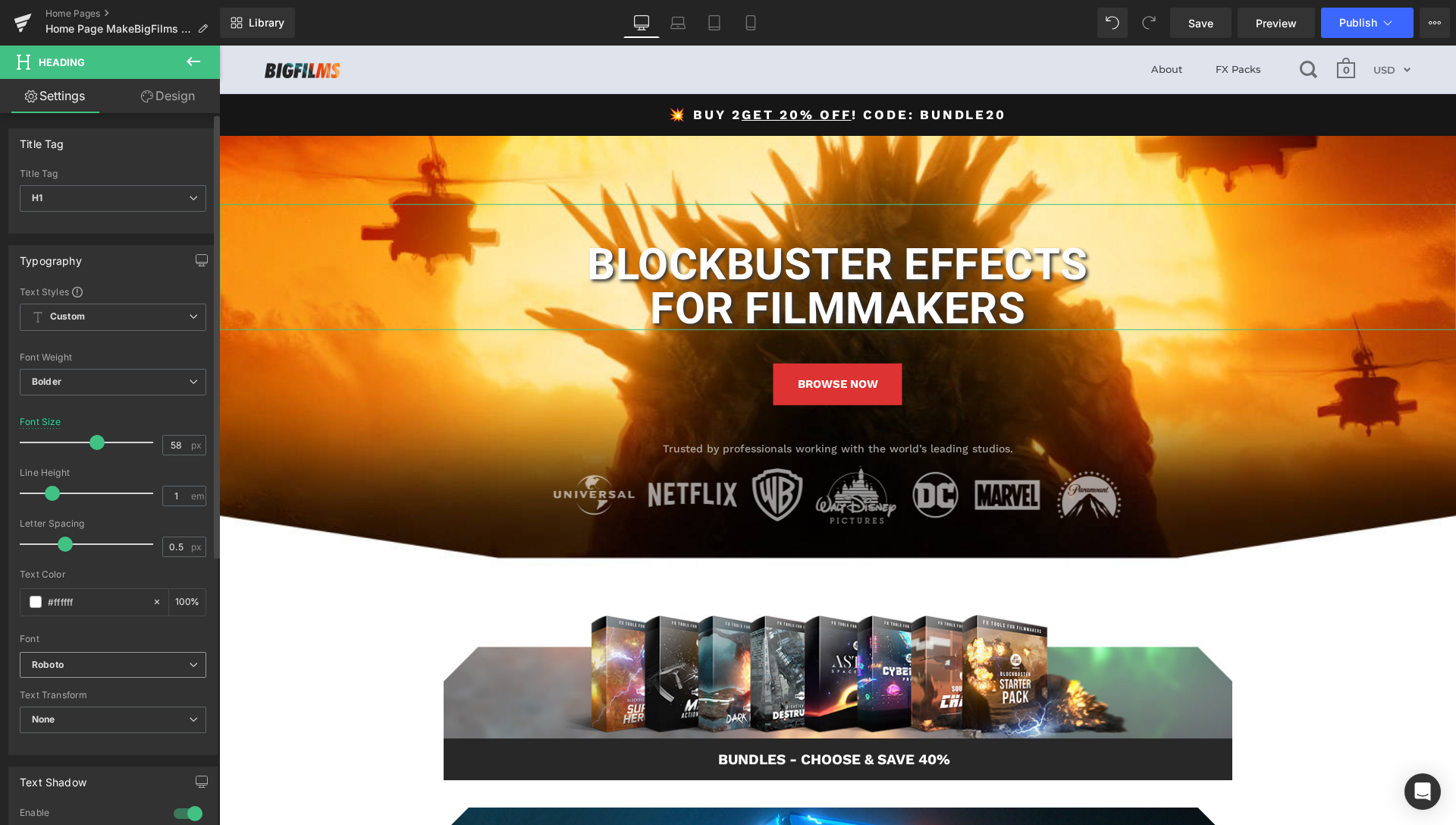
click at [83, 661] on b "Roboto" at bounding box center [110, 665] width 157 height 13
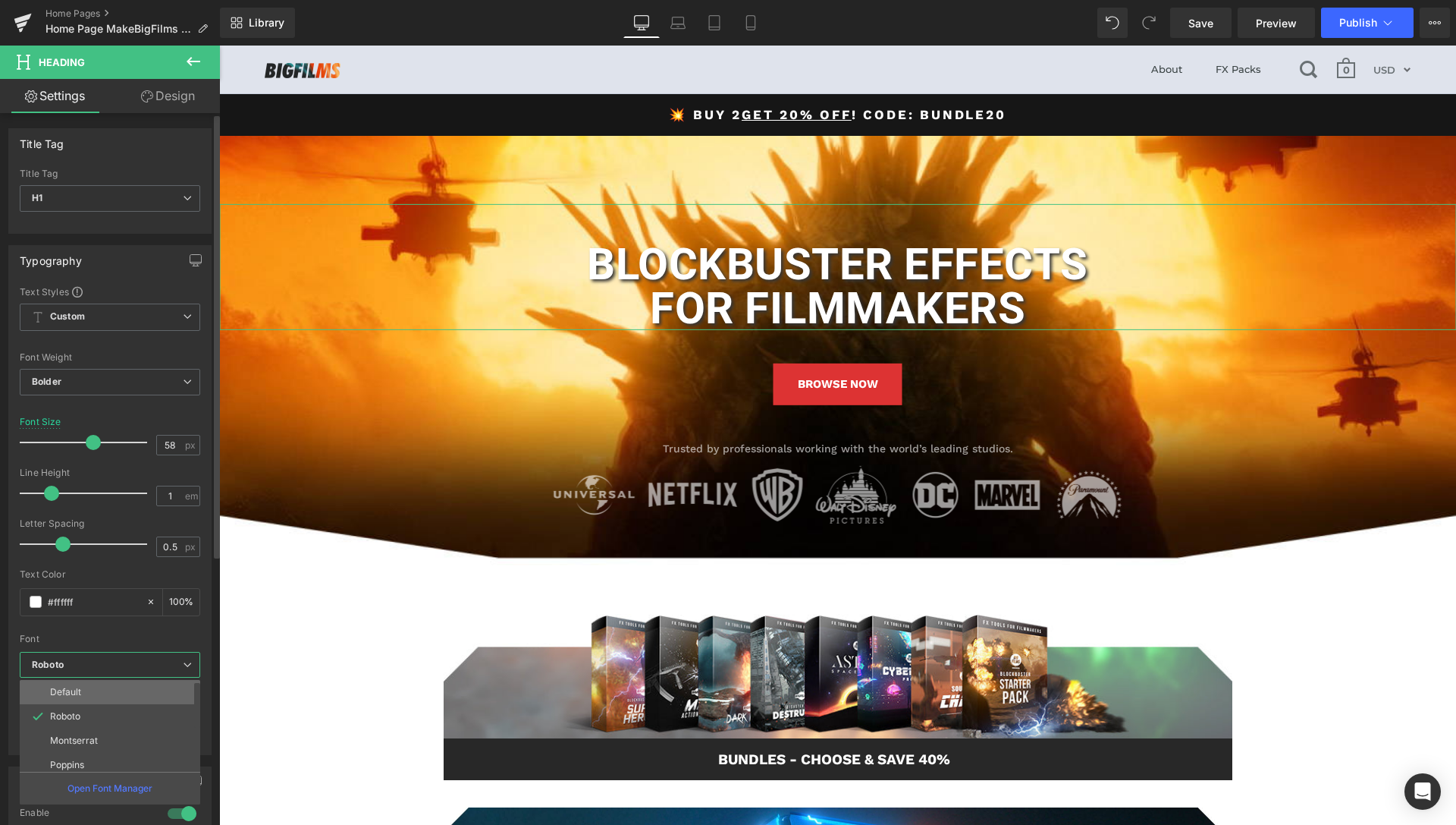
click at [82, 690] on li "Default" at bounding box center [113, 692] width 187 height 24
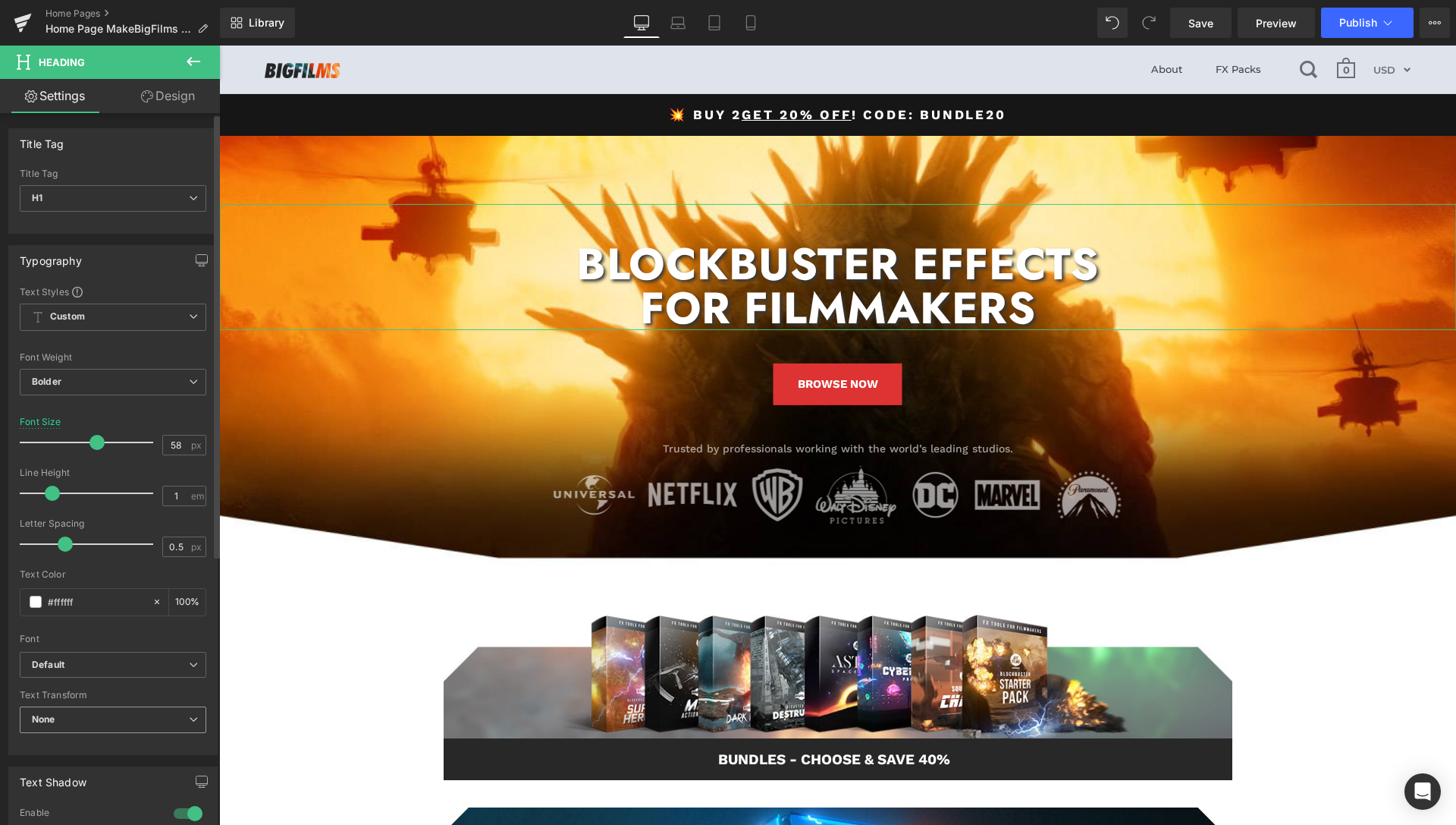
click at [118, 722] on span "None" at bounding box center [112, 720] width 186 height 27
click at [53, 765] on div "Uppercase" at bounding box center [65, 770] width 48 height 11
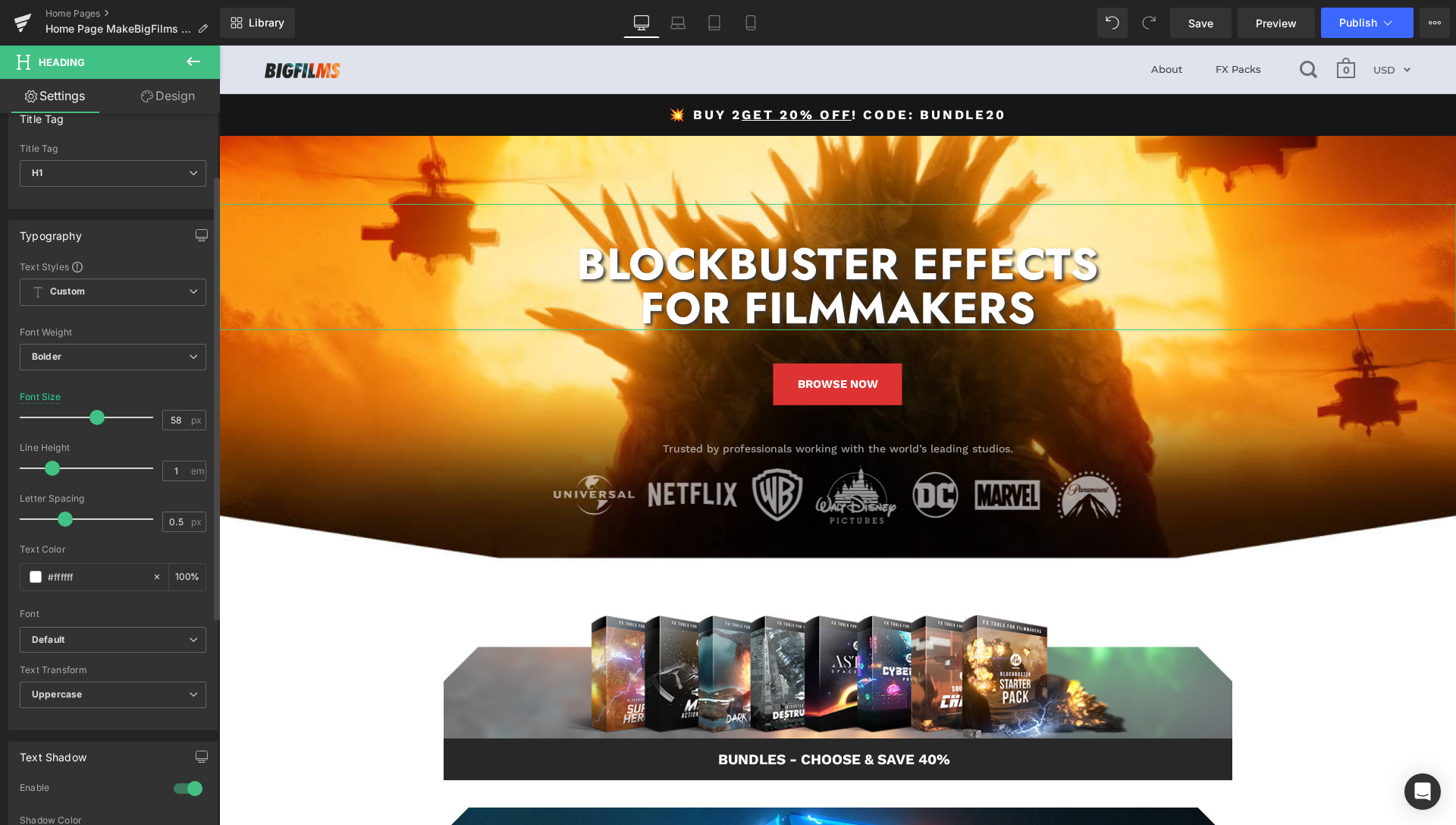
scroll to position [0, 0]
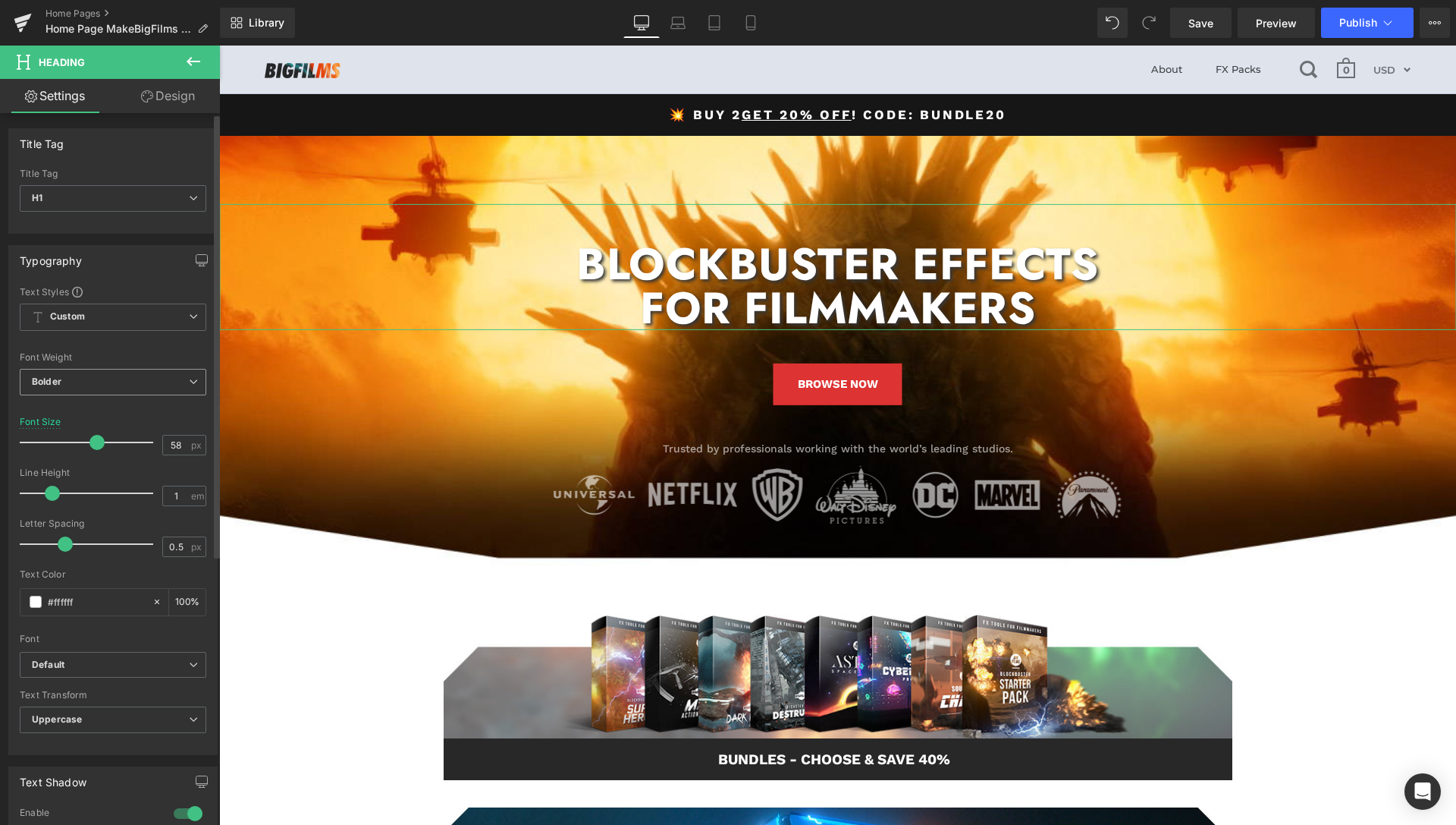
click at [117, 375] on span "Bolder" at bounding box center [112, 382] width 186 height 27
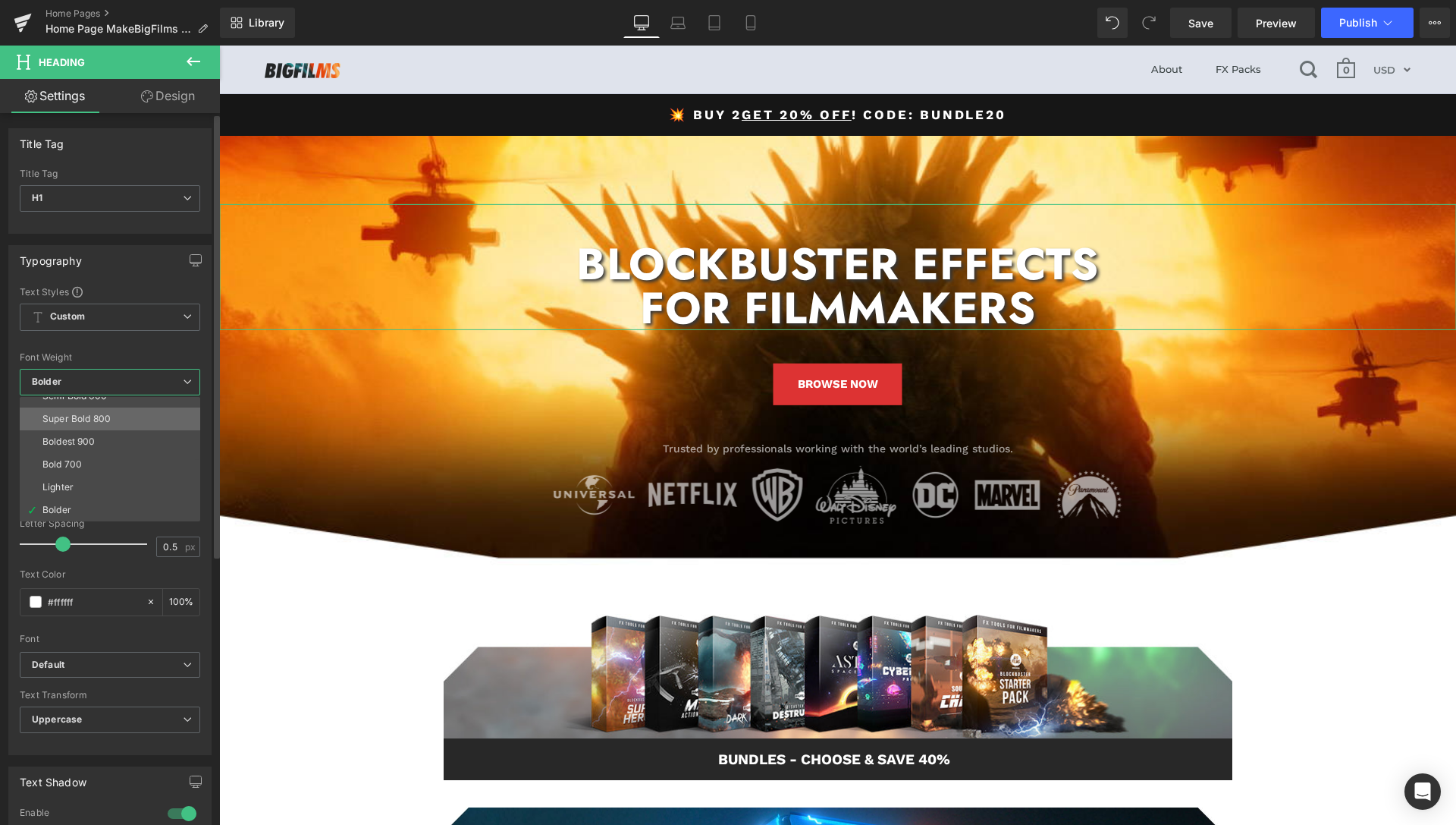
click at [99, 418] on div "Super Bold 800" at bounding box center [76, 419] width 69 height 11
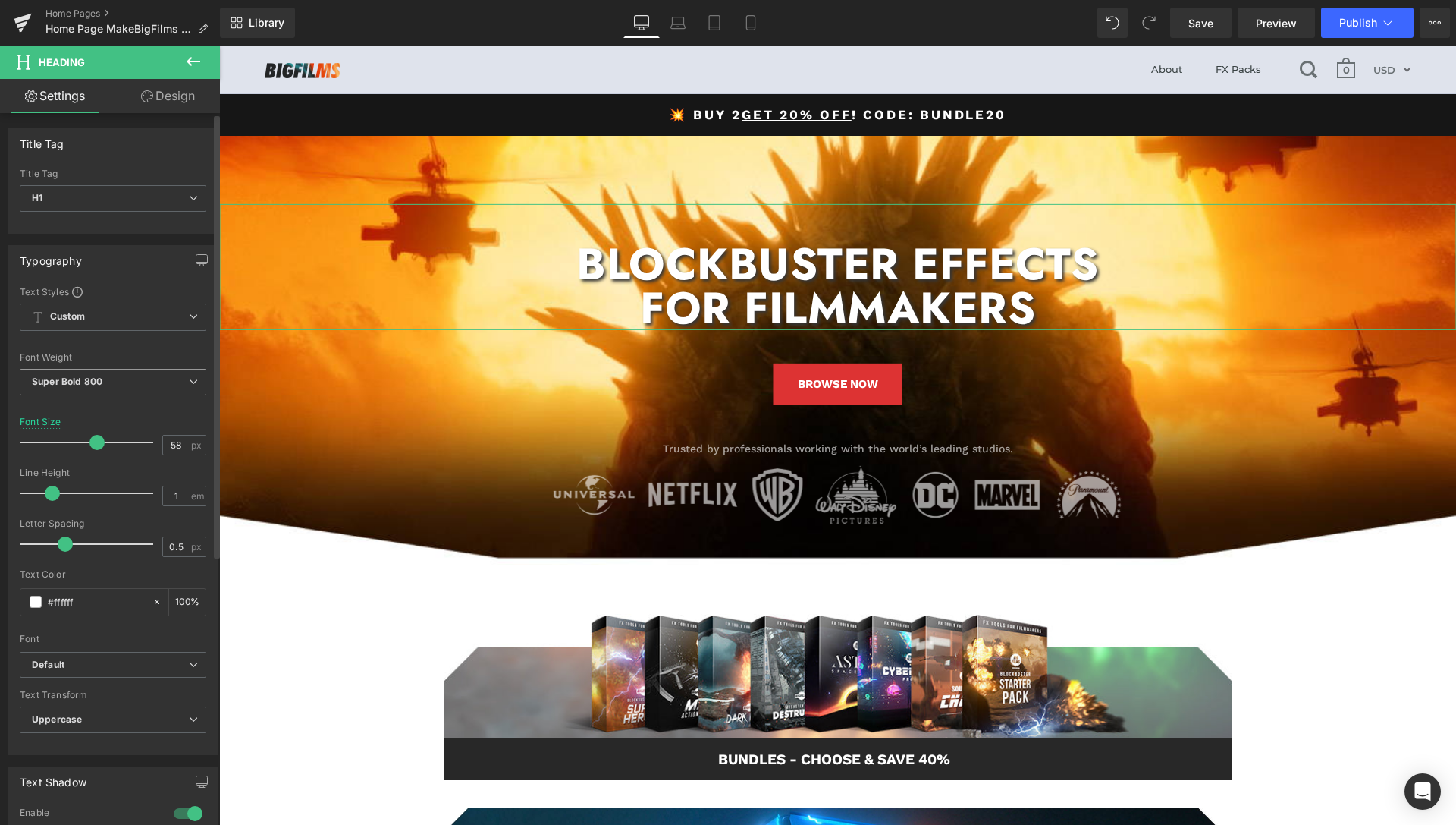
click at [108, 383] on span "Super Bold 800" at bounding box center [112, 382] width 186 height 27
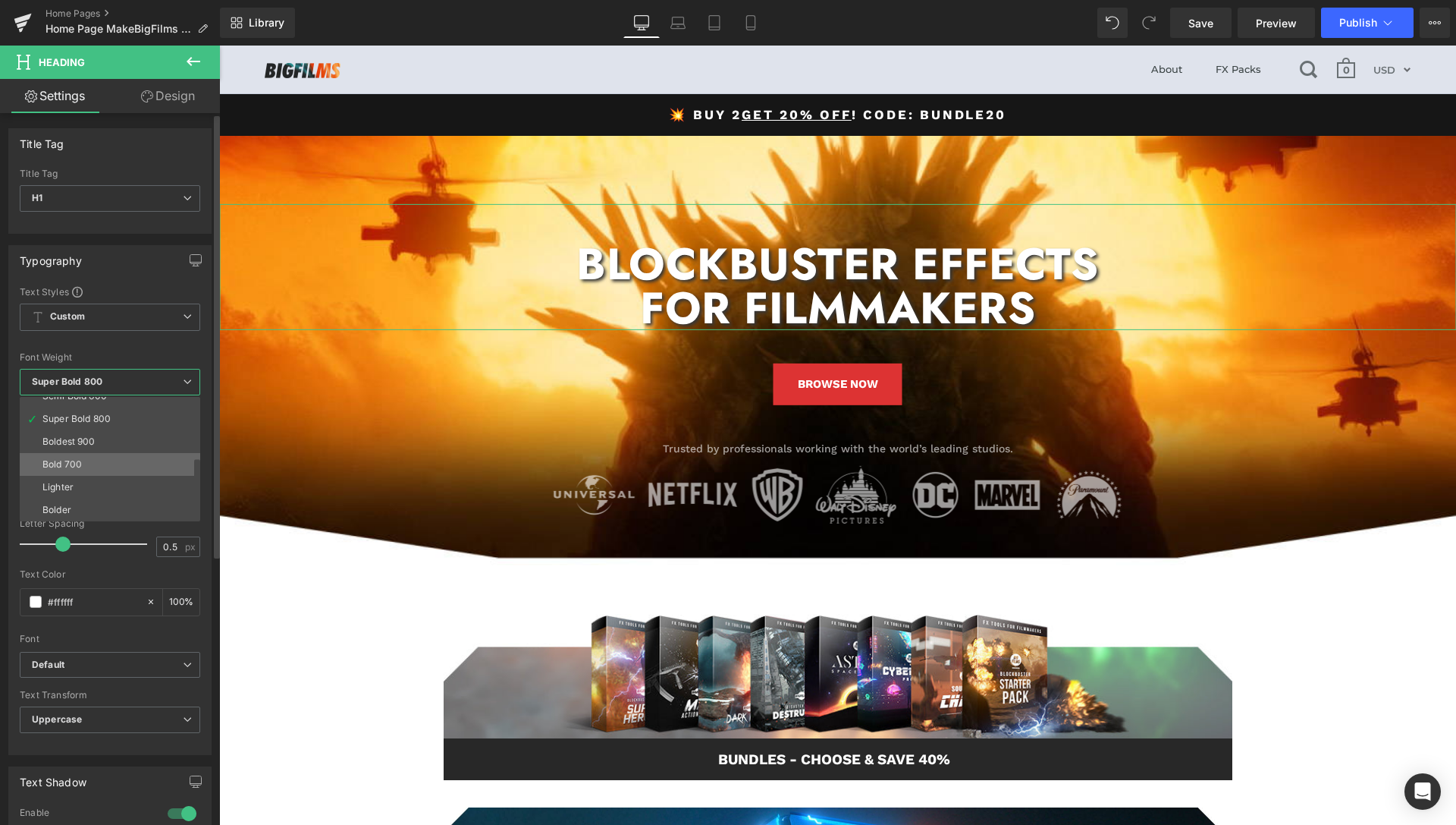
click at [91, 459] on li "Bold 700" at bounding box center [113, 464] width 187 height 23
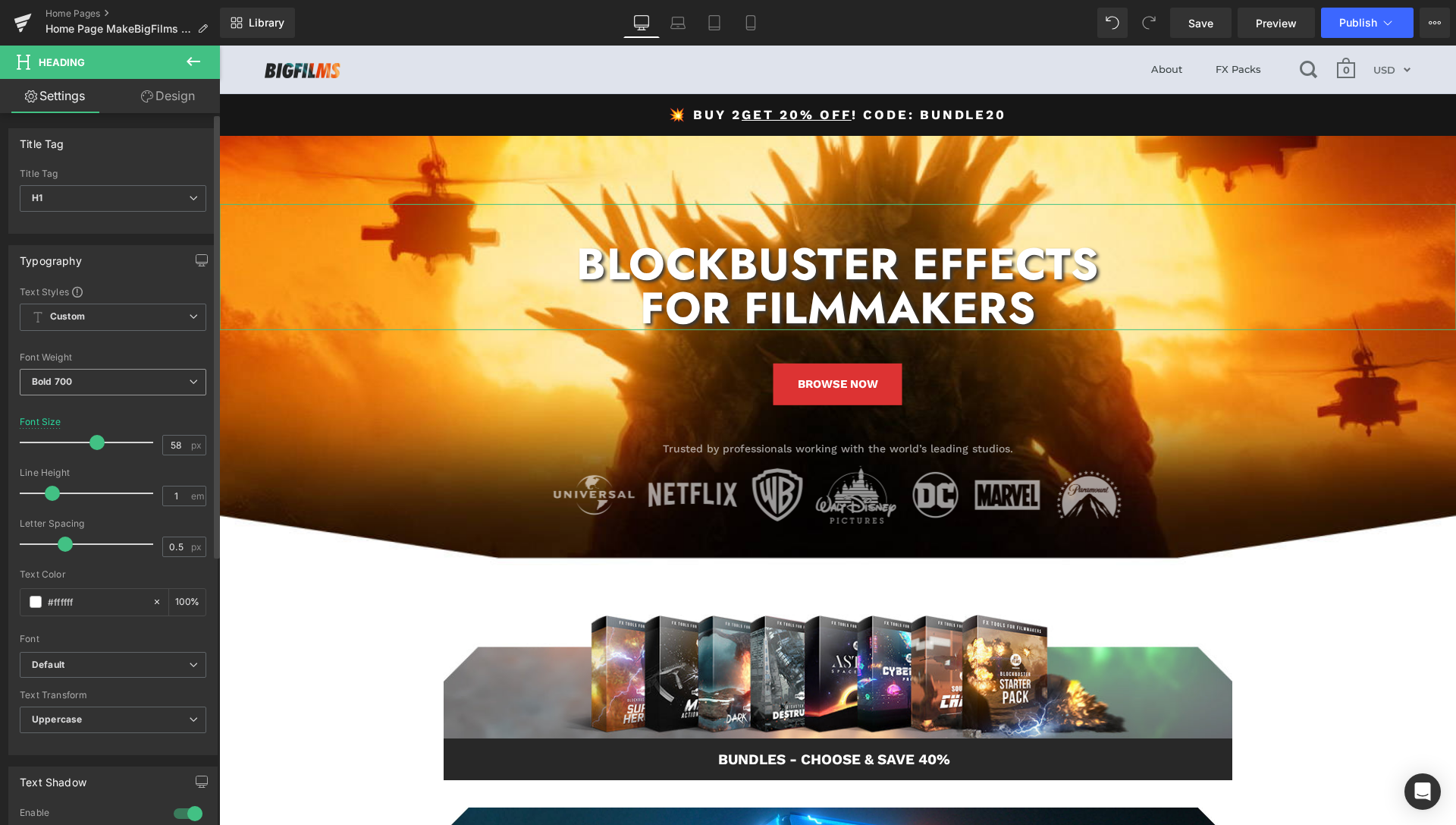
click at [97, 386] on span "Bold 700" at bounding box center [112, 382] width 186 height 27
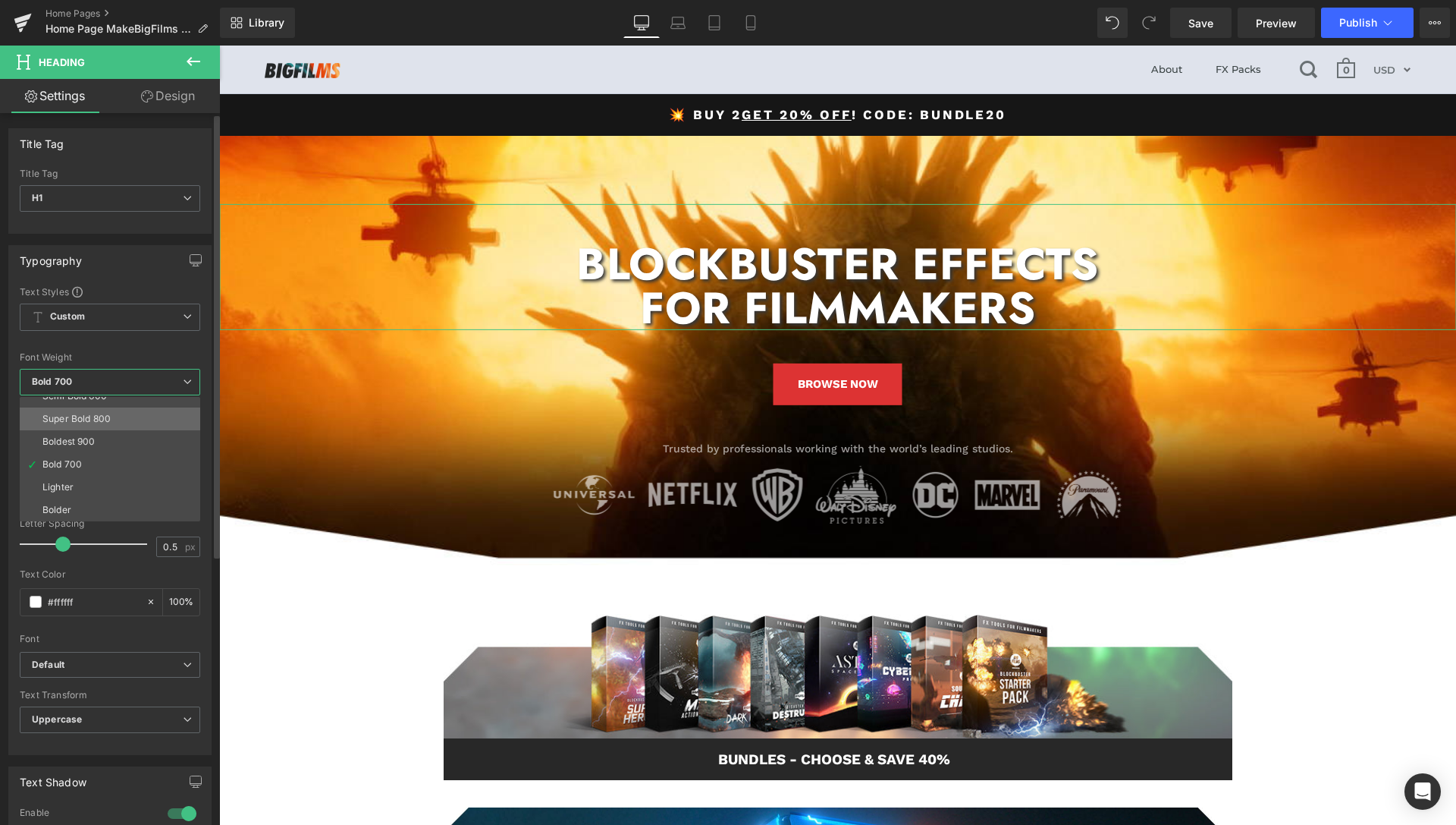
click at [87, 420] on div "Super Bold 800" at bounding box center [76, 419] width 69 height 11
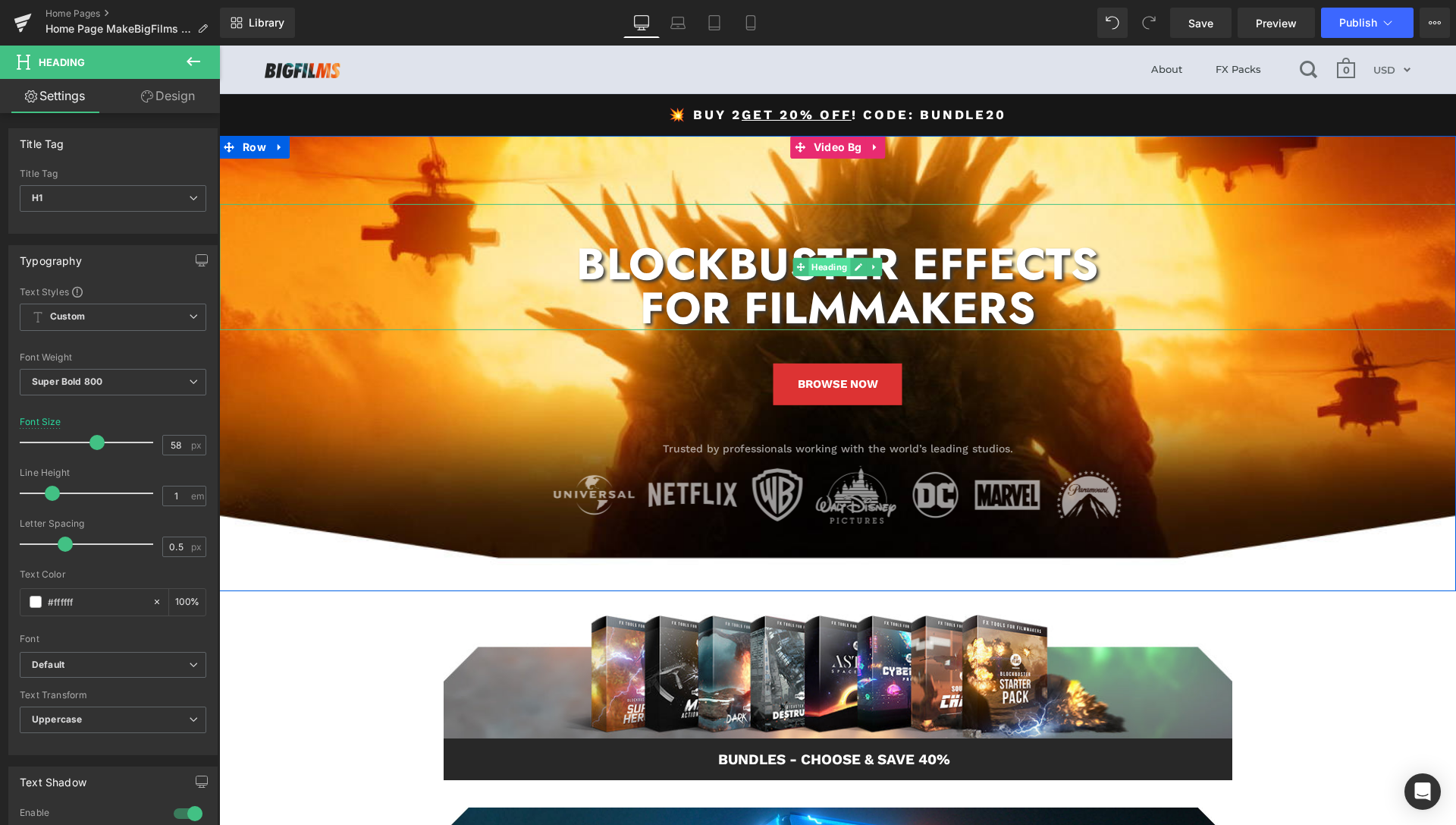
click at [827, 267] on span "Heading" at bounding box center [829, 267] width 42 height 18
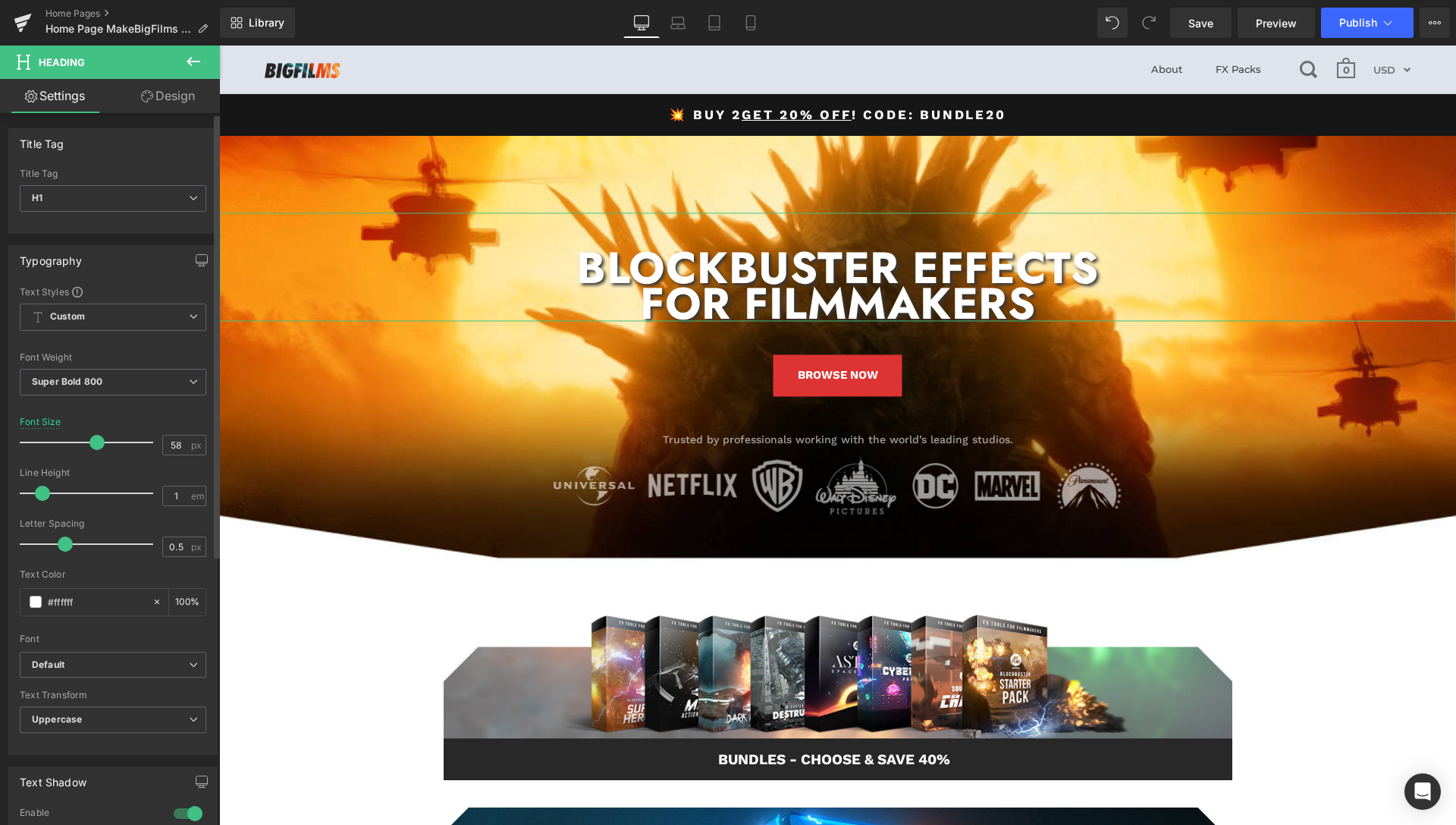
drag, startPoint x: 48, startPoint y: 496, endPoint x: 379, endPoint y: 310, distance: 379.7
click at [40, 491] on span at bounding box center [42, 493] width 15 height 15
click at [1380, 24] on button "Publish" at bounding box center [1367, 23] width 93 height 30
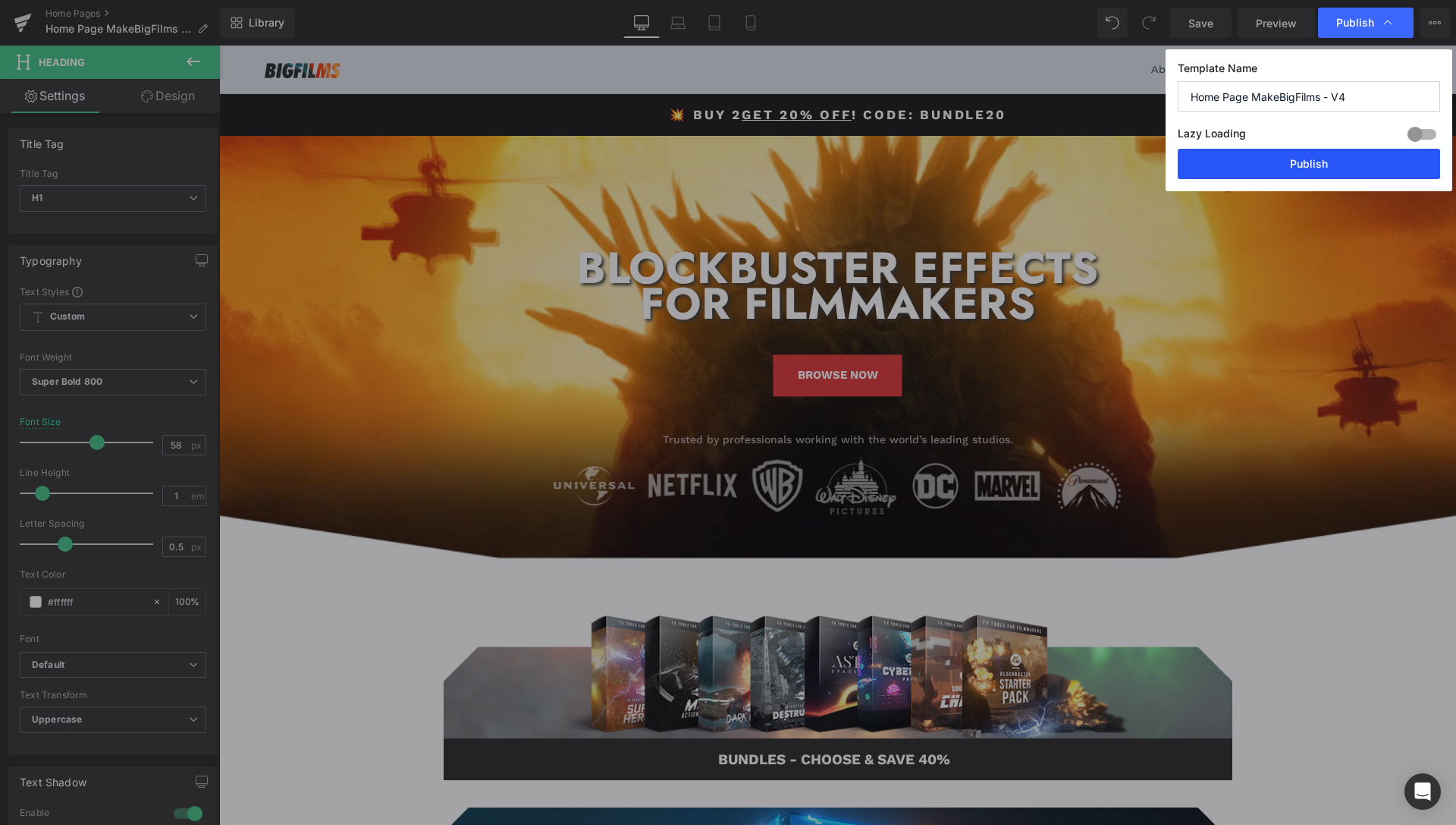
drag, startPoint x: 1295, startPoint y: 170, endPoint x: 419, endPoint y: 67, distance: 882.0
click at [1295, 170] on button "Publish" at bounding box center [1309, 164] width 263 height 30
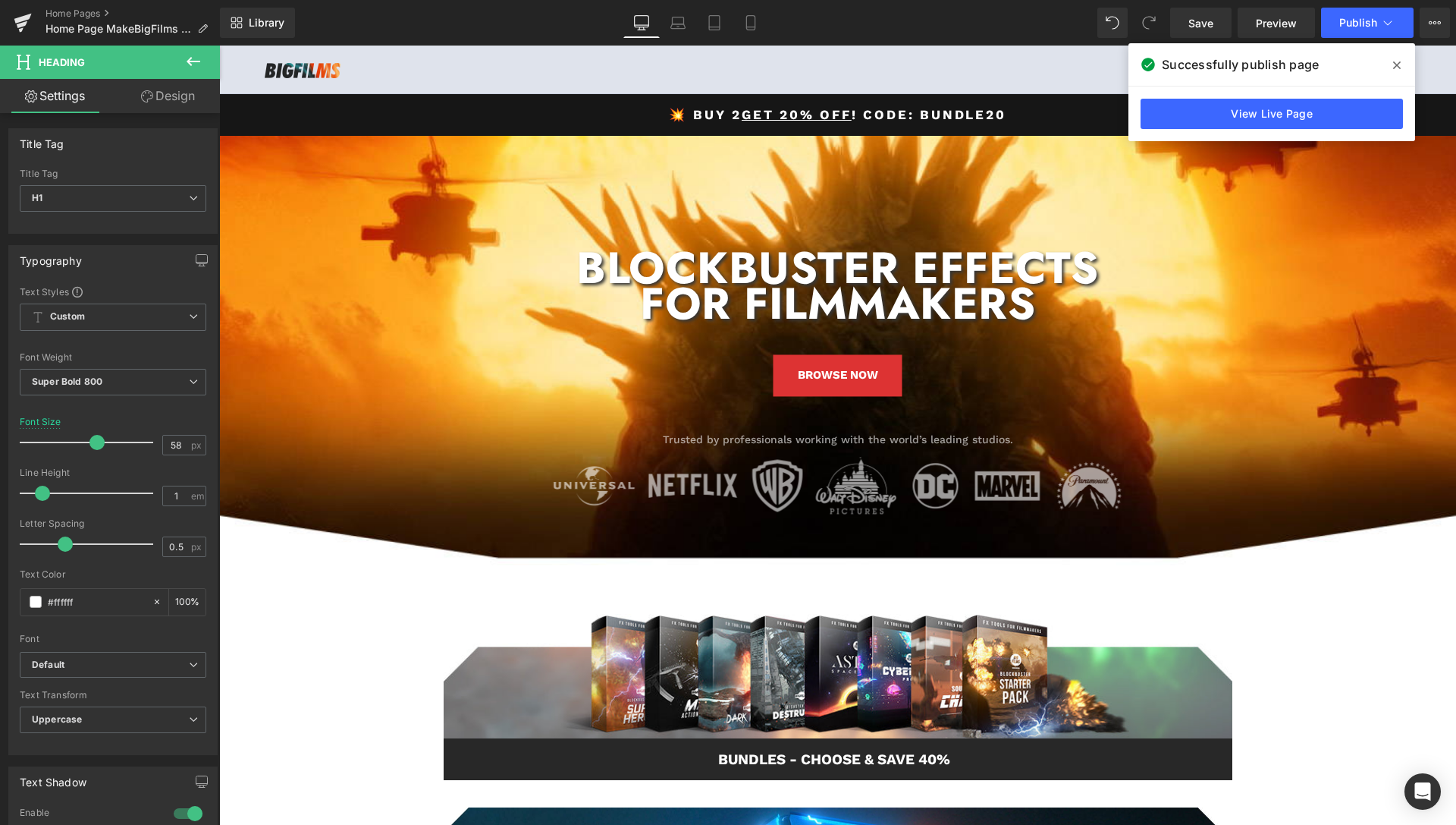
click at [1394, 62] on icon at bounding box center [1397, 66] width 8 height 8
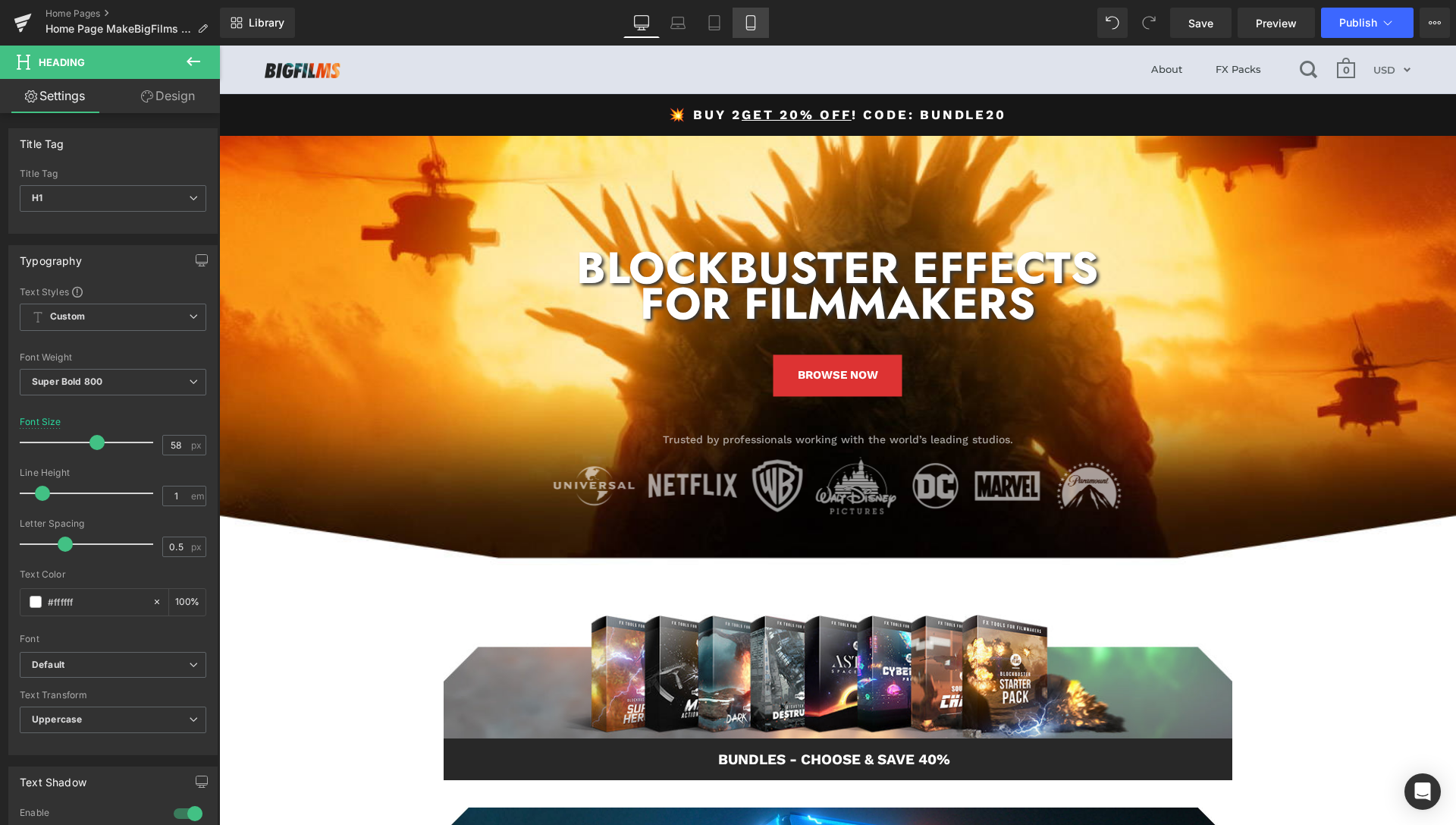
click at [755, 23] on icon at bounding box center [750, 23] width 9 height 14
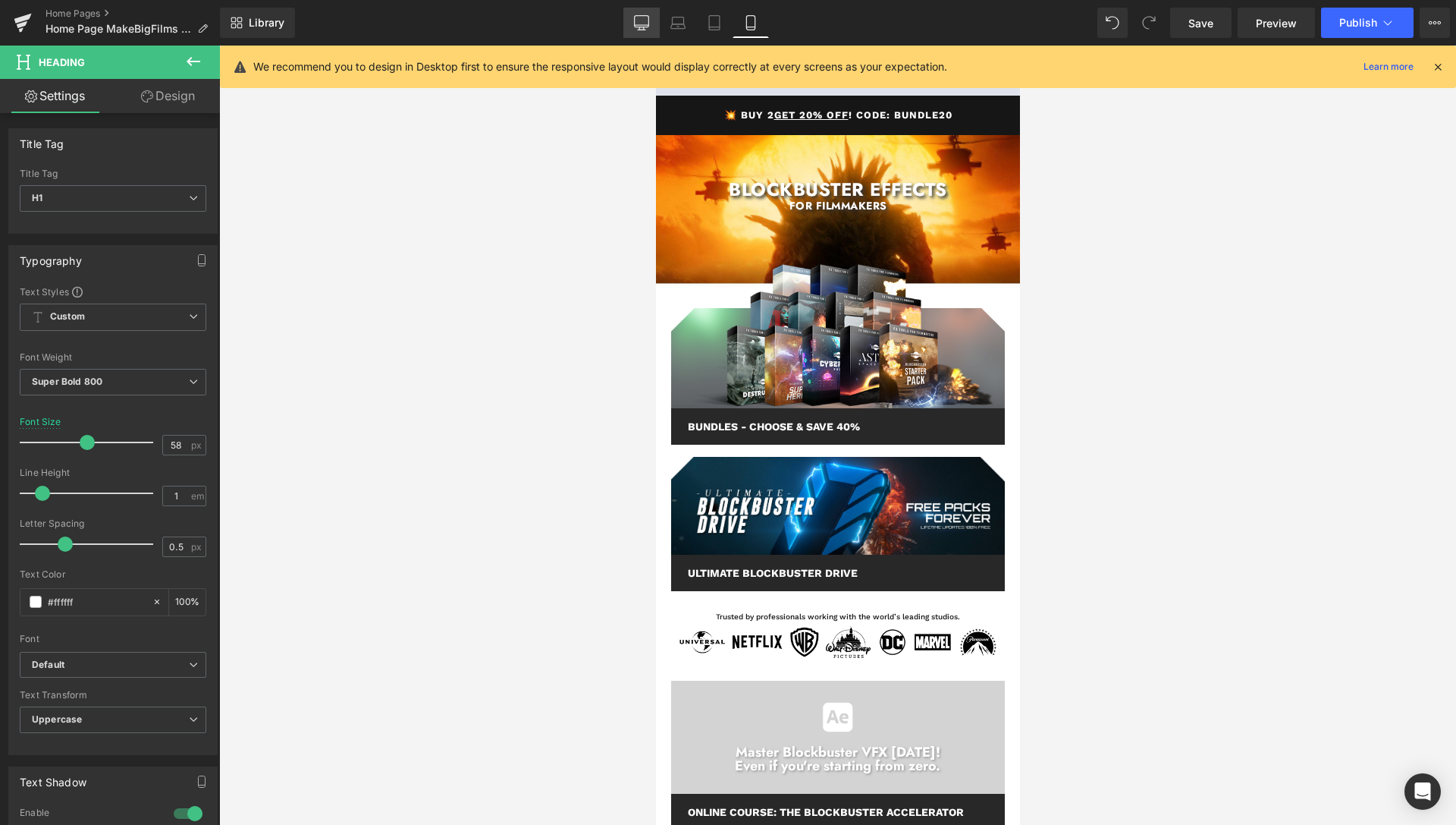
click at [645, 25] on icon at bounding box center [641, 25] width 14 height 0
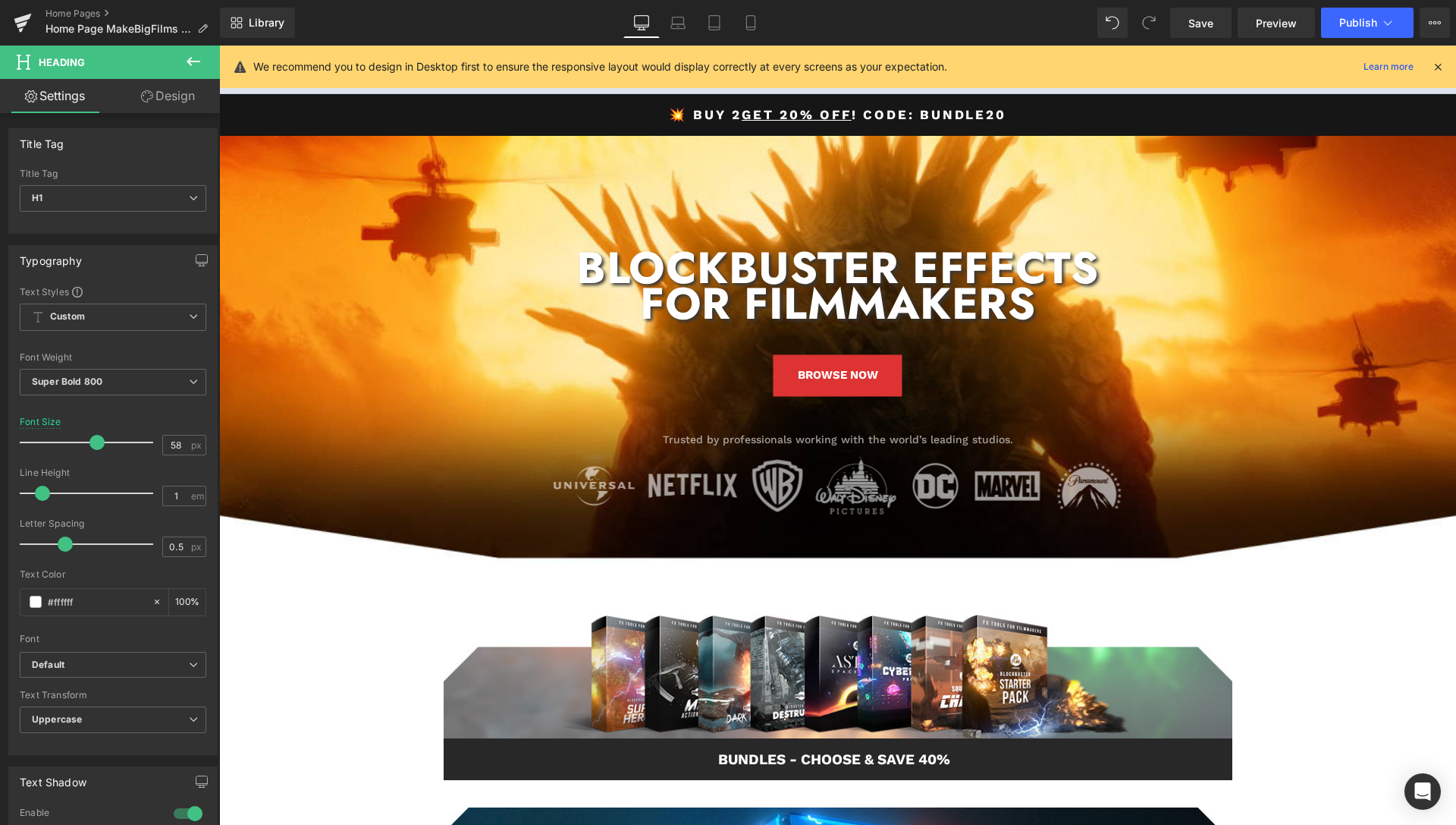
click at [1436, 67] on icon at bounding box center [1438, 67] width 14 height 14
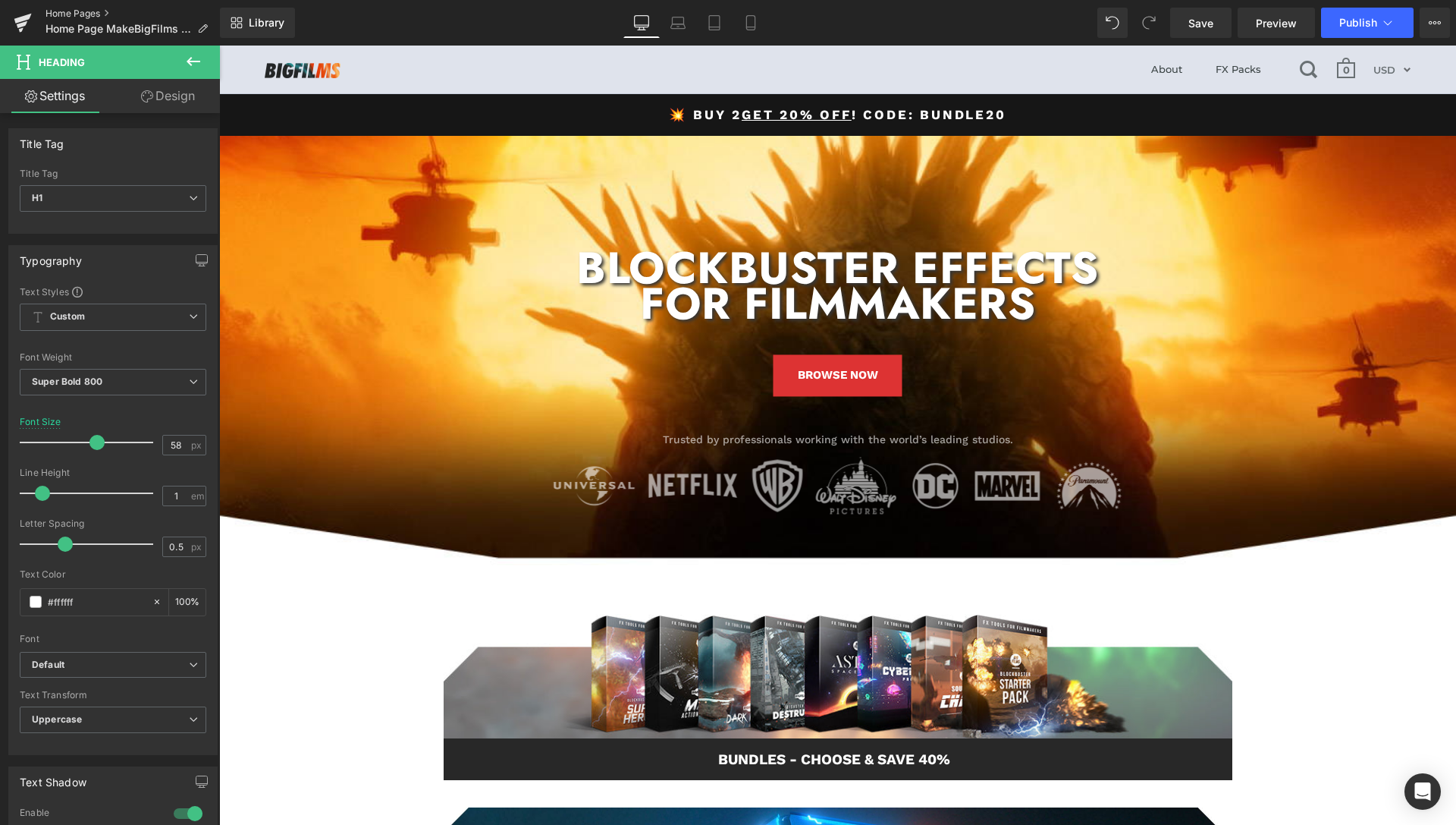
click at [67, 12] on link "Home Pages" at bounding box center [133, 14] width 175 height 12
